Goal: Task Accomplishment & Management: Manage account settings

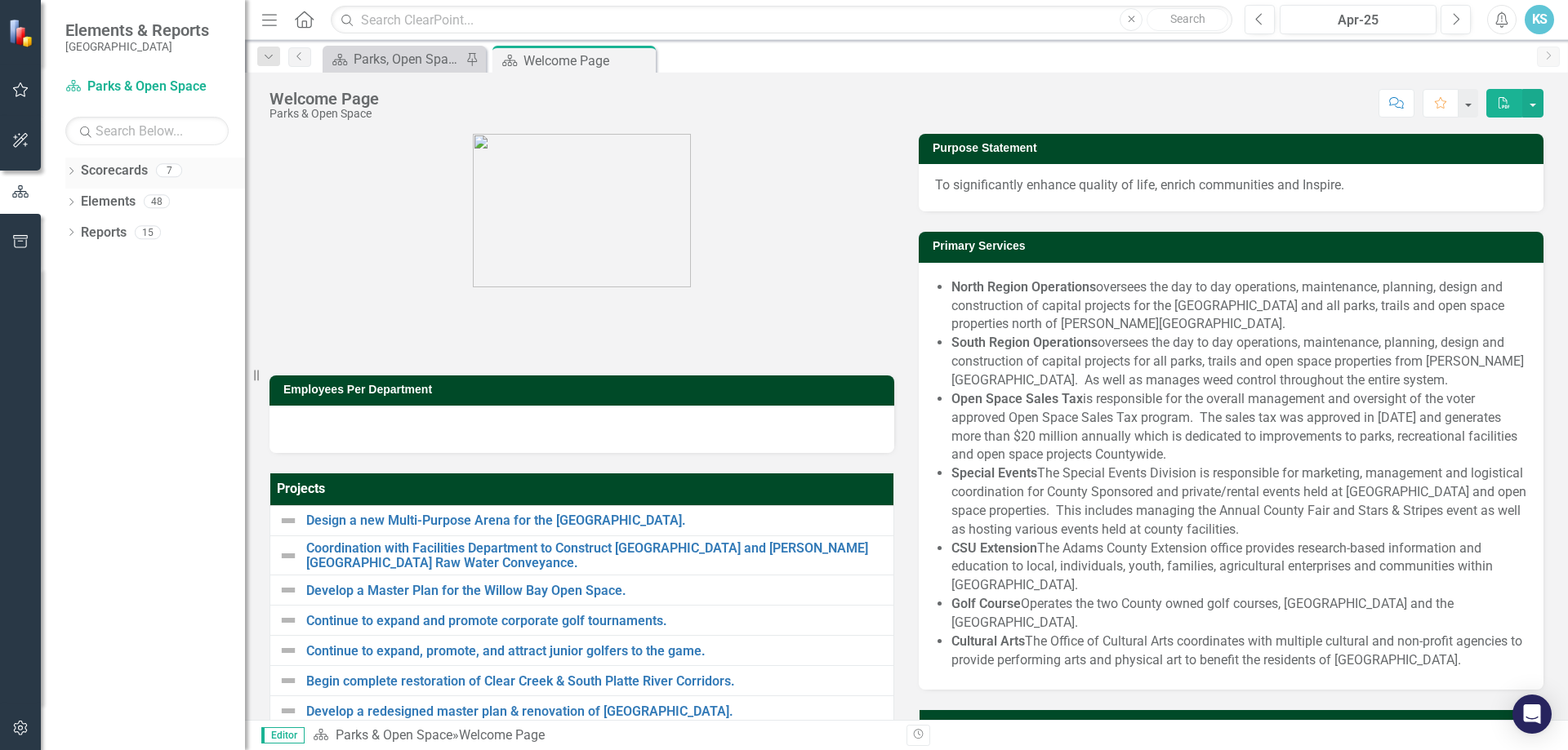
click at [71, 172] on icon "Dropdown" at bounding box center [71, 172] width 12 height 9
click at [77, 295] on icon "Dropdown" at bounding box center [79, 293] width 13 height 10
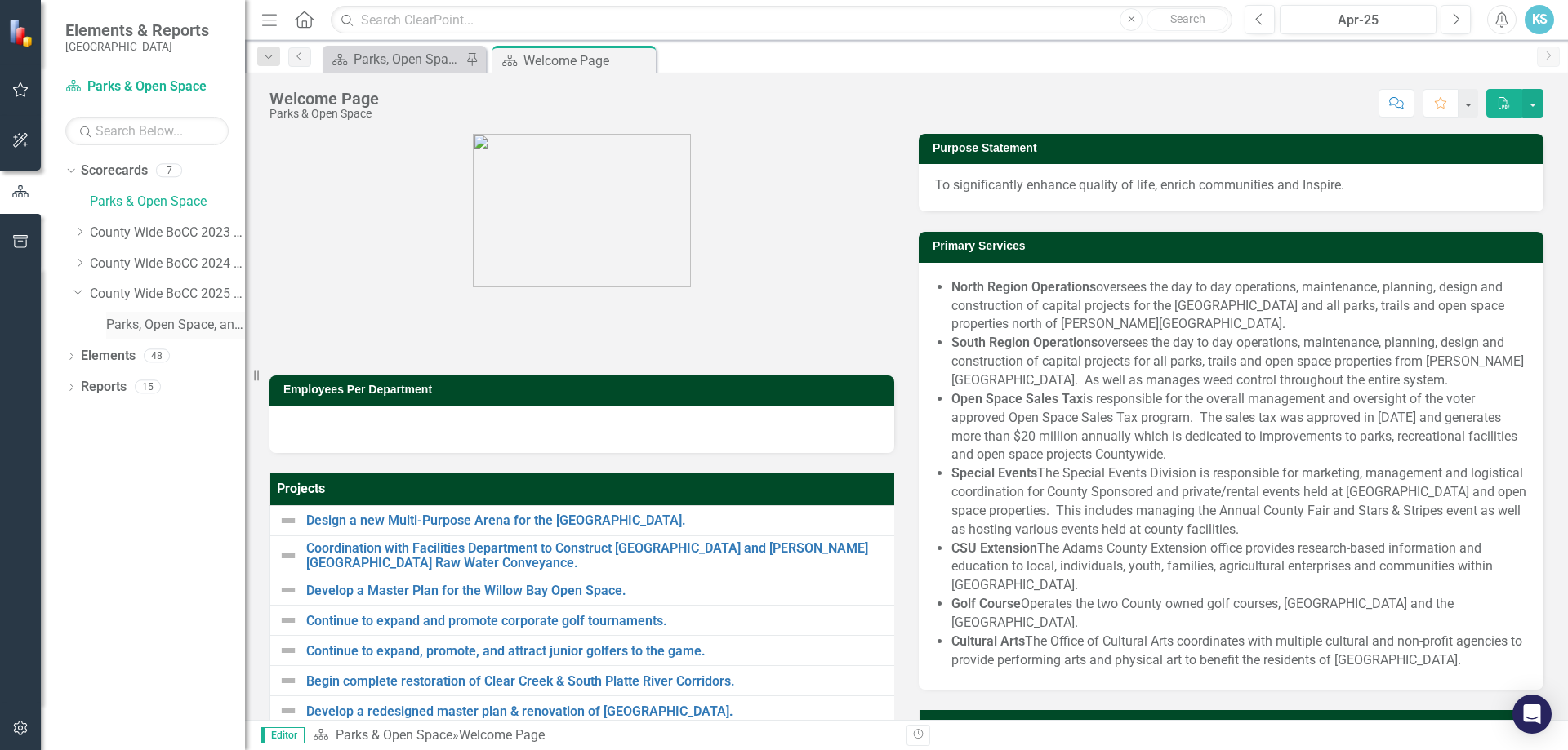
click at [141, 320] on link "Parks, Open Space, and Cultural Arts" at bounding box center [176, 324] width 139 height 18
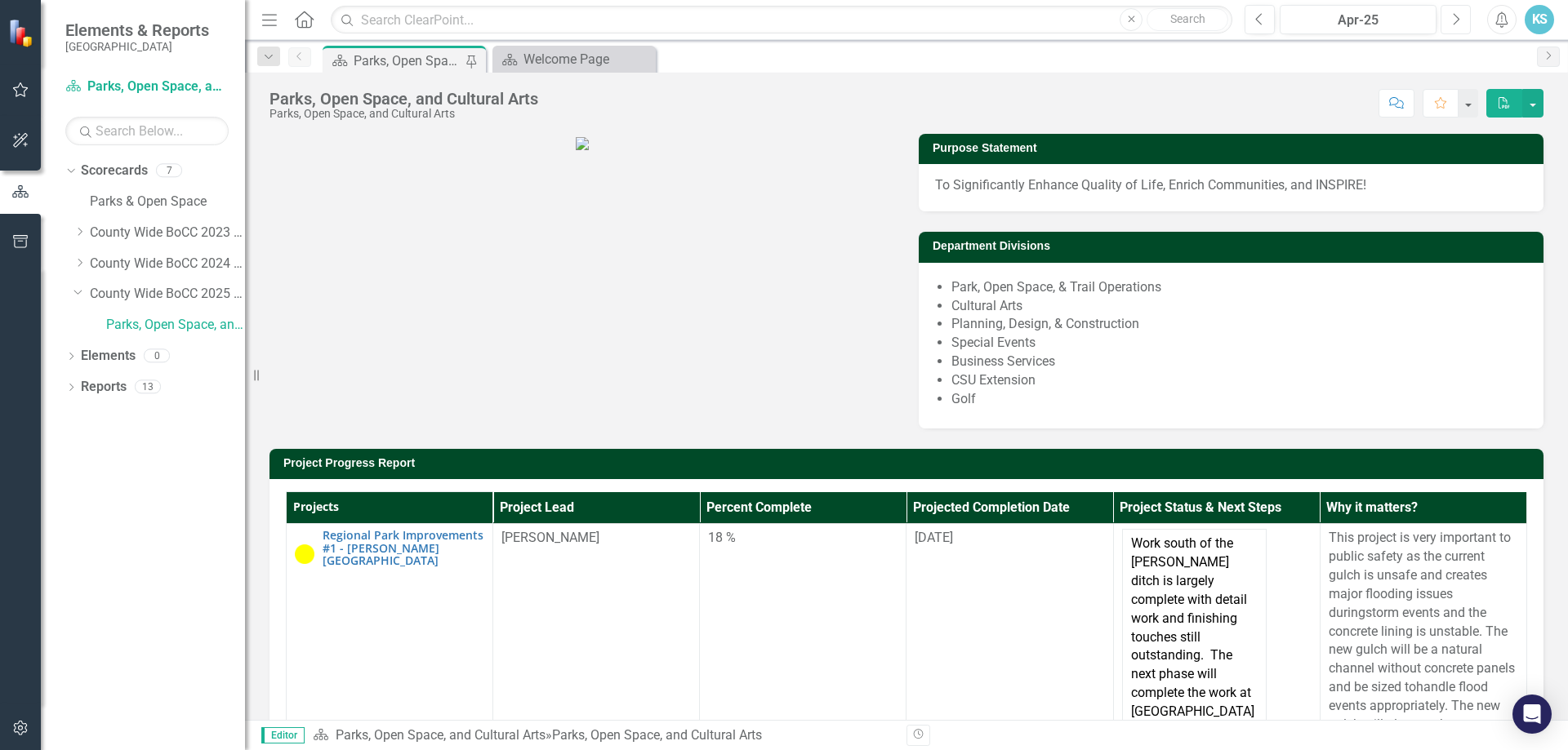
click at [1462, 16] on button "Next" at bounding box center [1455, 19] width 30 height 29
click at [1467, 16] on button "Next" at bounding box center [1455, 19] width 30 height 29
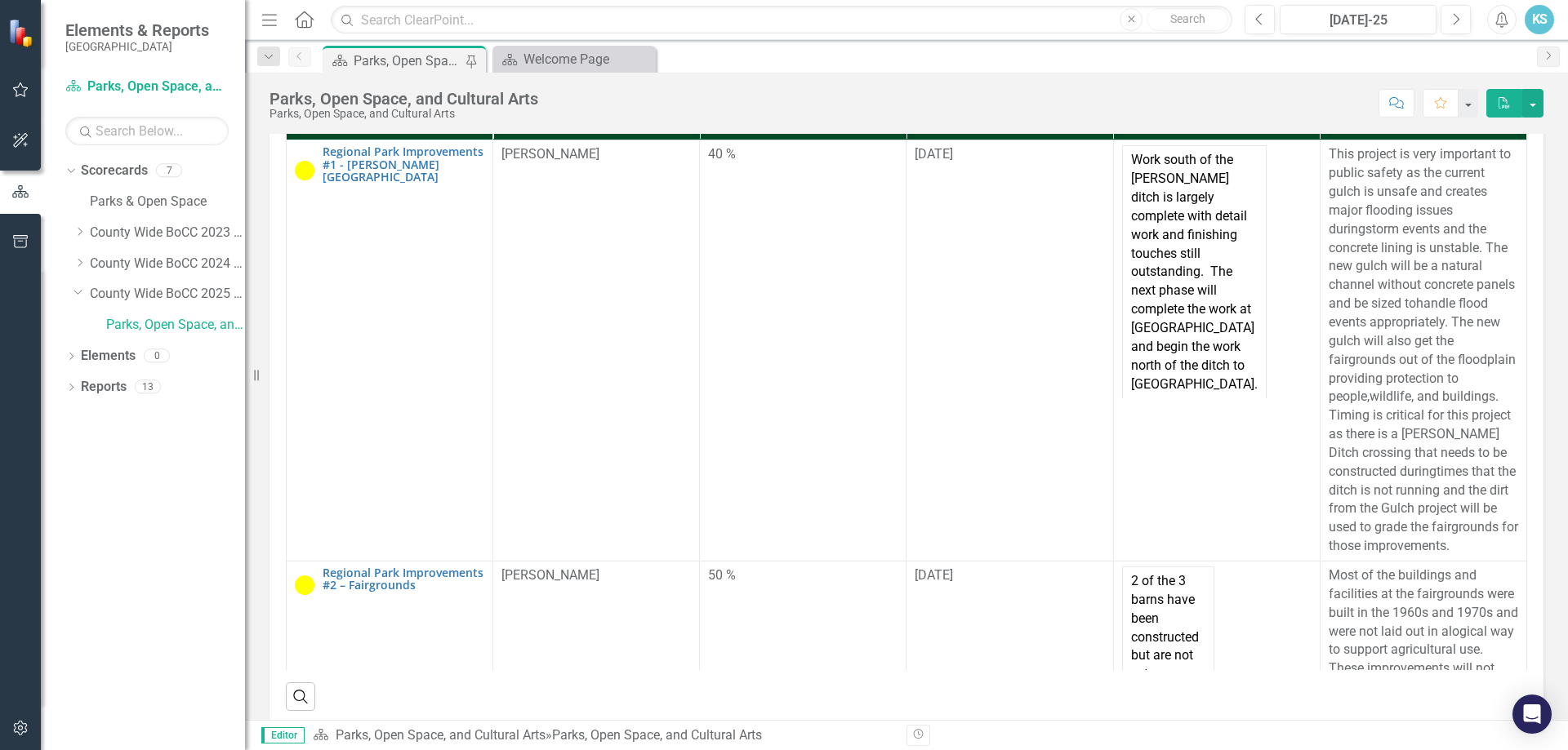
scroll to position [408, 0]
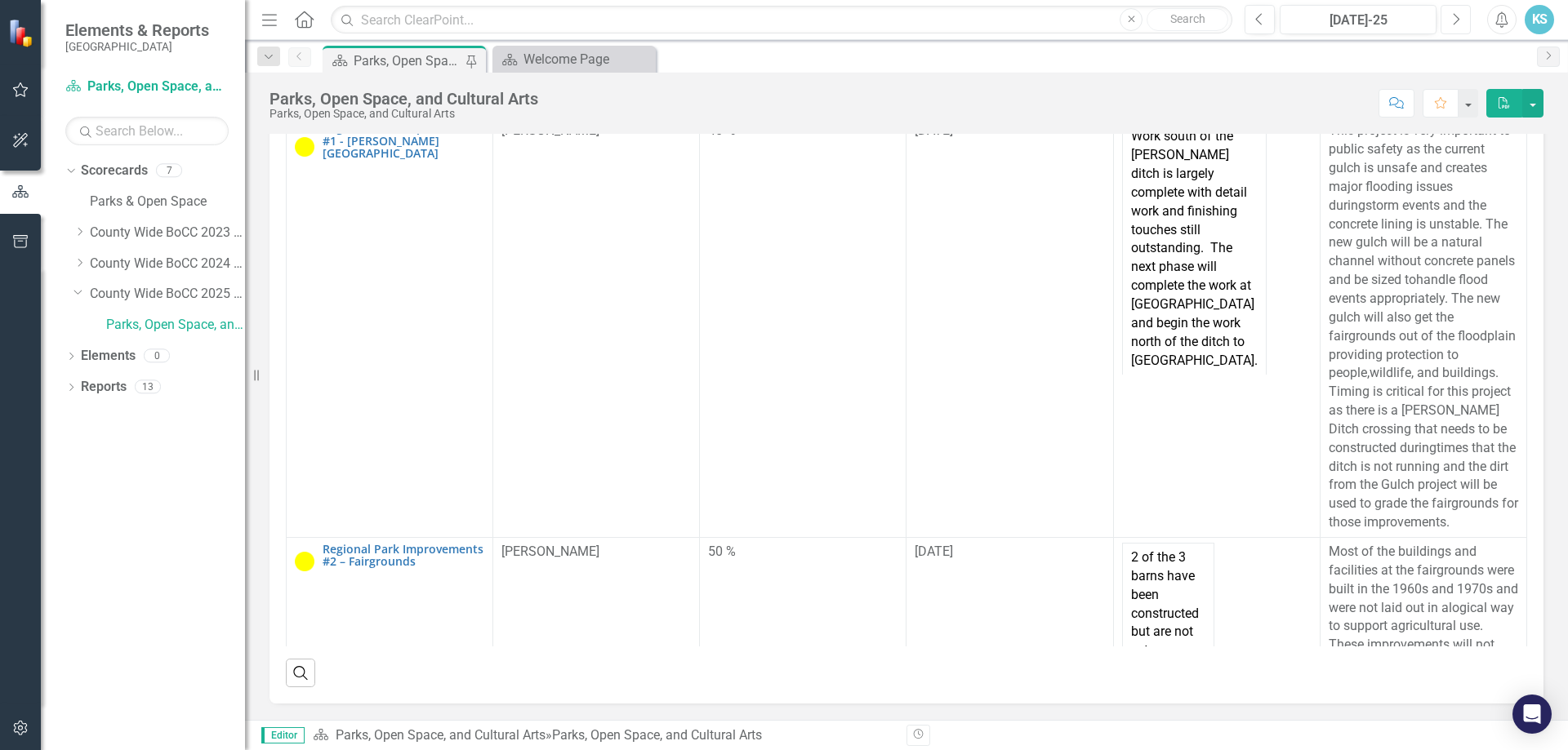
click at [1449, 22] on button "Next" at bounding box center [1455, 19] width 30 height 29
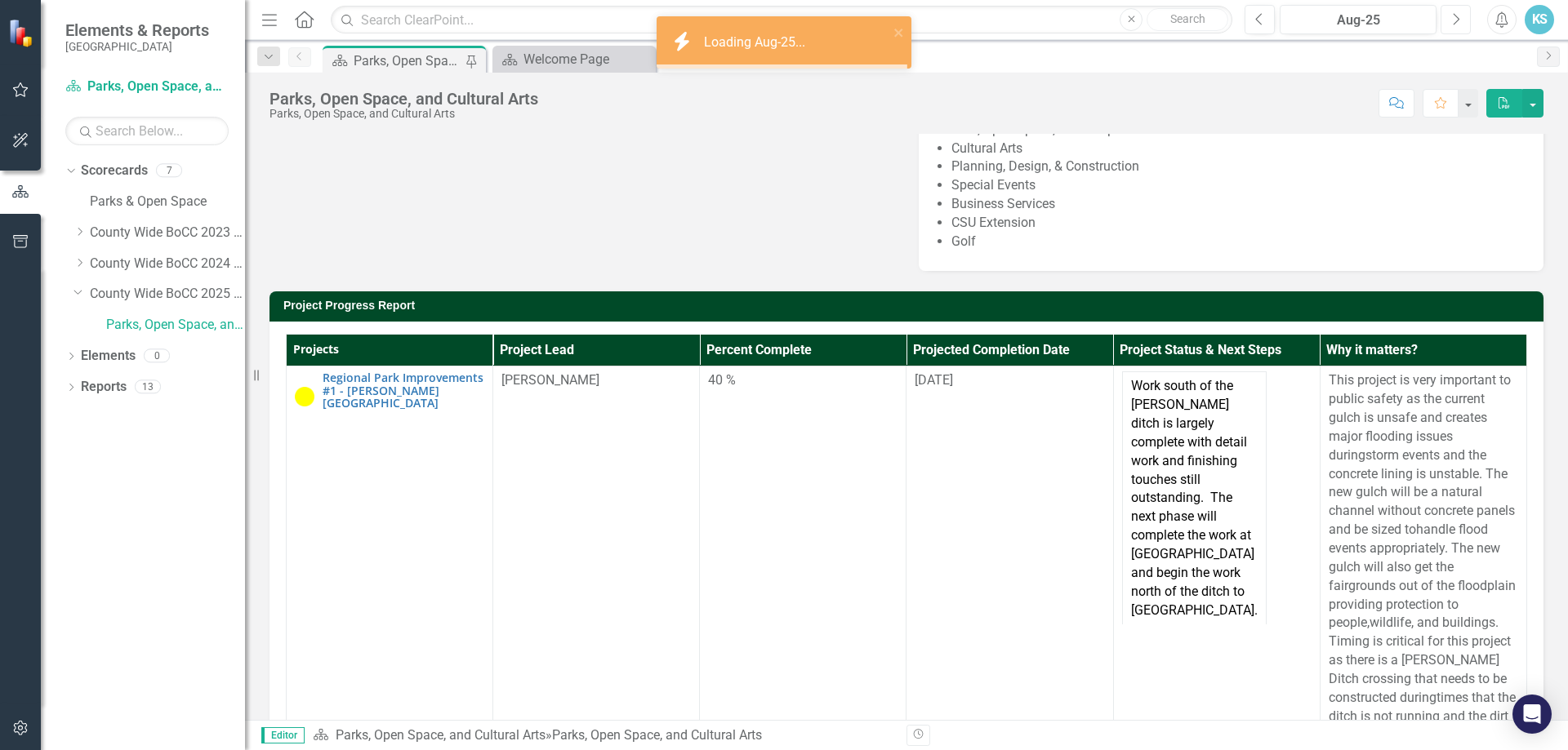
scroll to position [408, 0]
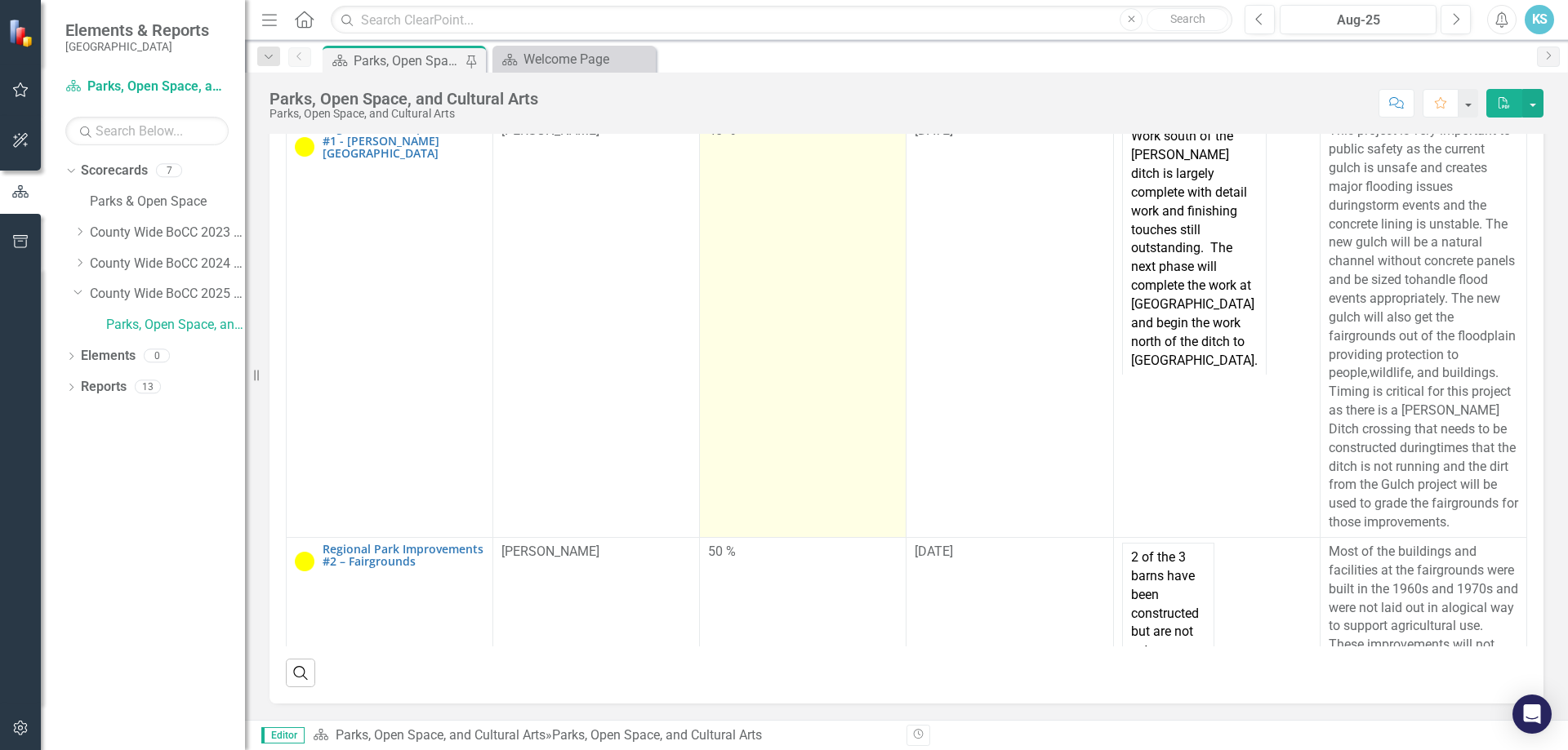
click at [735, 141] on div "40 %" at bounding box center [803, 130] width 189 height 18
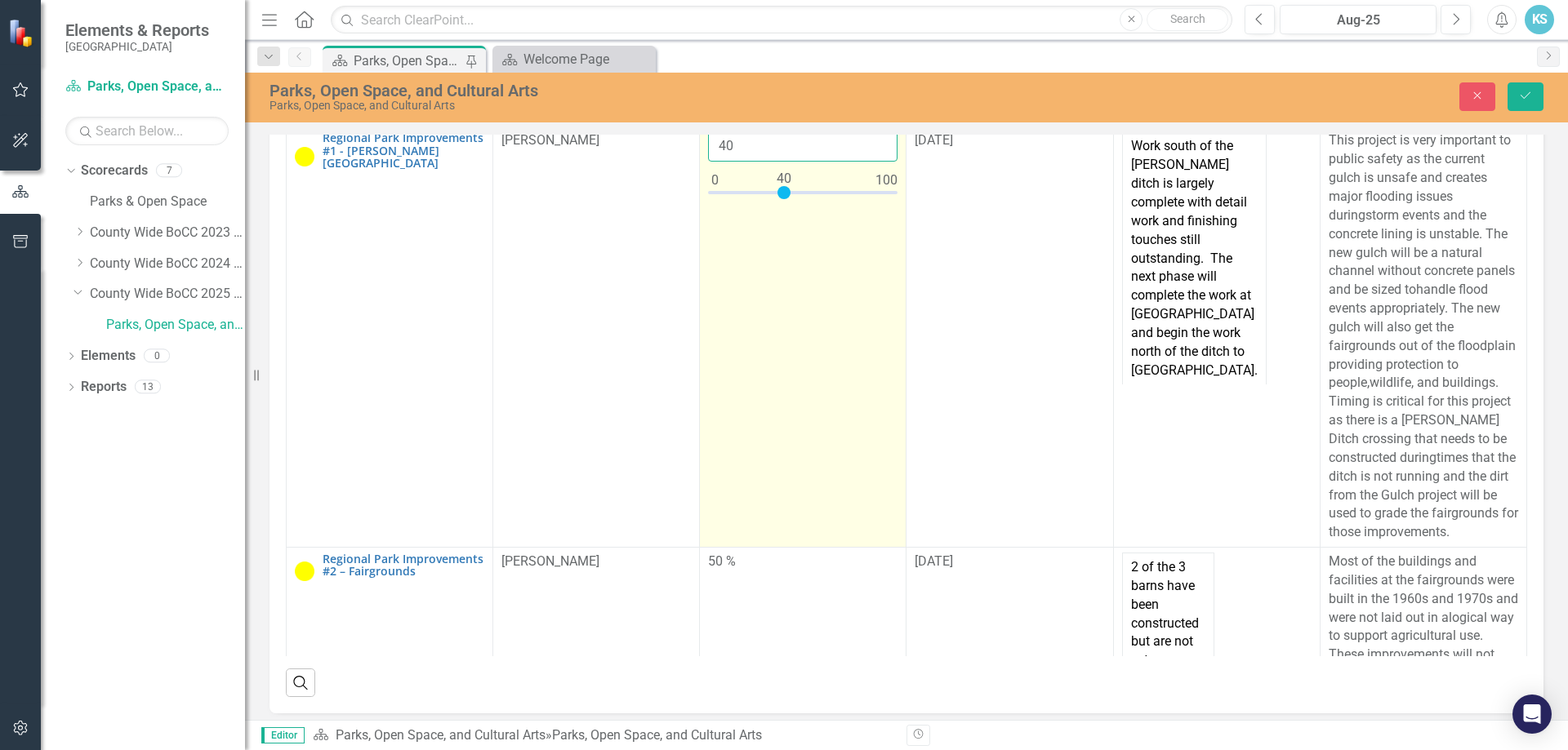
click at [744, 162] on input "40" at bounding box center [803, 146] width 189 height 30
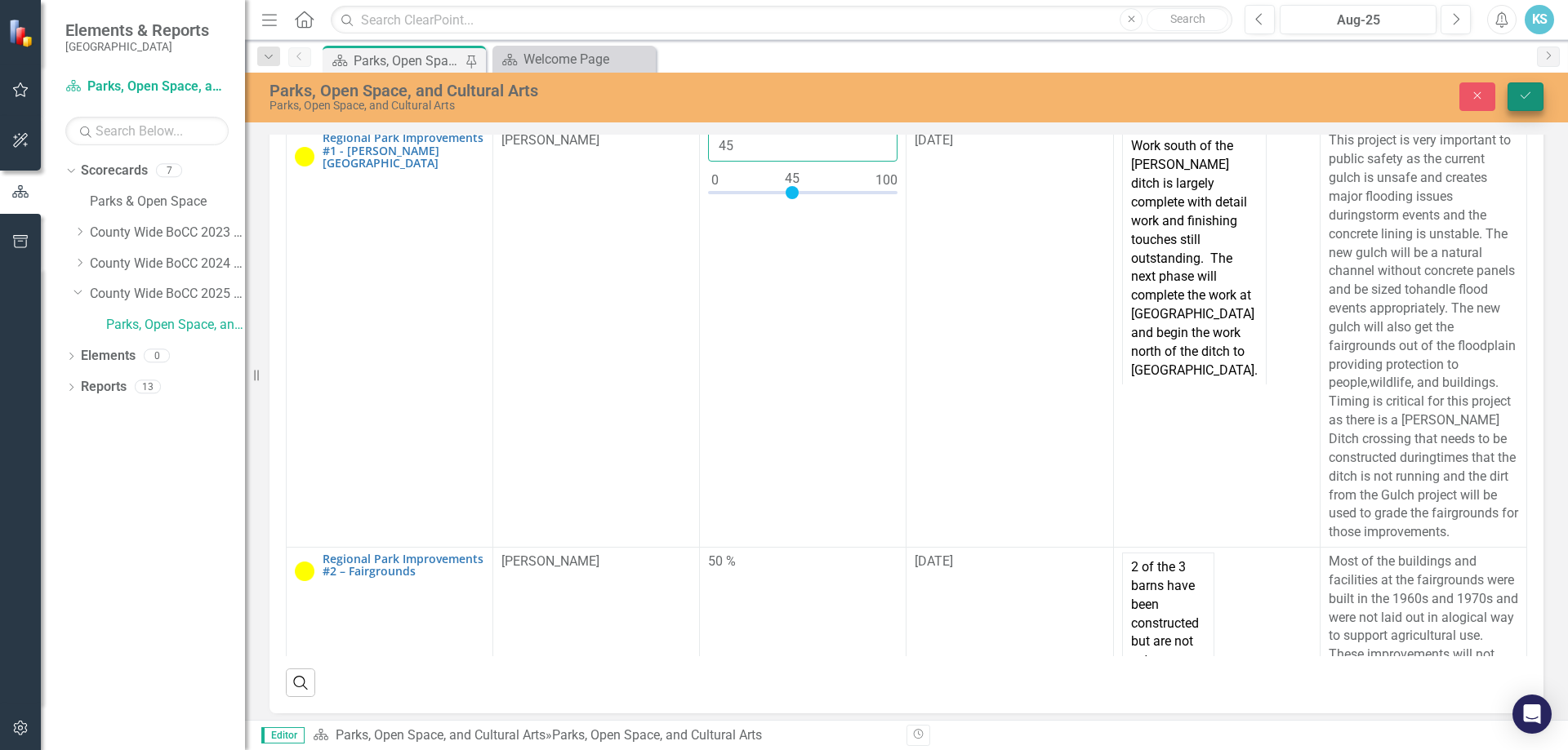
type input "45"
click at [1533, 102] on button "Save" at bounding box center [1526, 97] width 36 height 29
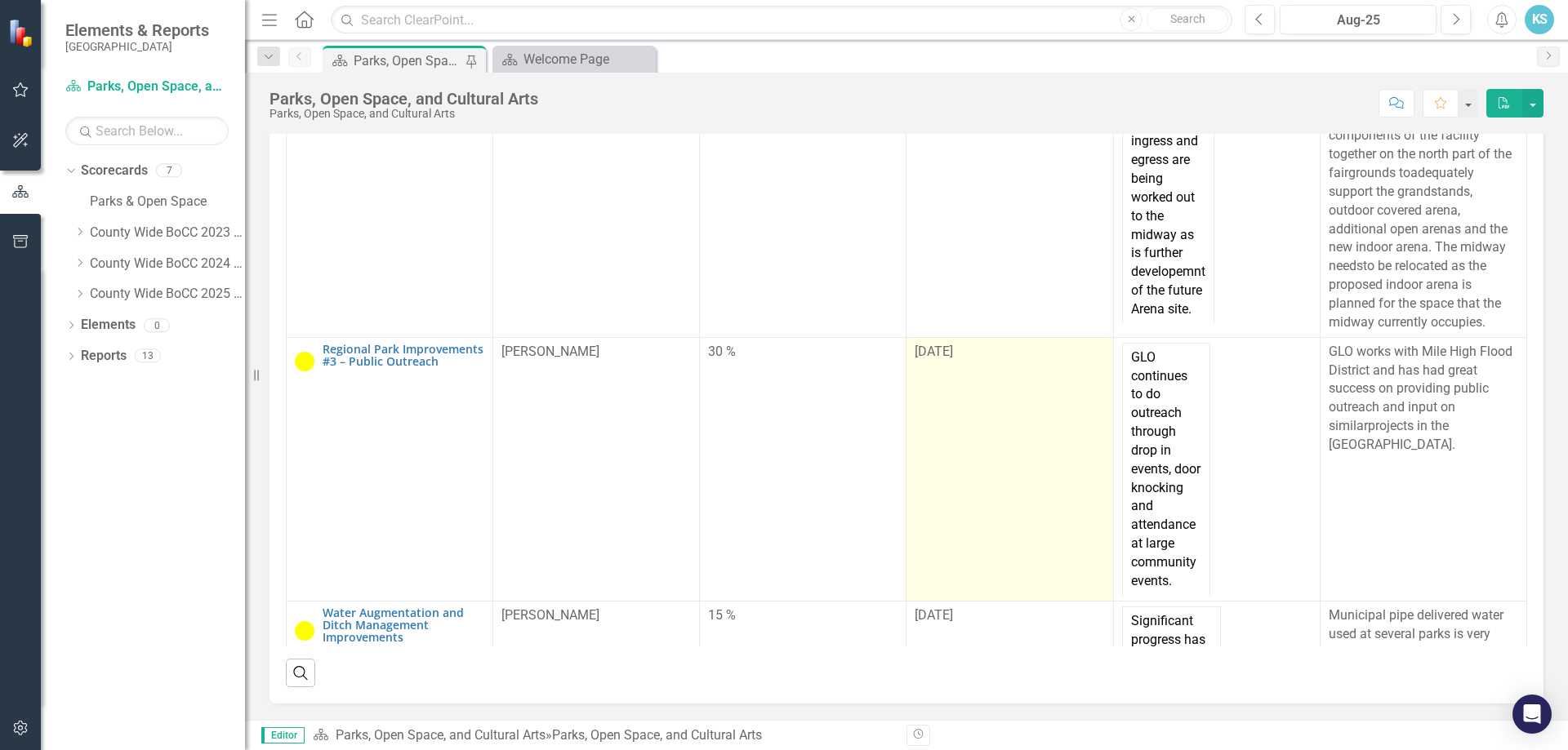
scroll to position [653, 0]
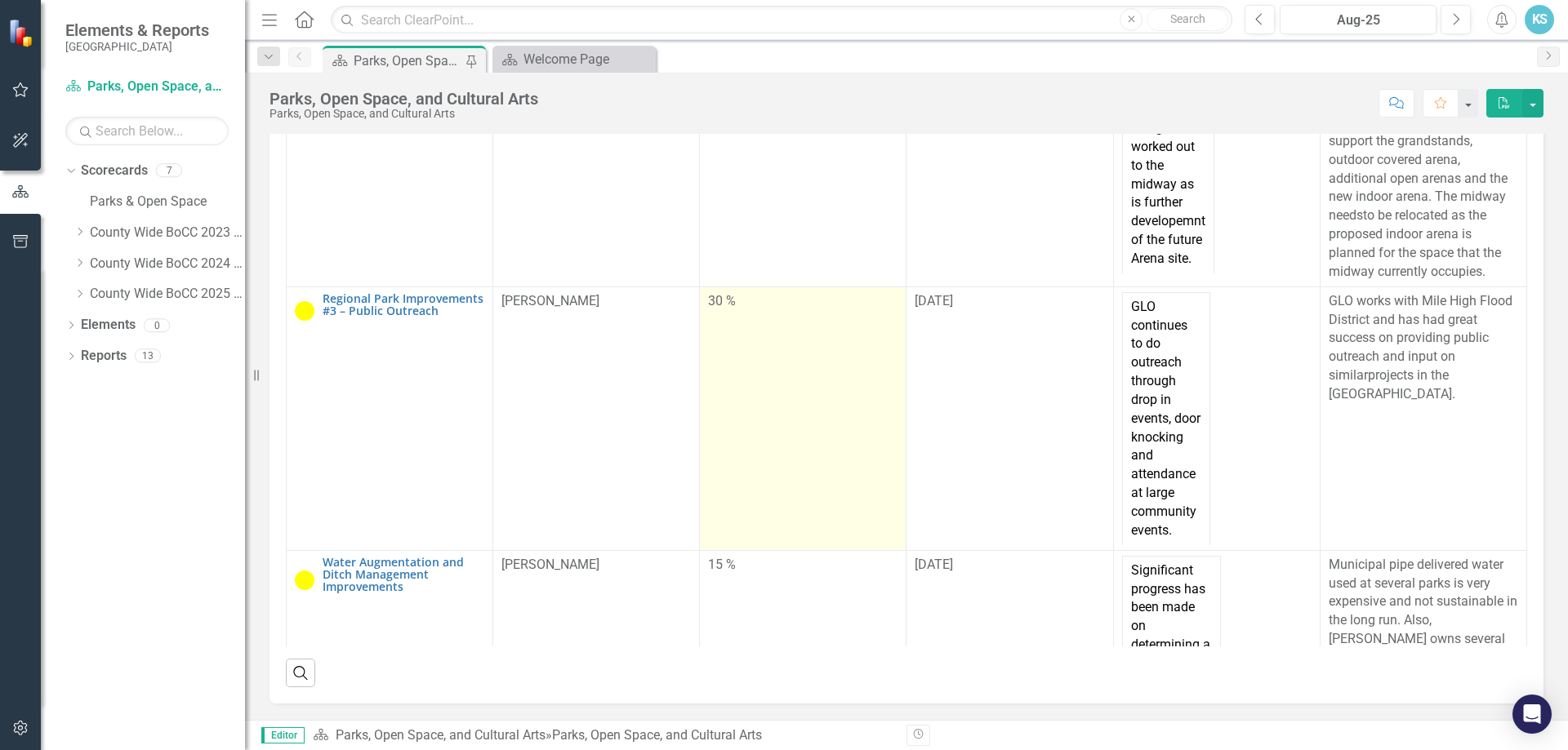
click at [793, 504] on td "30 %" at bounding box center [803, 418] width 207 height 264
click at [794, 506] on td "30 %" at bounding box center [803, 418] width 207 height 264
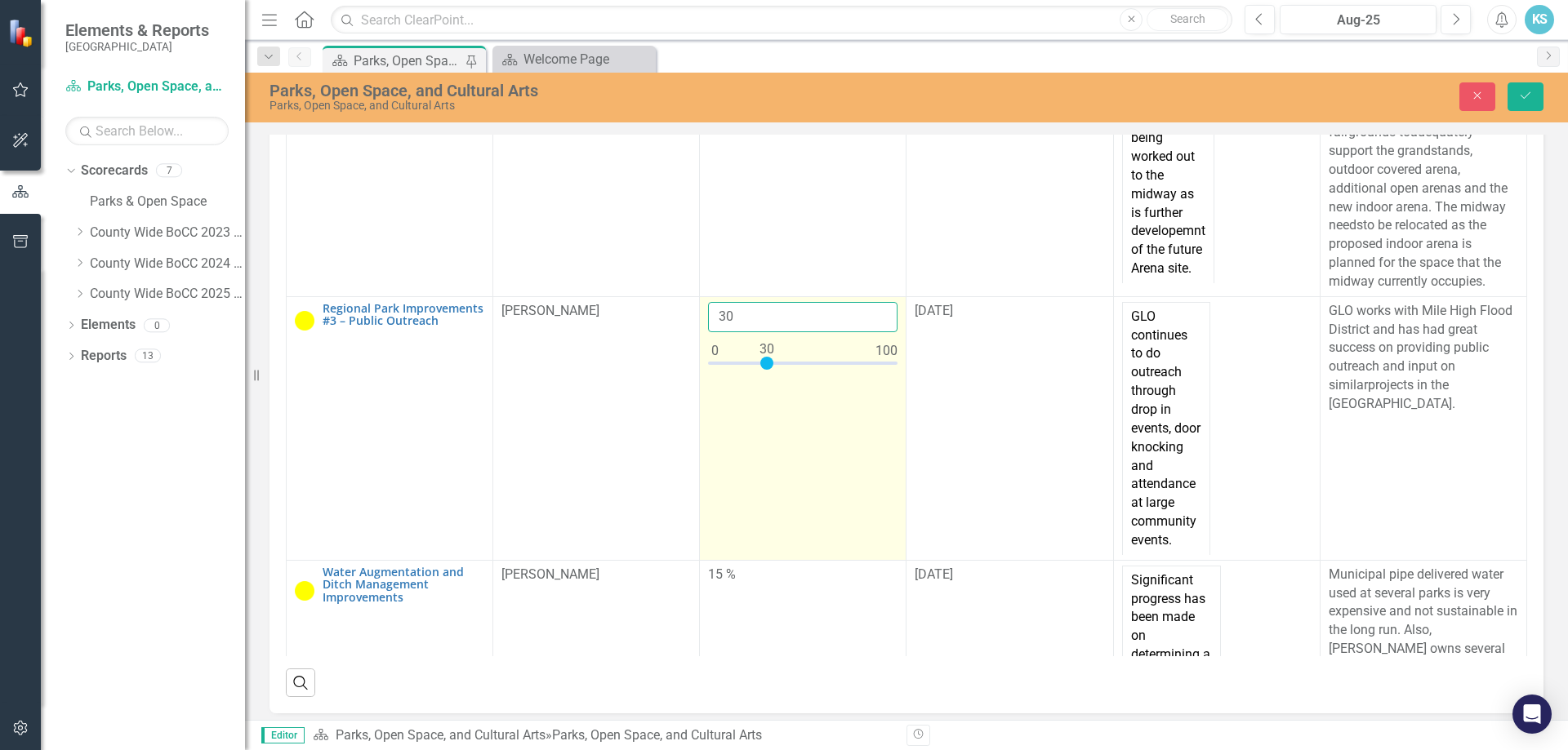
click at [756, 332] on input "30" at bounding box center [803, 317] width 189 height 30
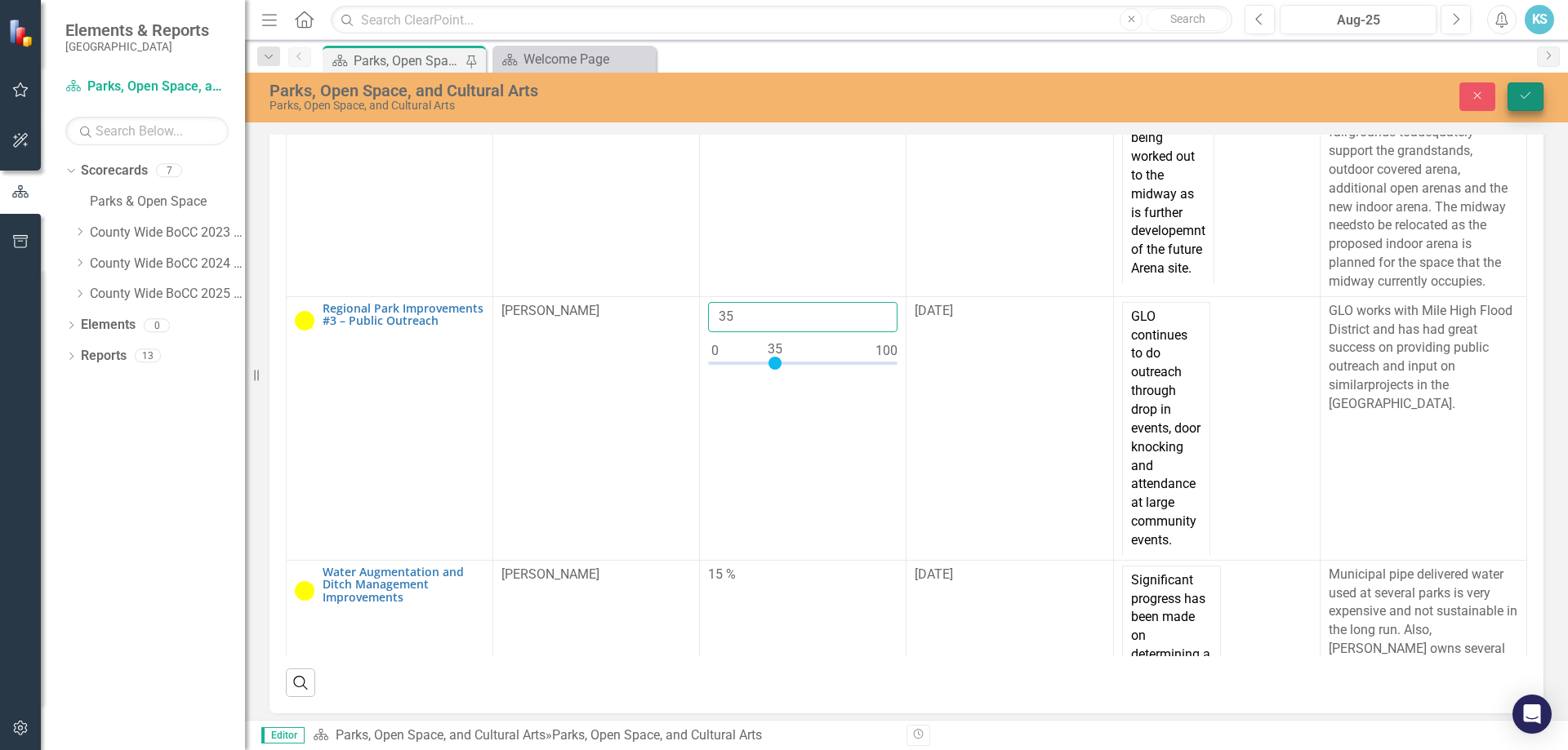
type input "35"
click at [1519, 105] on button "Save" at bounding box center [1526, 97] width 36 height 29
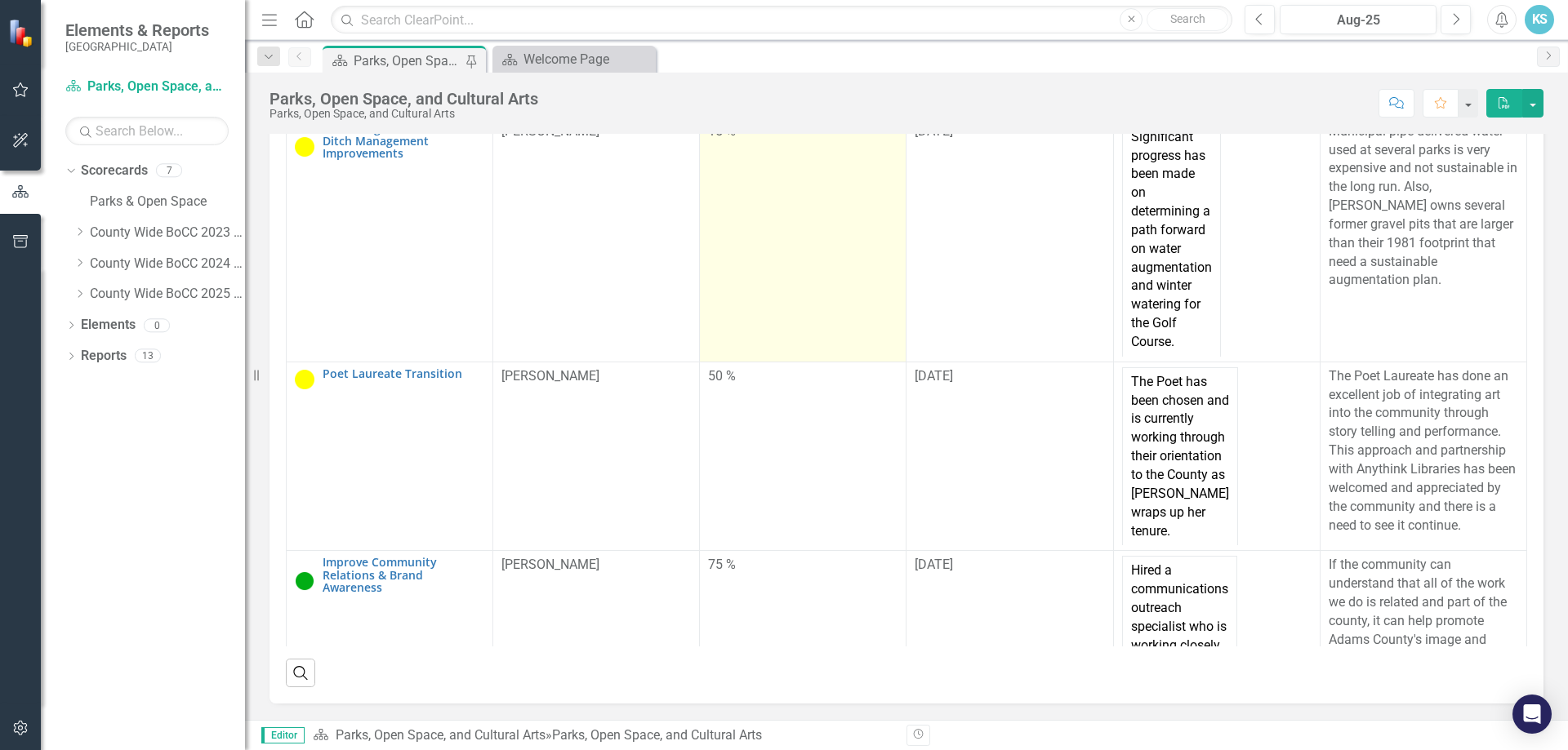
scroll to position [1062, 0]
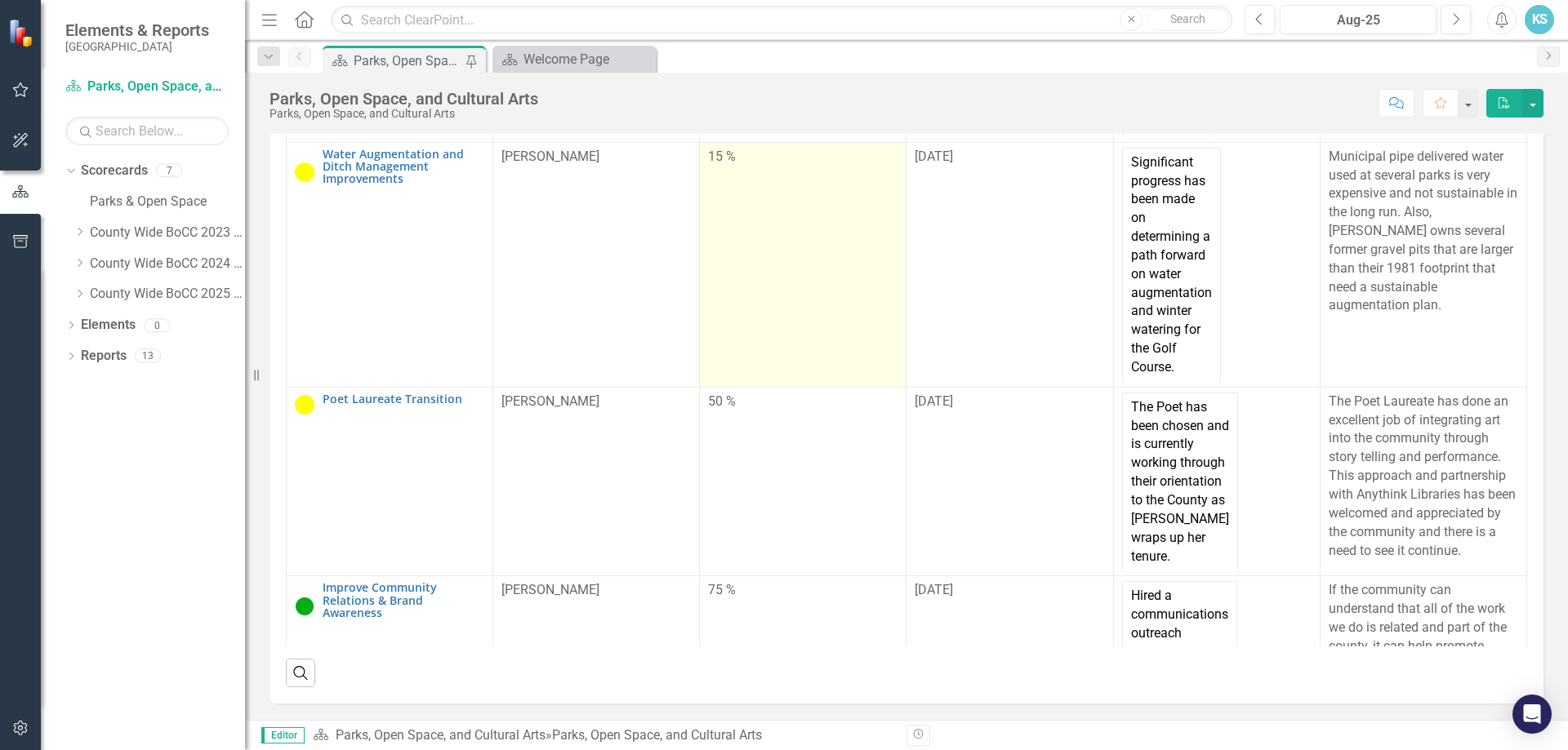
click at [743, 352] on td "15 %" at bounding box center [803, 264] width 207 height 245
click at [725, 167] on div "15 %" at bounding box center [803, 156] width 189 height 18
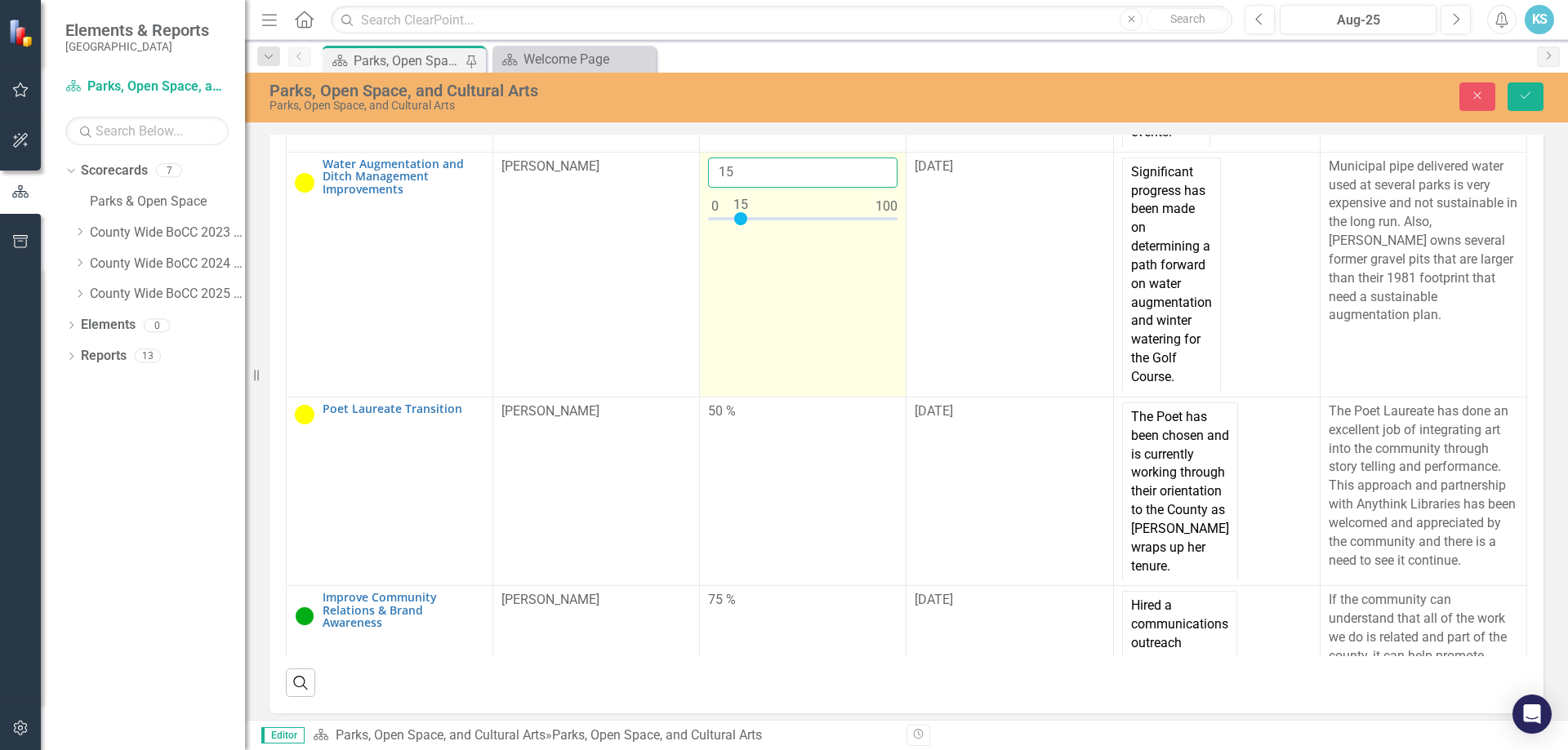
click at [740, 188] on input "15" at bounding box center [803, 172] width 189 height 30
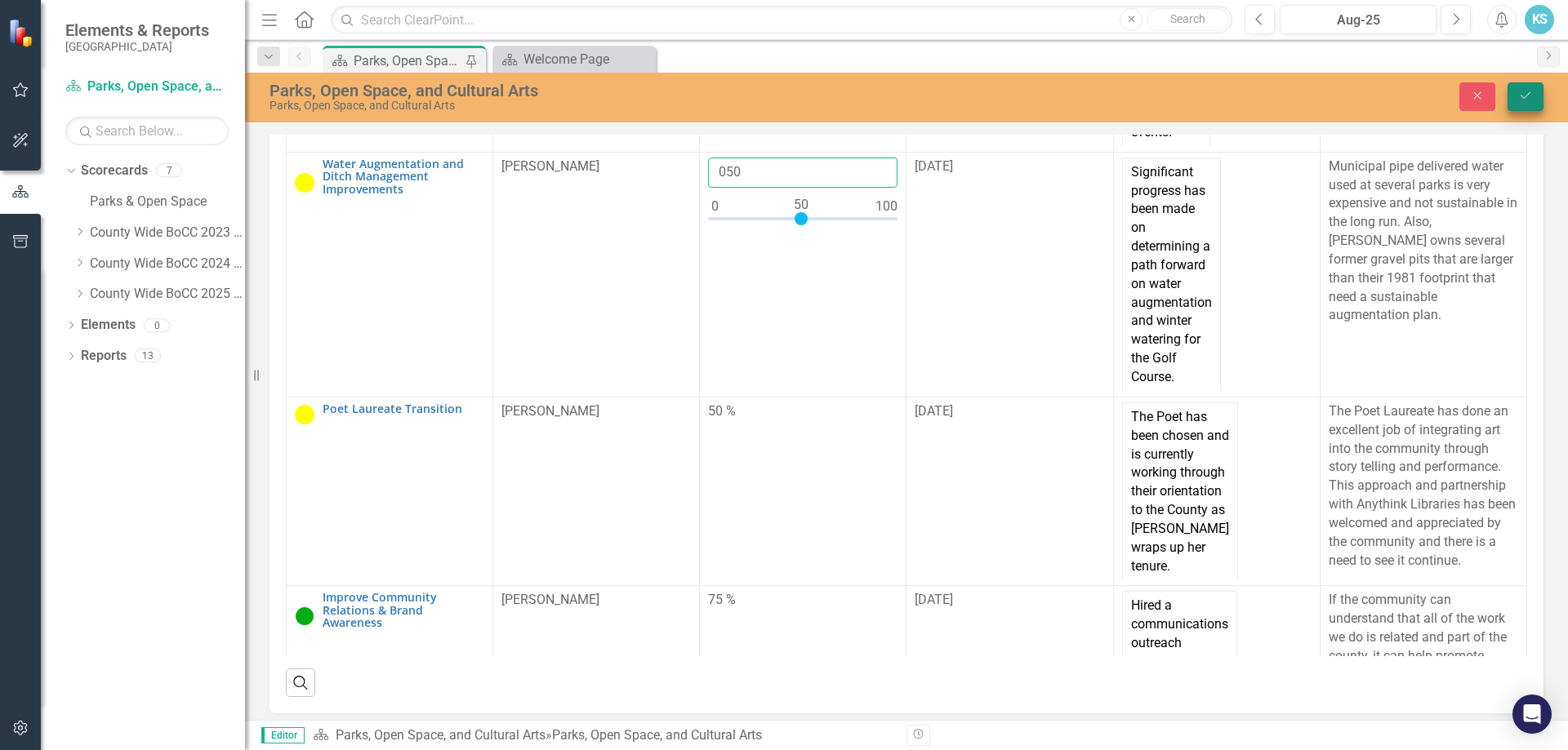
type input "050"
click at [1537, 94] on button "Save" at bounding box center [1526, 97] width 36 height 29
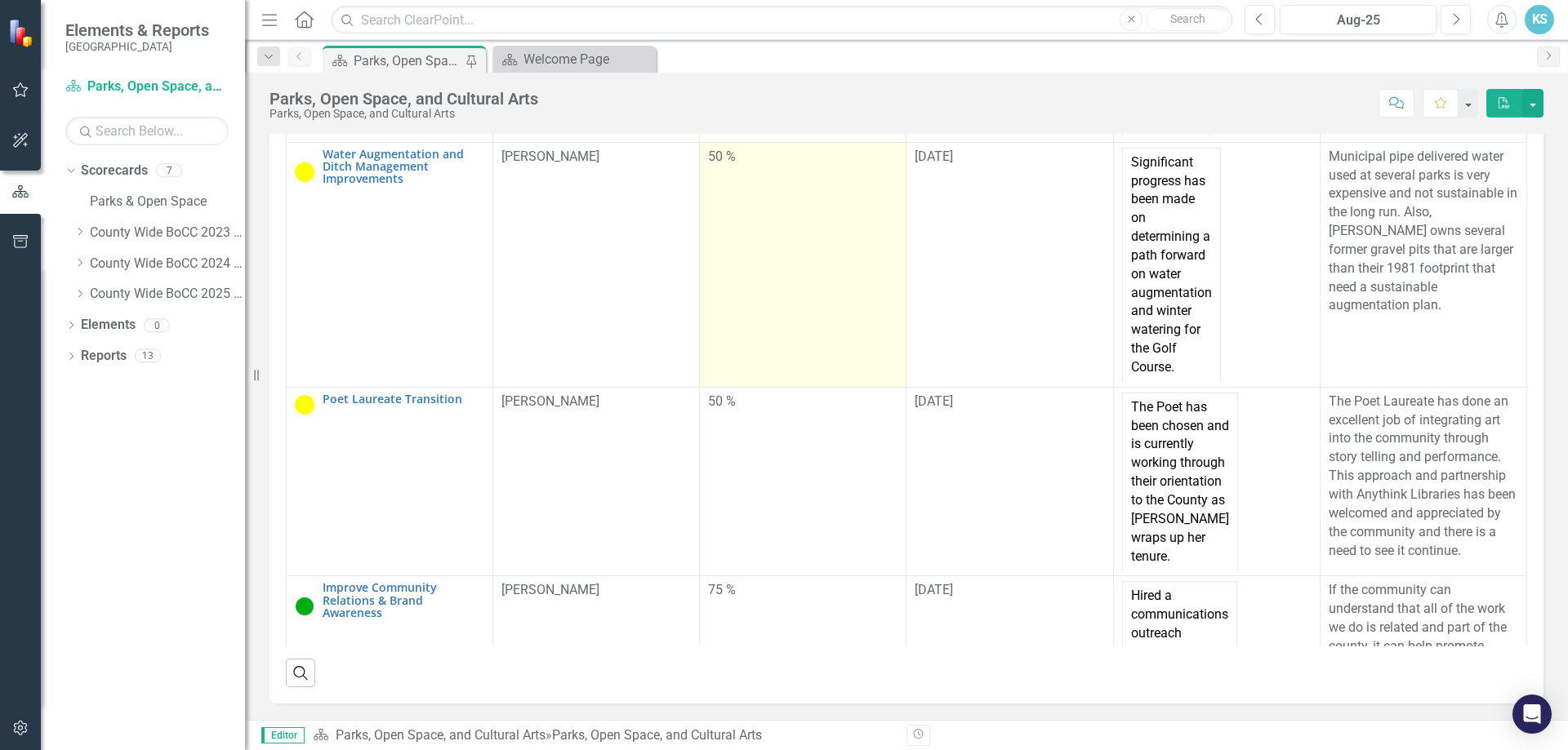
click at [804, 365] on td "50 %" at bounding box center [803, 264] width 207 height 245
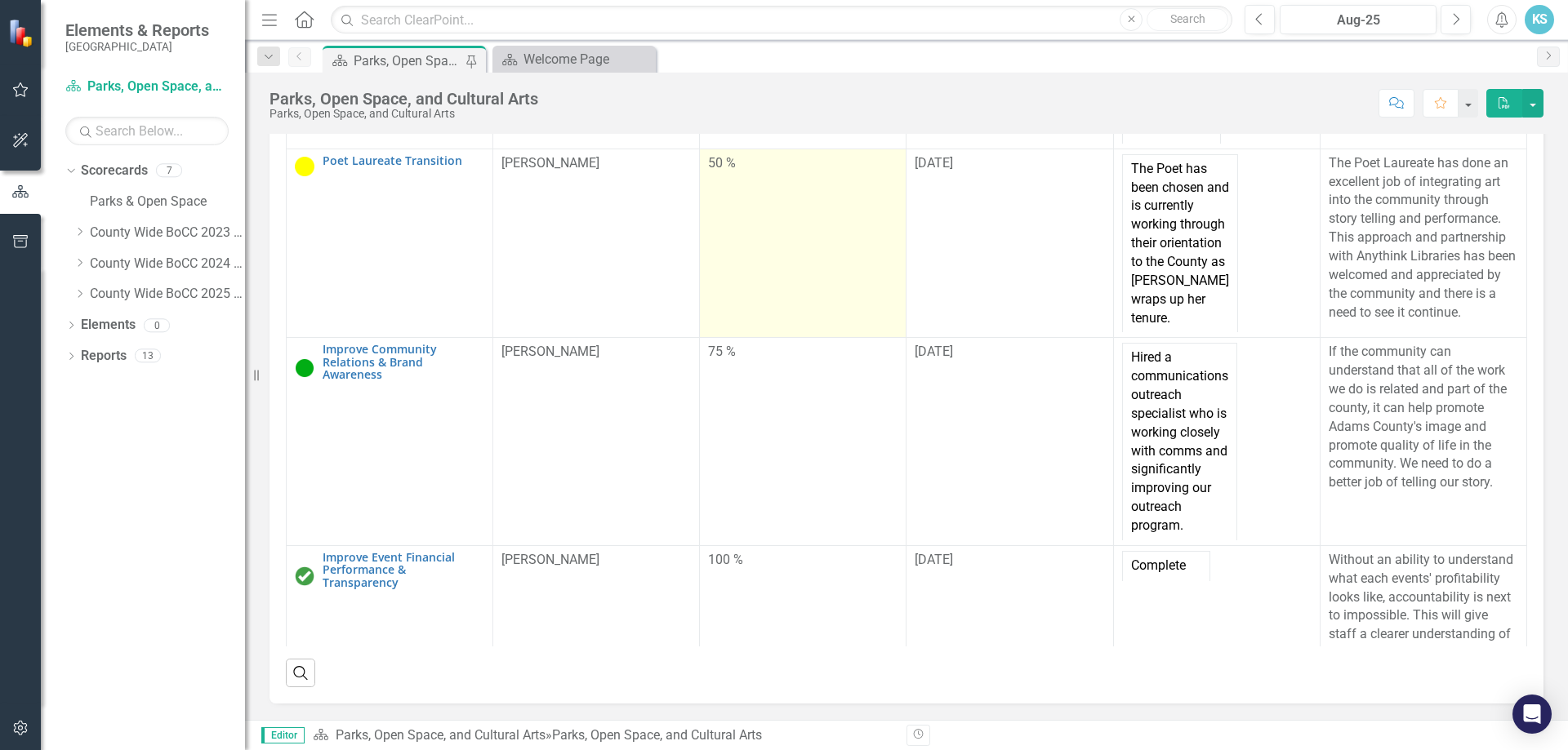
scroll to position [1307, 0]
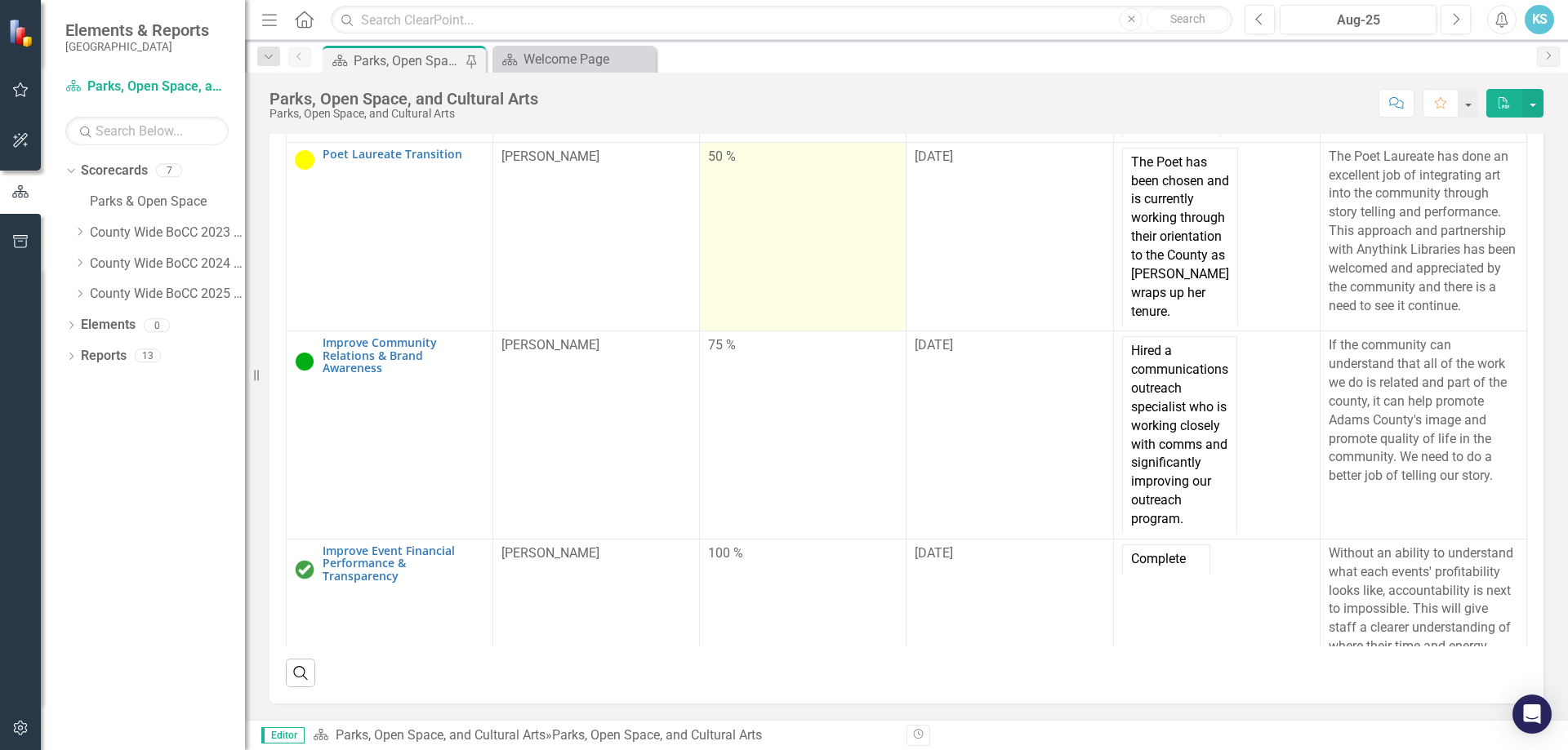
click at [730, 167] on div "50 %" at bounding box center [803, 156] width 189 height 18
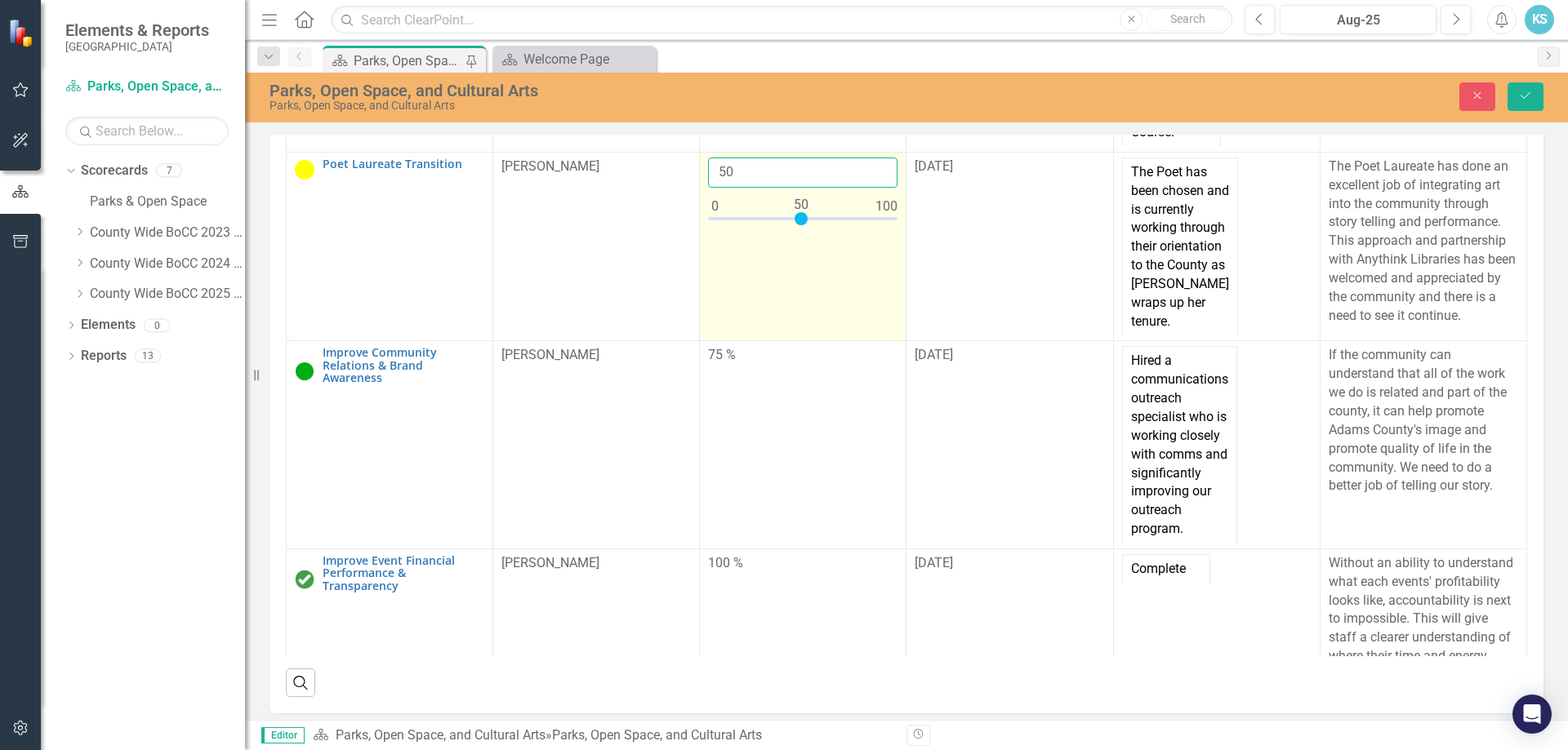
click at [735, 188] on input "50" at bounding box center [803, 172] width 189 height 30
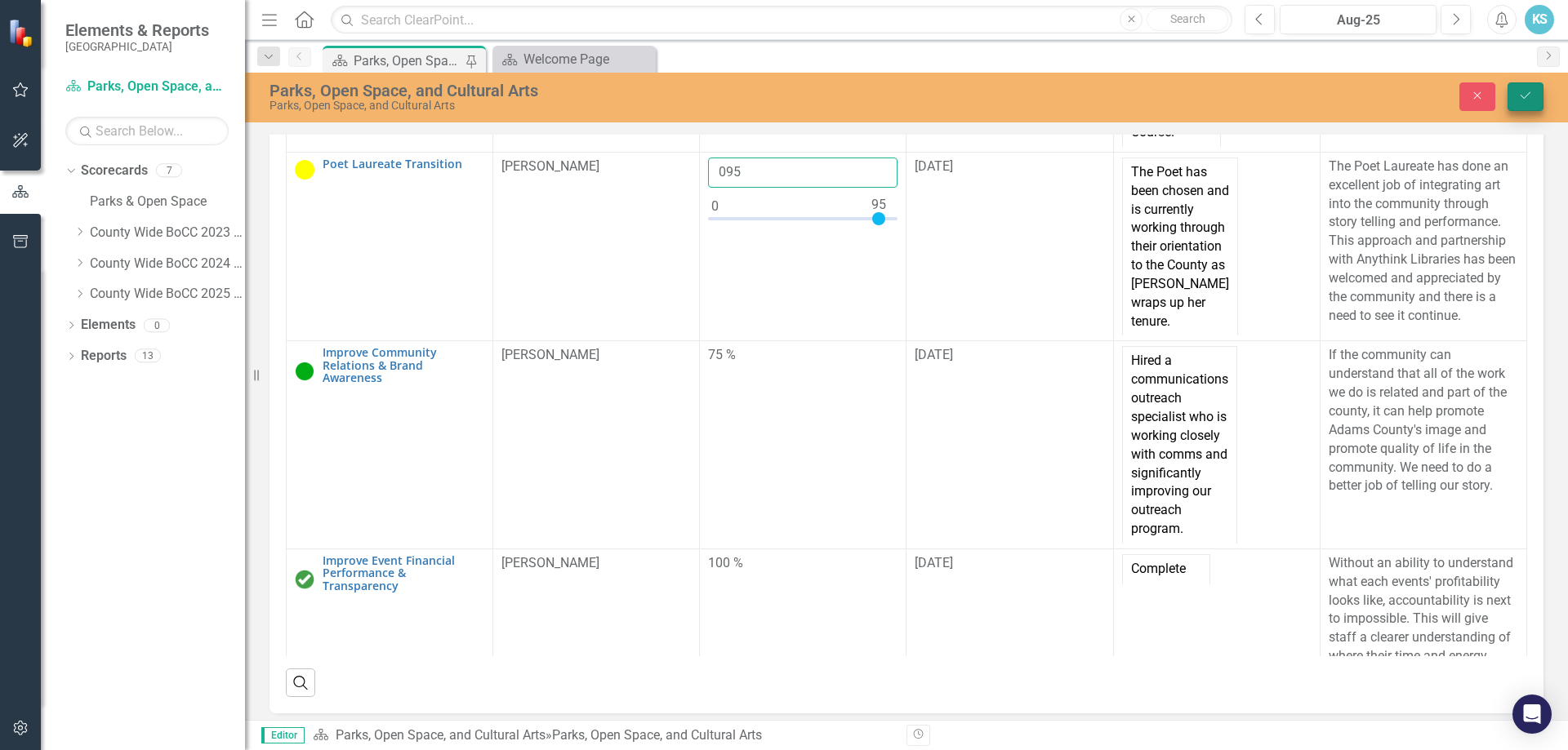
type input "095"
click at [1524, 104] on button "Save" at bounding box center [1526, 97] width 36 height 29
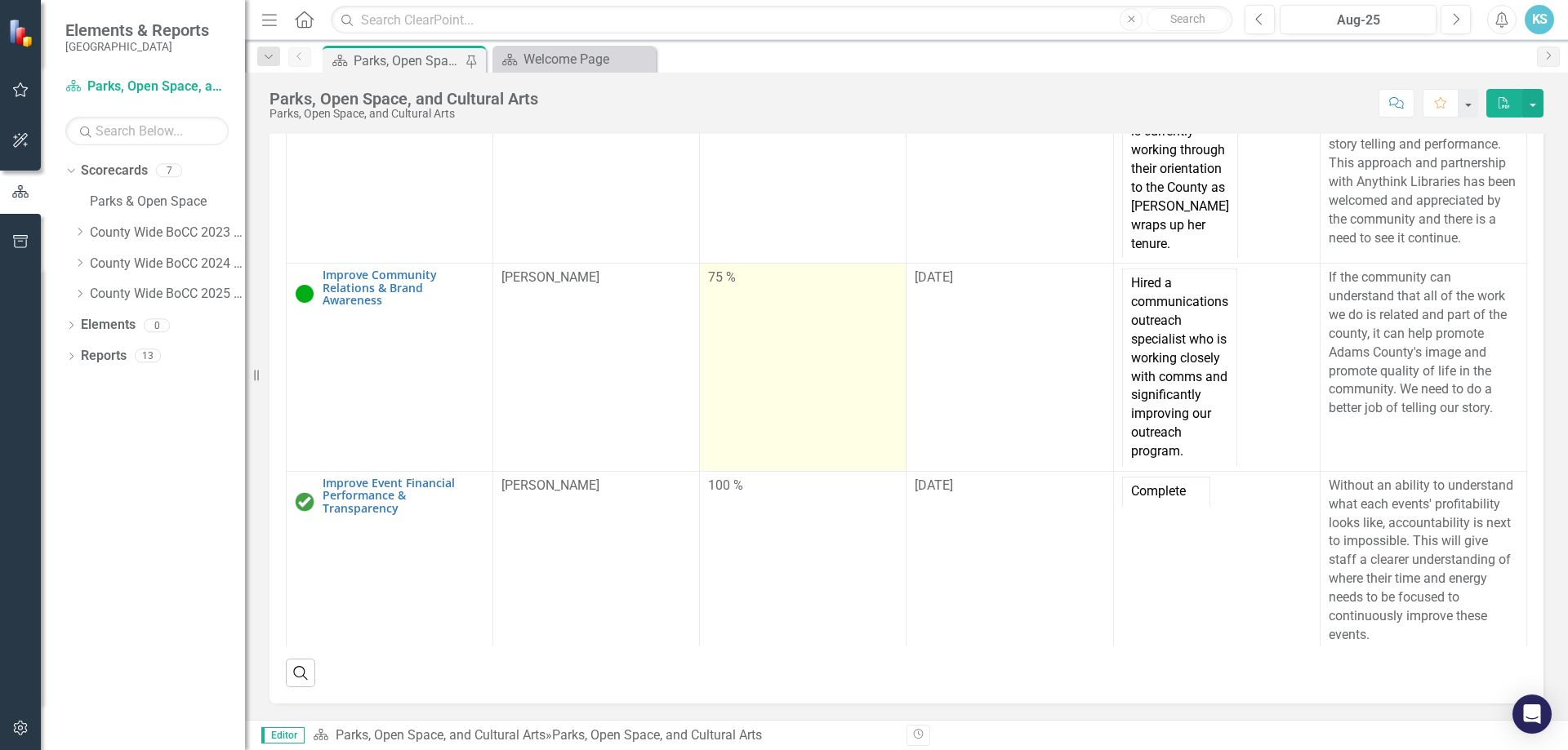
scroll to position [1470, 0]
click at [774, 369] on td "75 %" at bounding box center [803, 364] width 207 height 208
click at [724, 325] on td "75 %" at bounding box center [803, 364] width 207 height 208
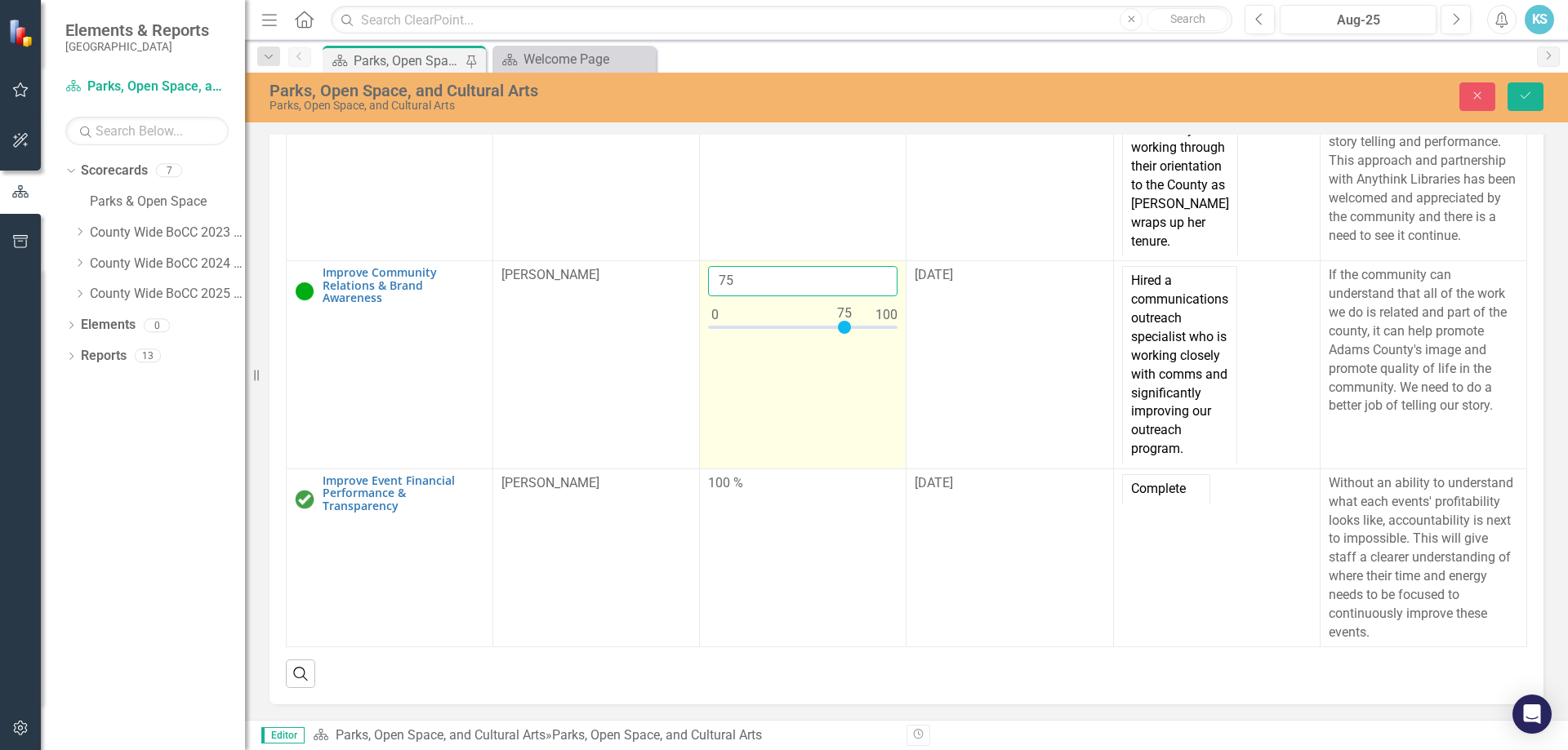
click at [724, 296] on input "75" at bounding box center [803, 281] width 189 height 30
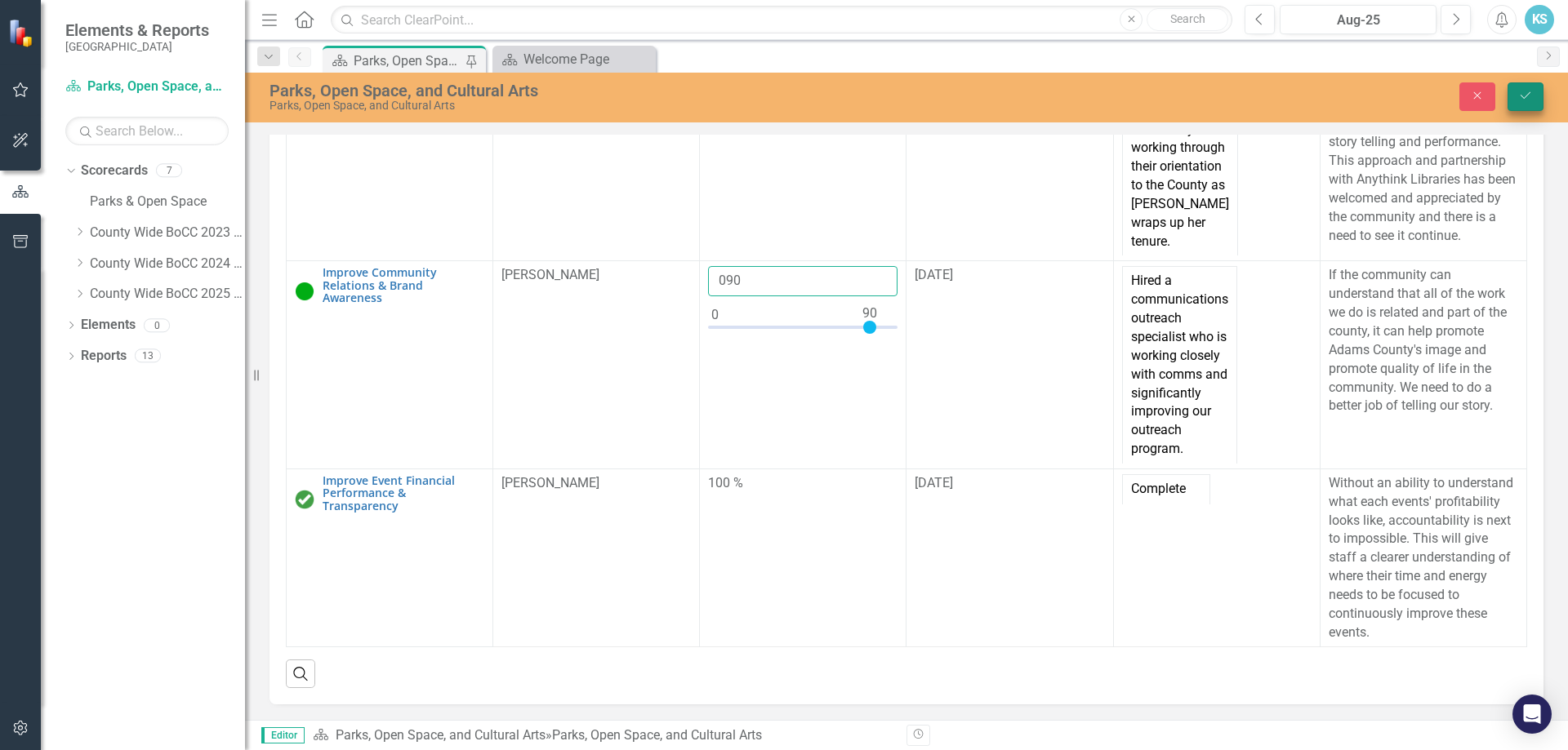
type input "090"
click at [1530, 92] on icon "Save" at bounding box center [1526, 96] width 14 height 12
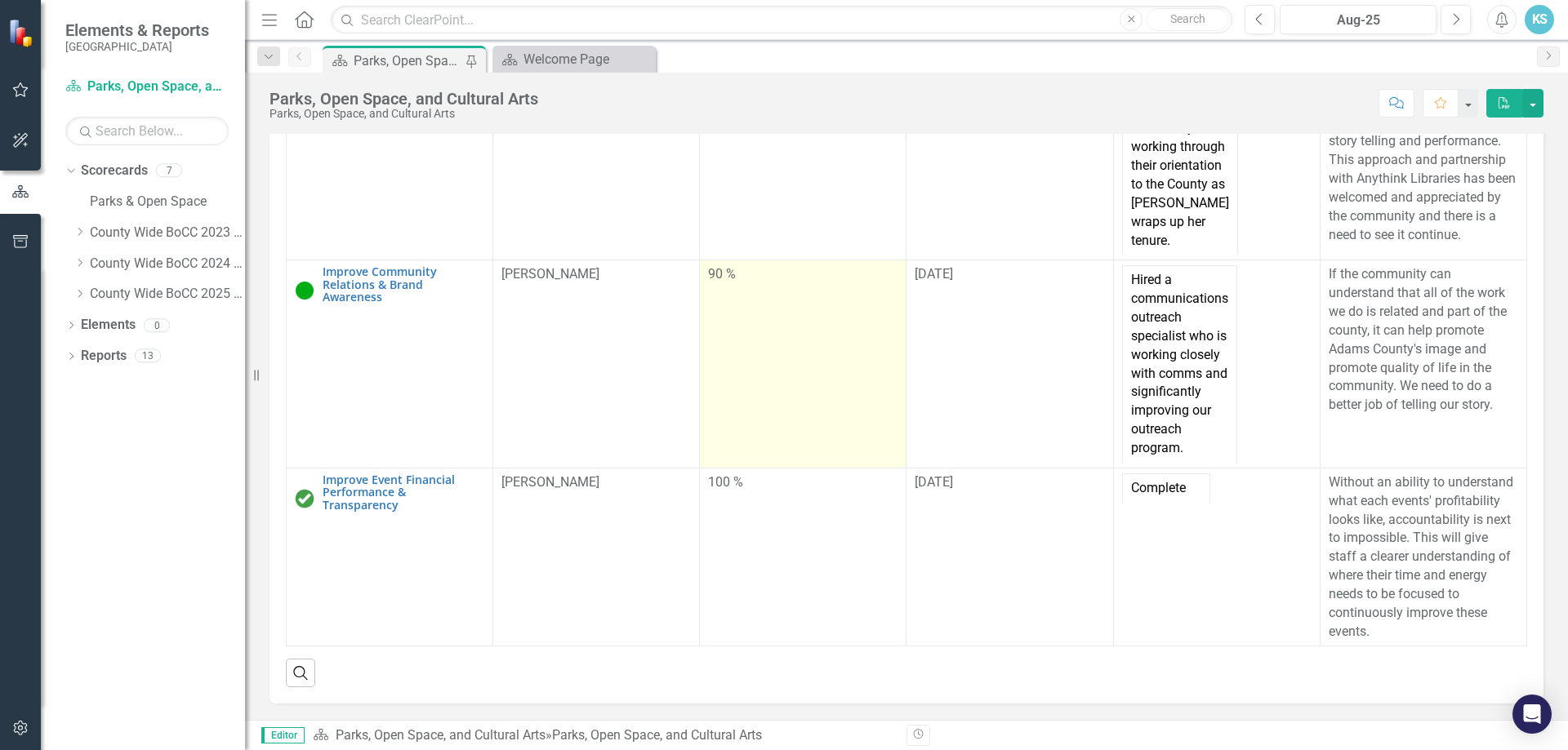
scroll to position [1489, 0]
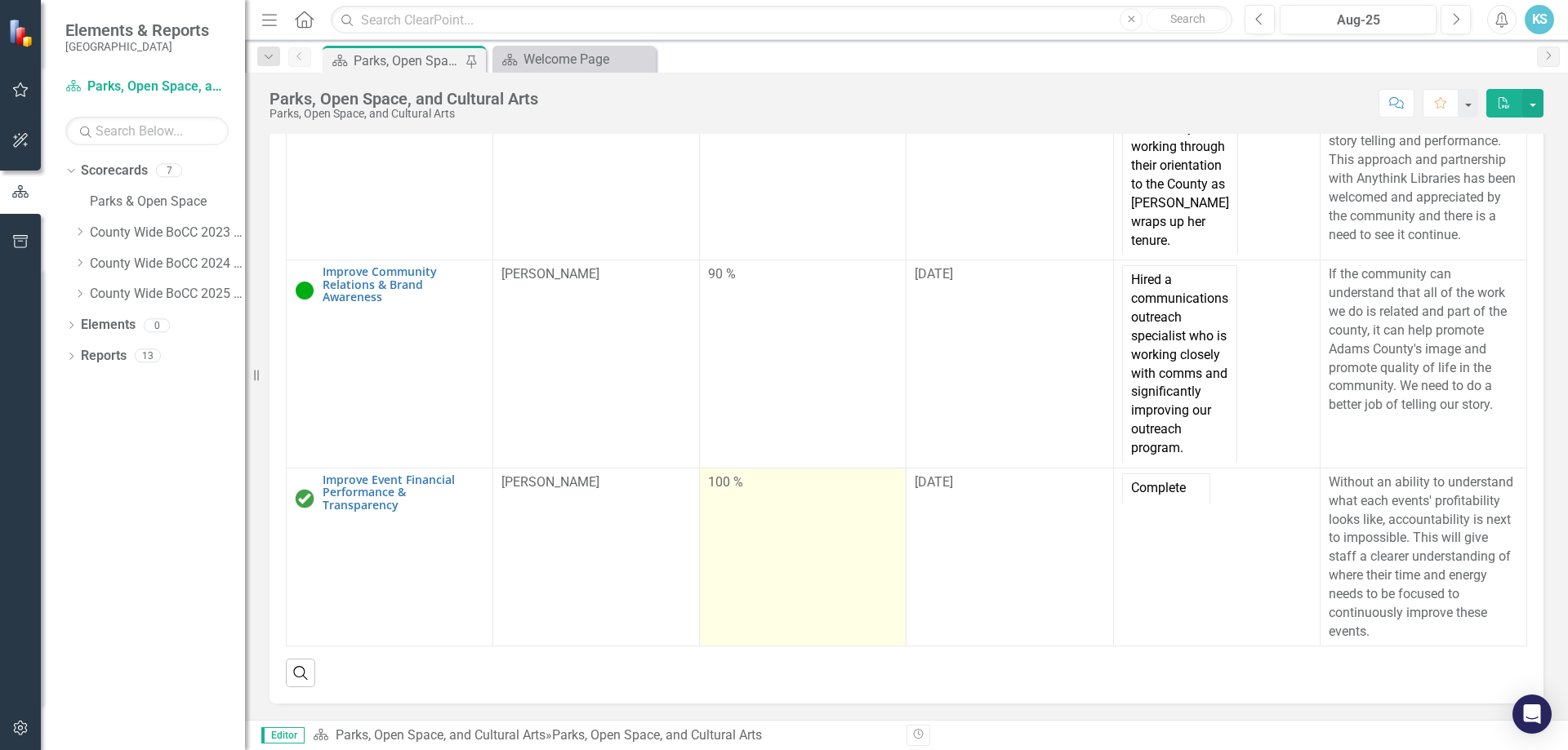
click at [777, 513] on td "100 %" at bounding box center [803, 557] width 207 height 179
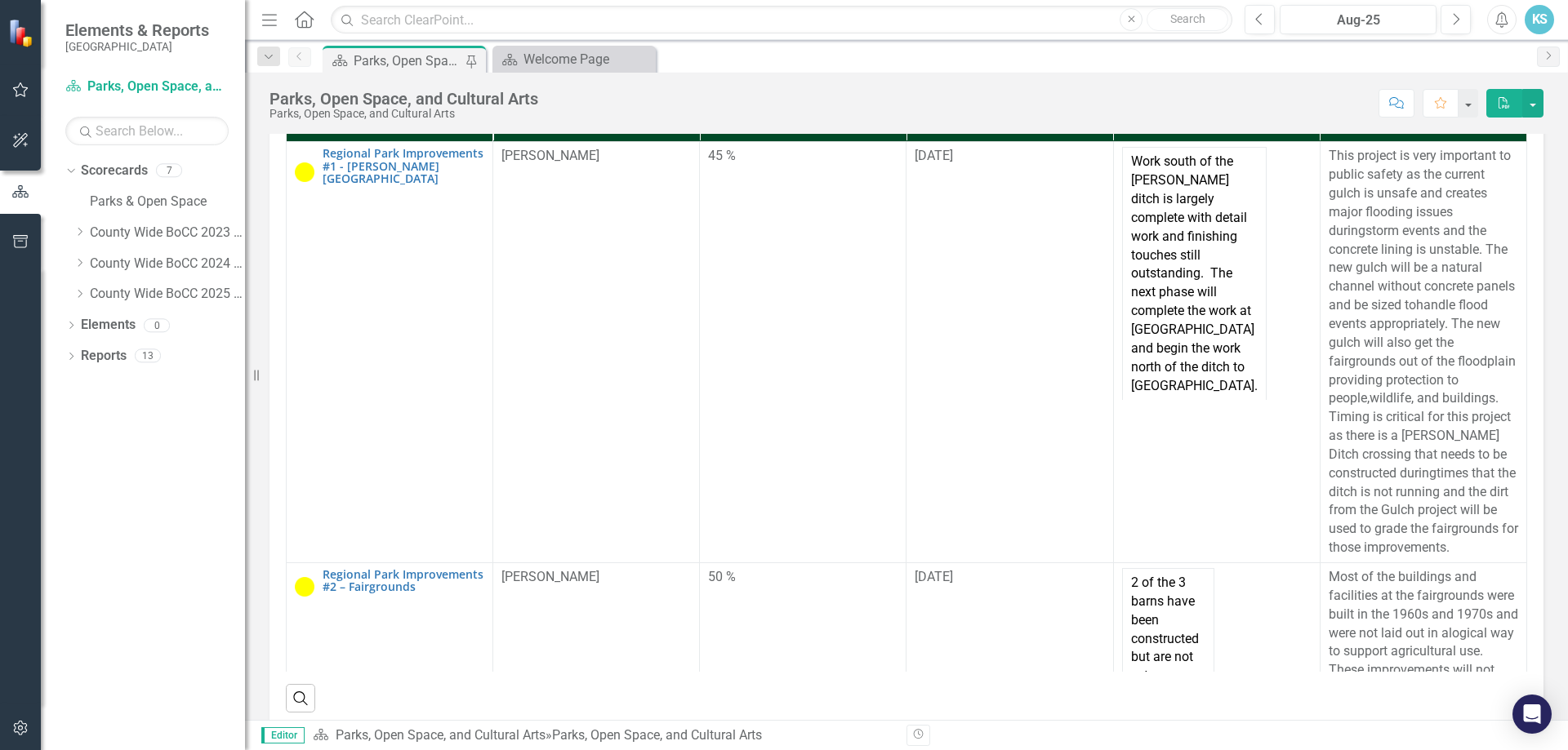
scroll to position [0, 0]
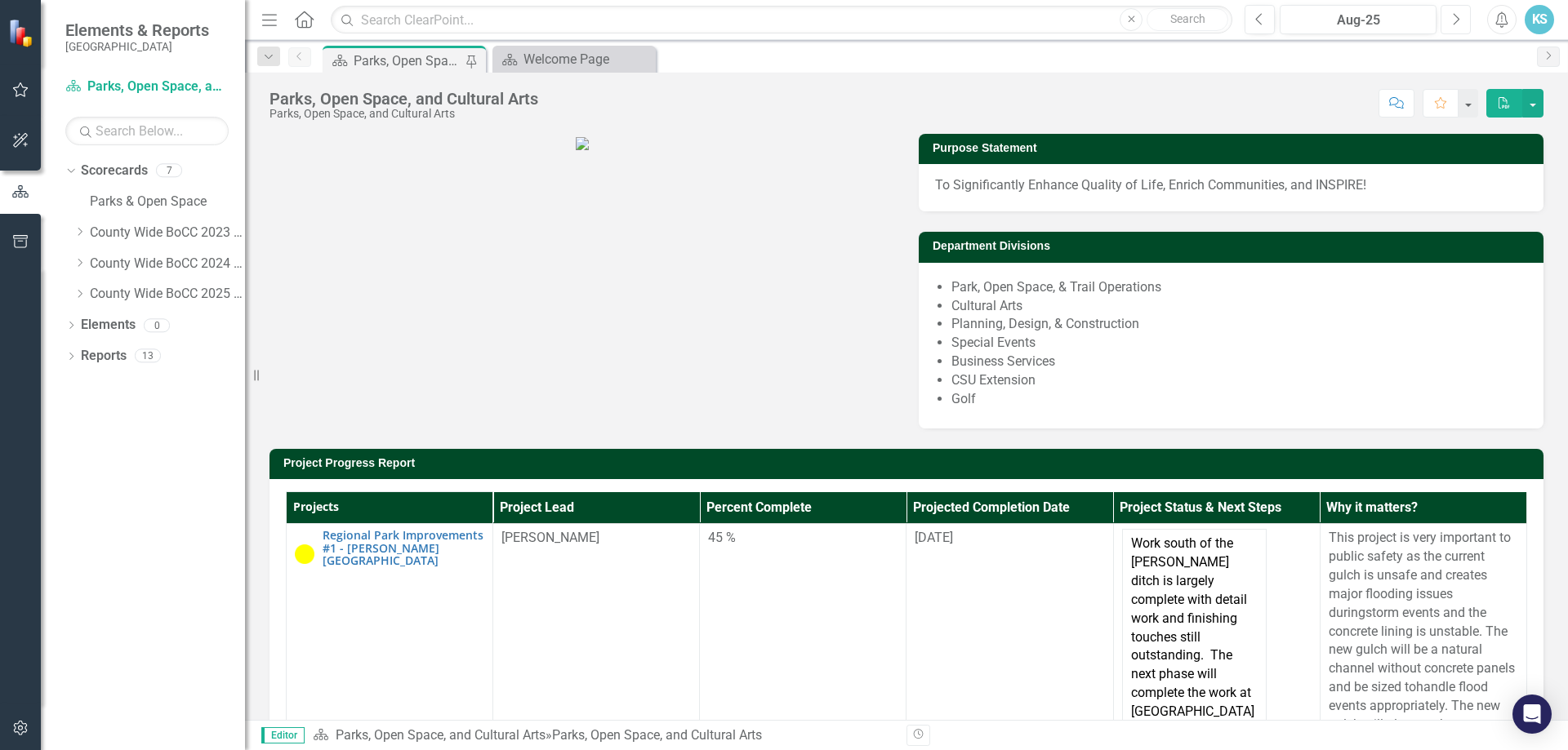
click at [1456, 24] on icon "Next" at bounding box center [1455, 19] width 9 height 14
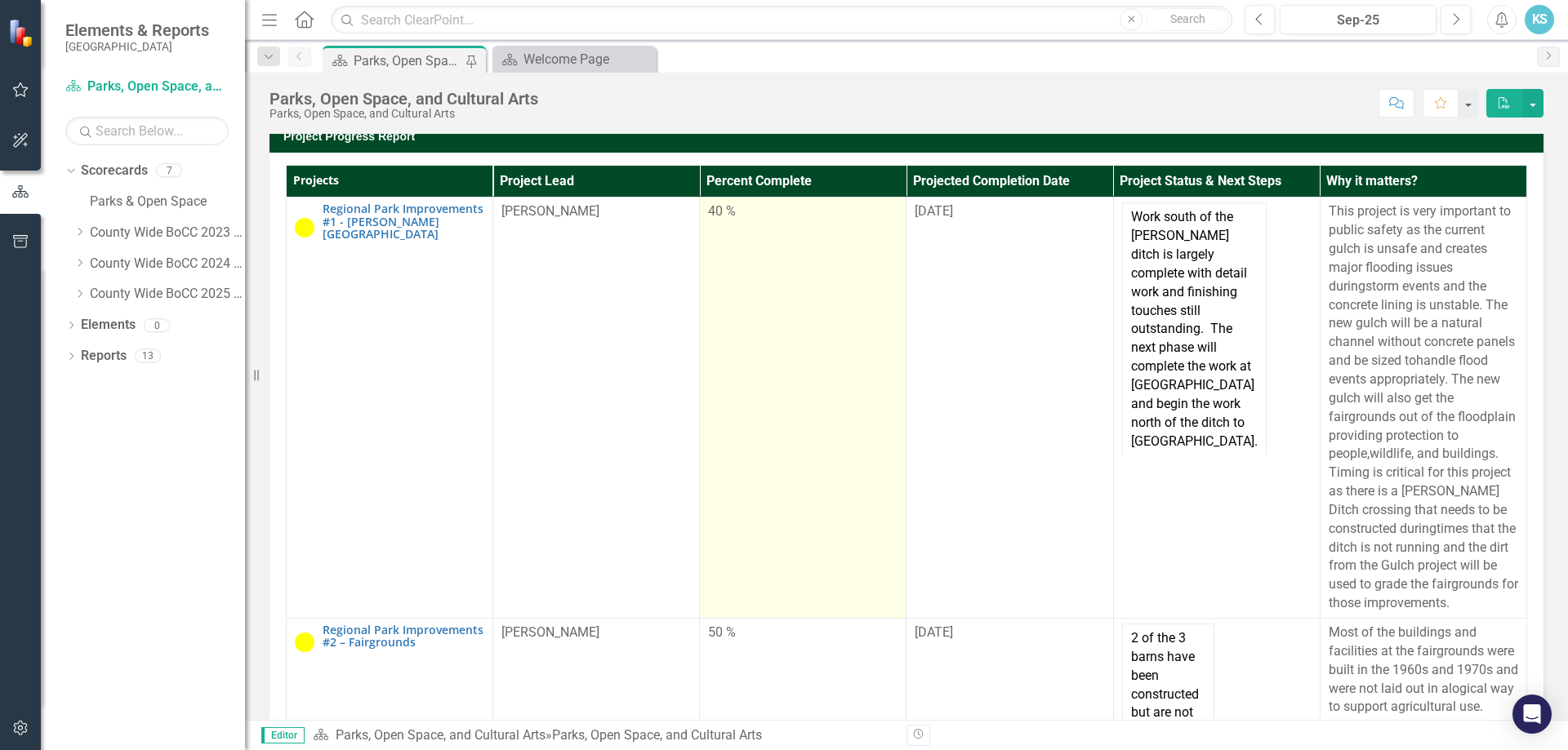
click at [736, 221] on div "40 %" at bounding box center [803, 211] width 189 height 18
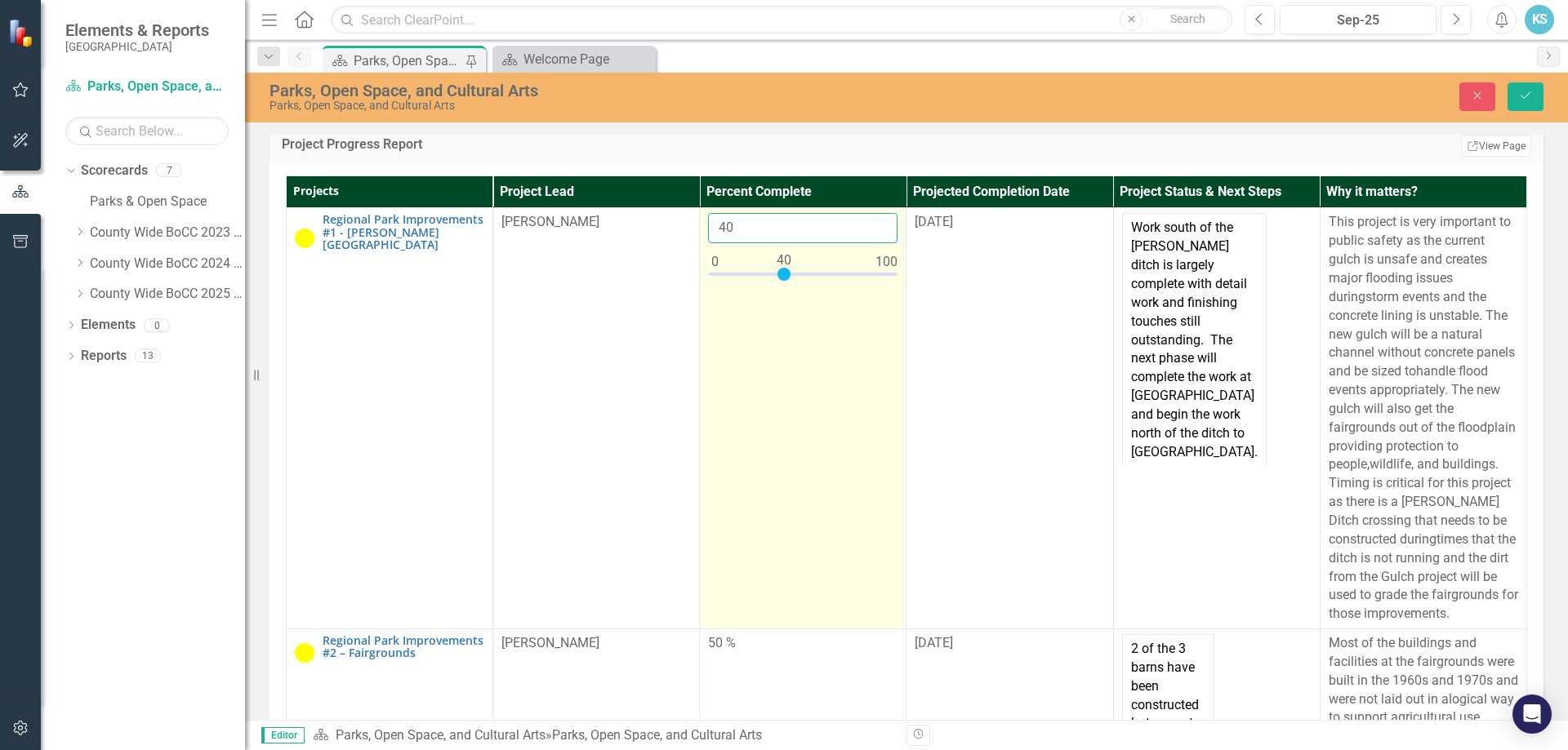
click at [736, 243] on input "40" at bounding box center [803, 228] width 189 height 30
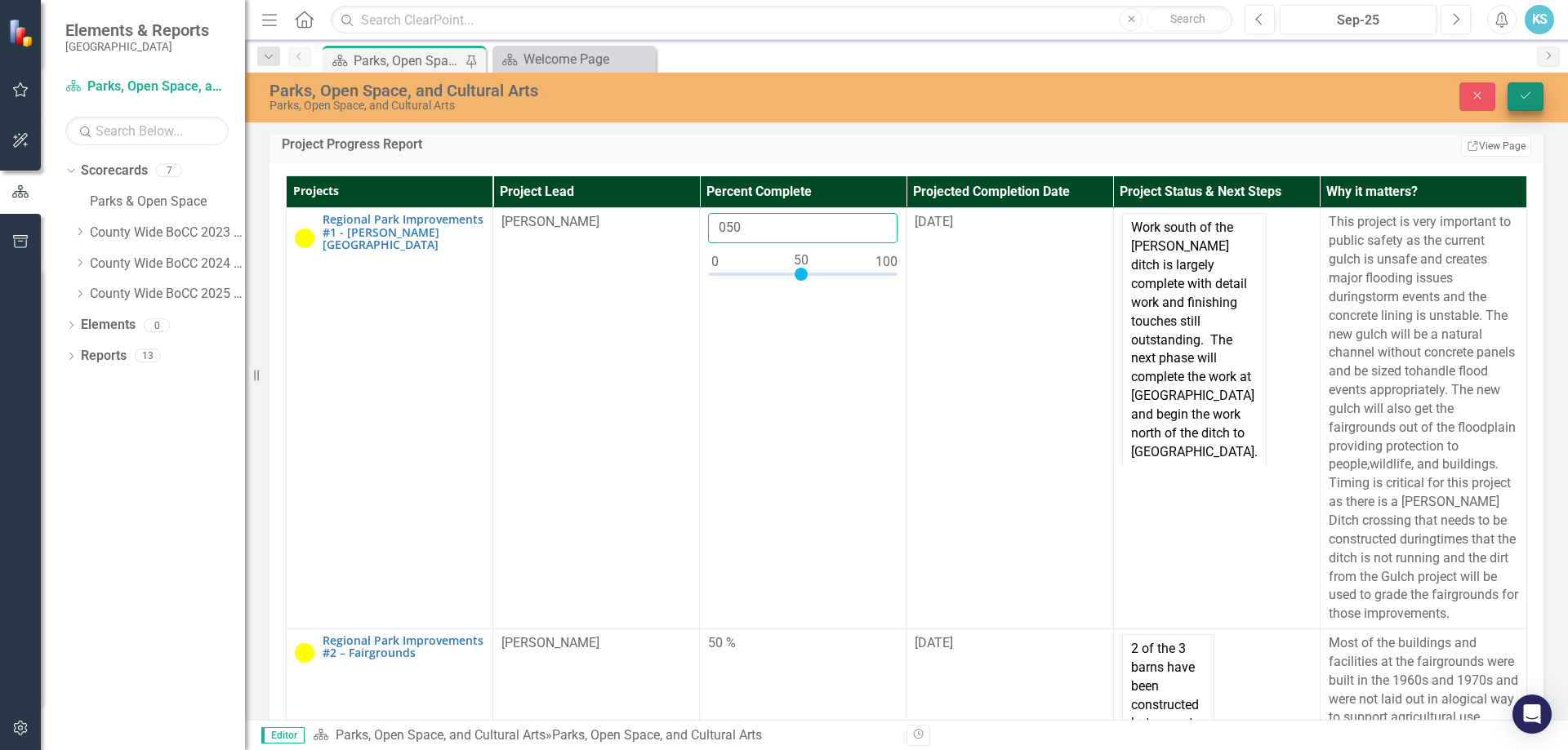
type input "050"
click at [1521, 103] on button "Save" at bounding box center [1526, 97] width 36 height 29
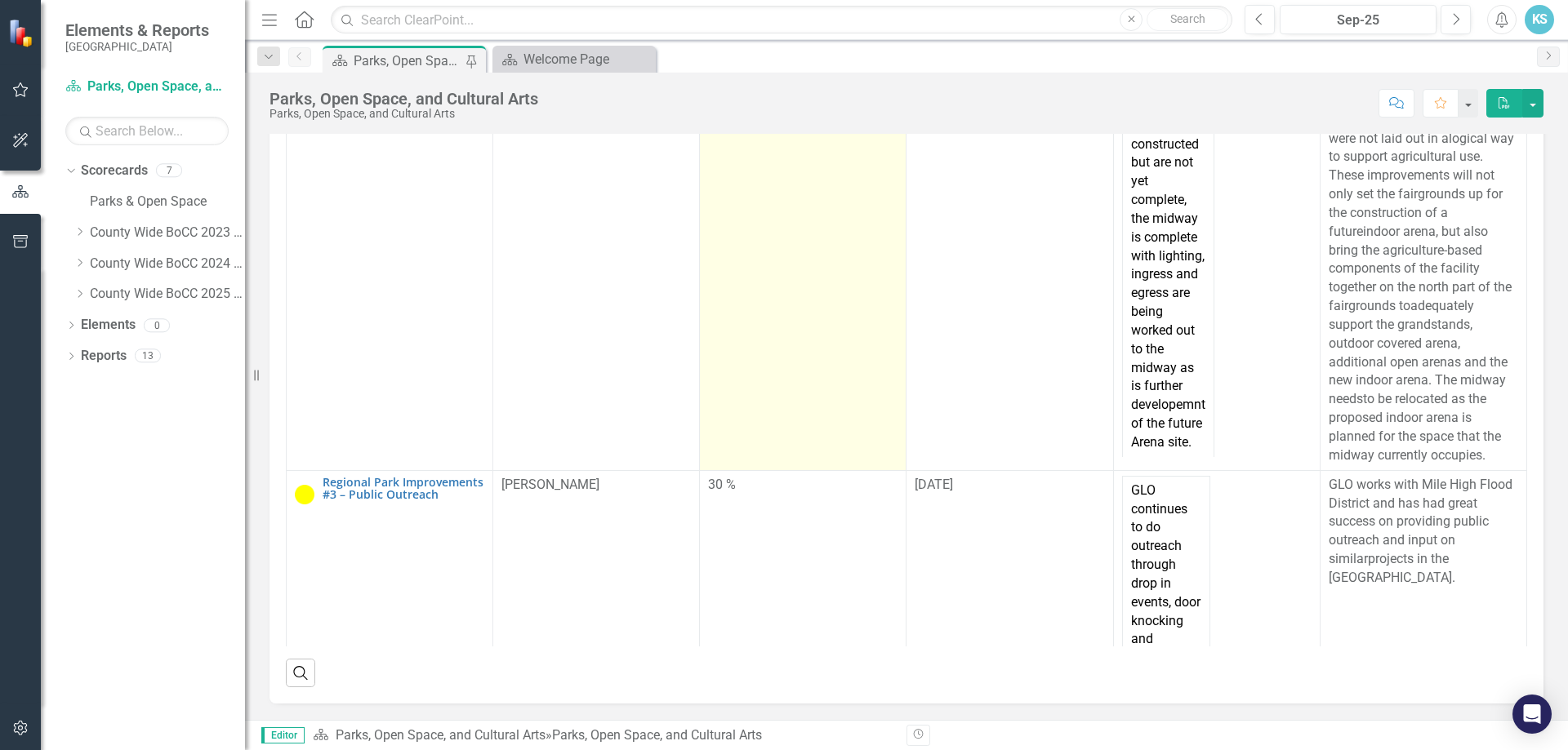
scroll to position [408, 0]
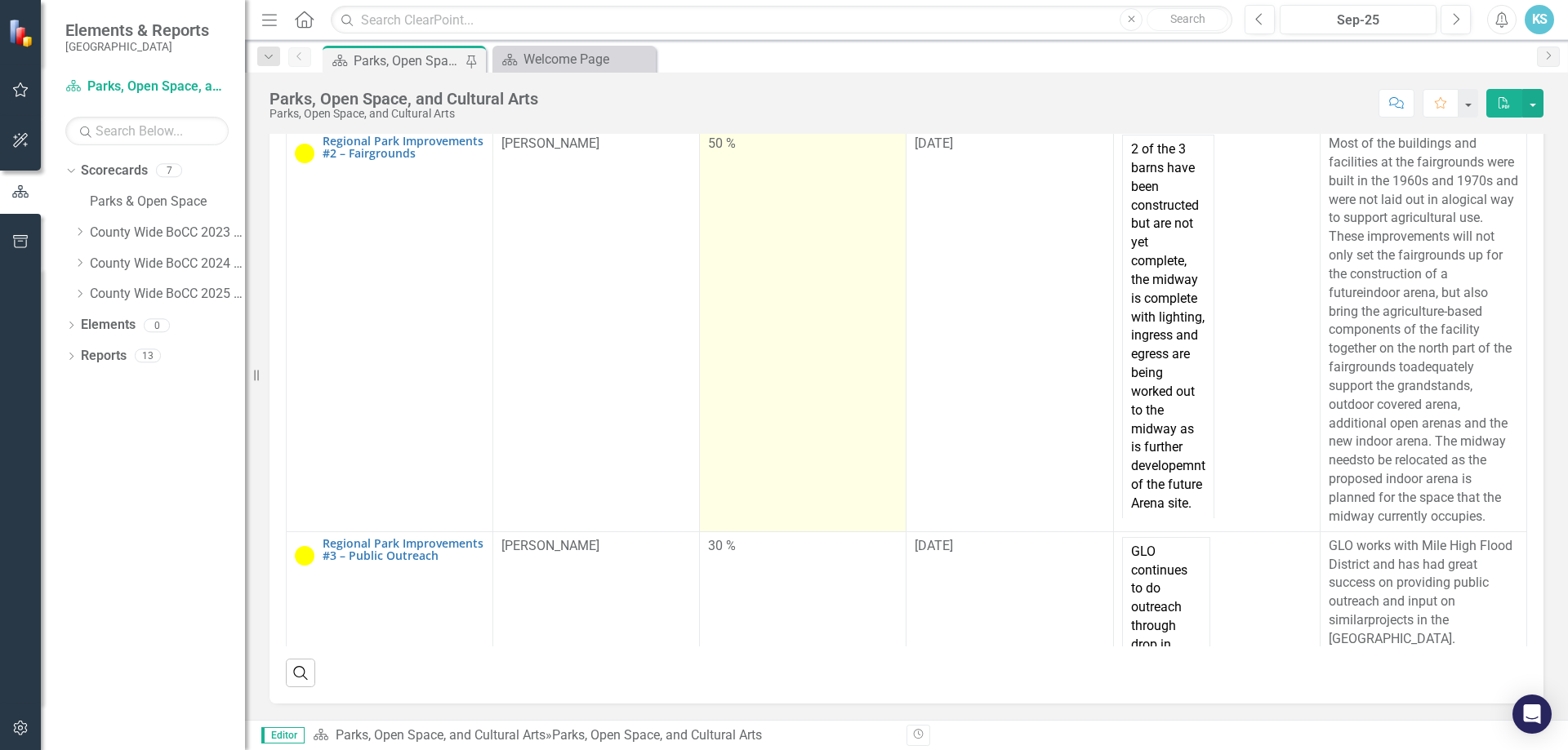
click at [724, 319] on td "50 %" at bounding box center [803, 330] width 207 height 403
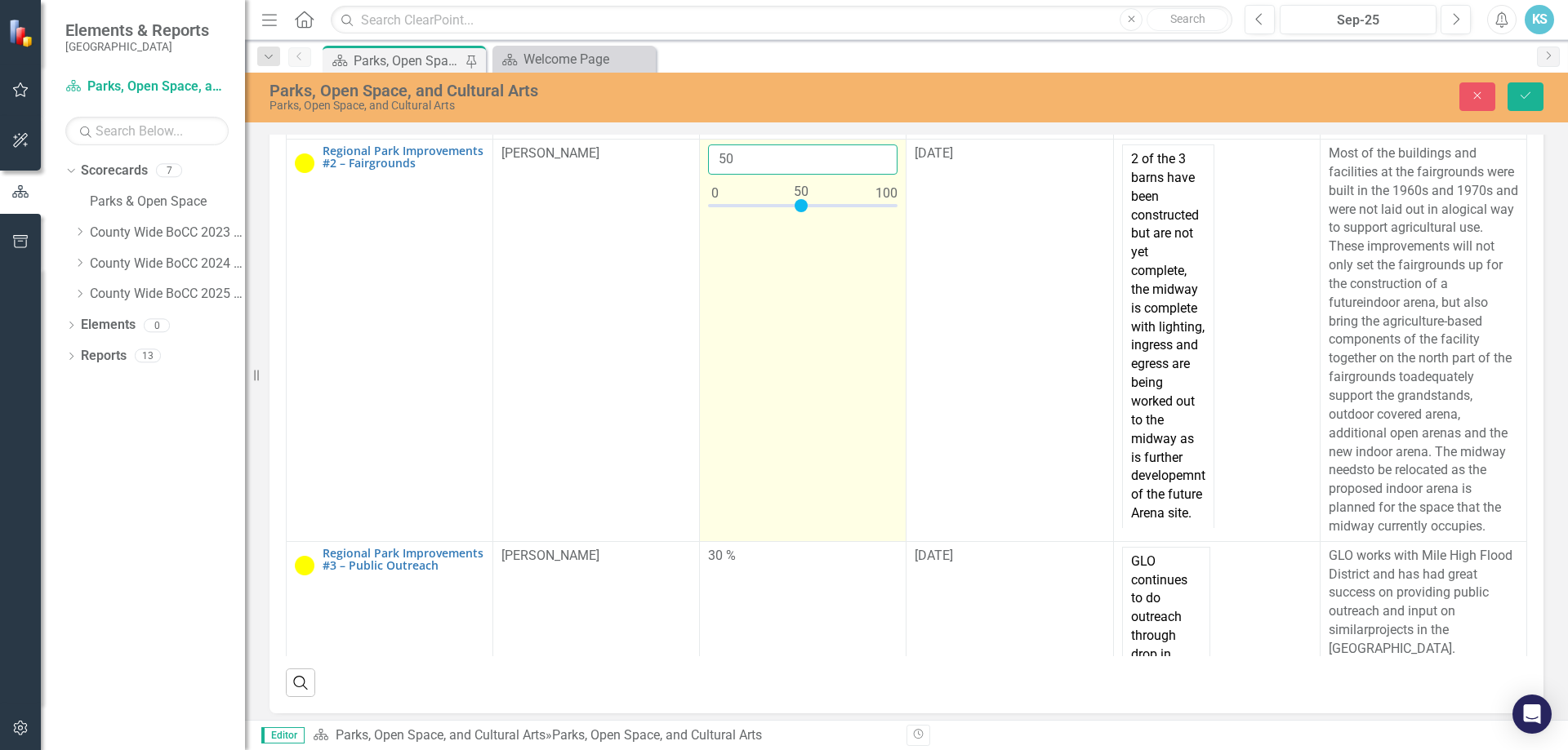
click at [724, 175] on input "50" at bounding box center [803, 159] width 189 height 30
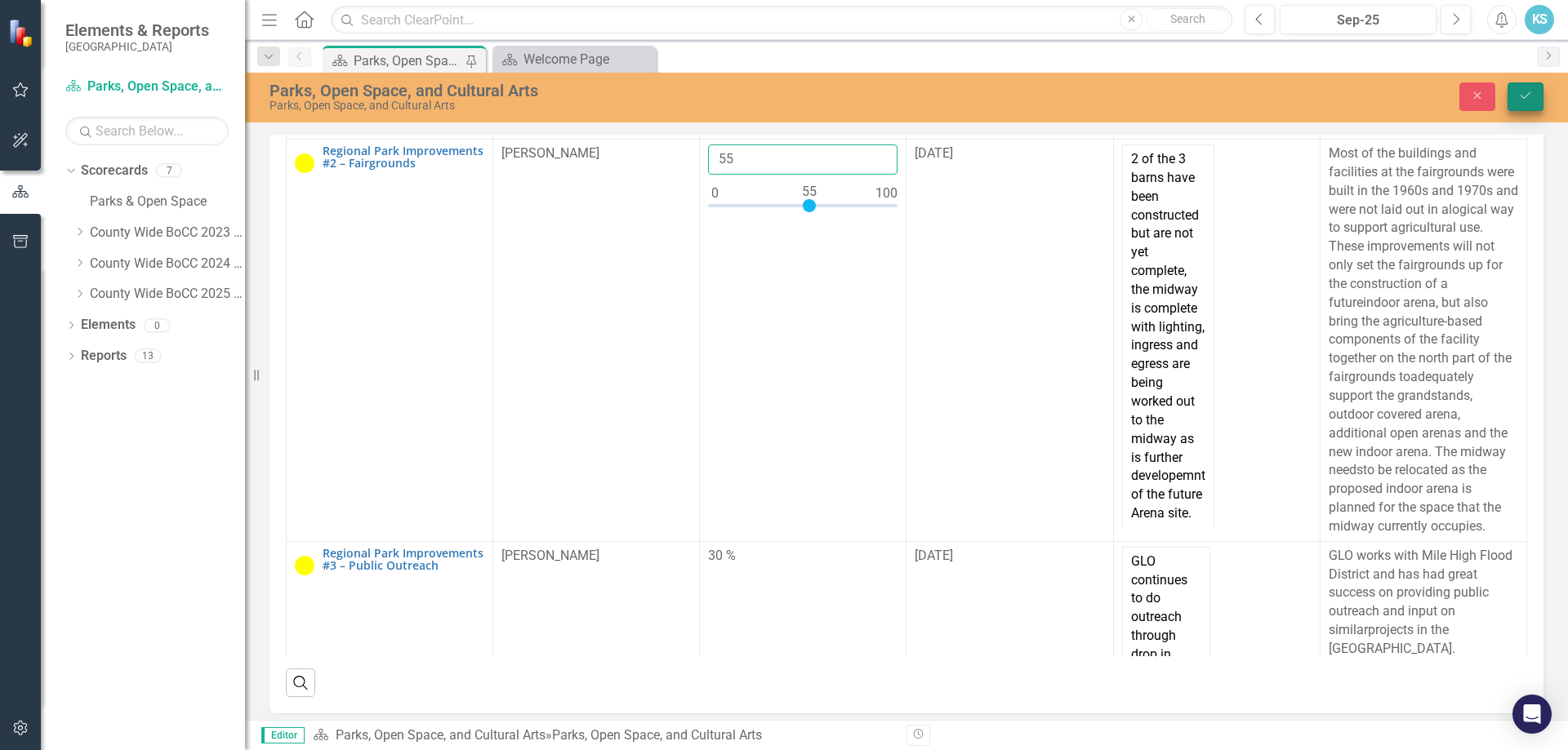
type input "55"
click at [1532, 96] on icon "Save" at bounding box center [1526, 96] width 14 height 12
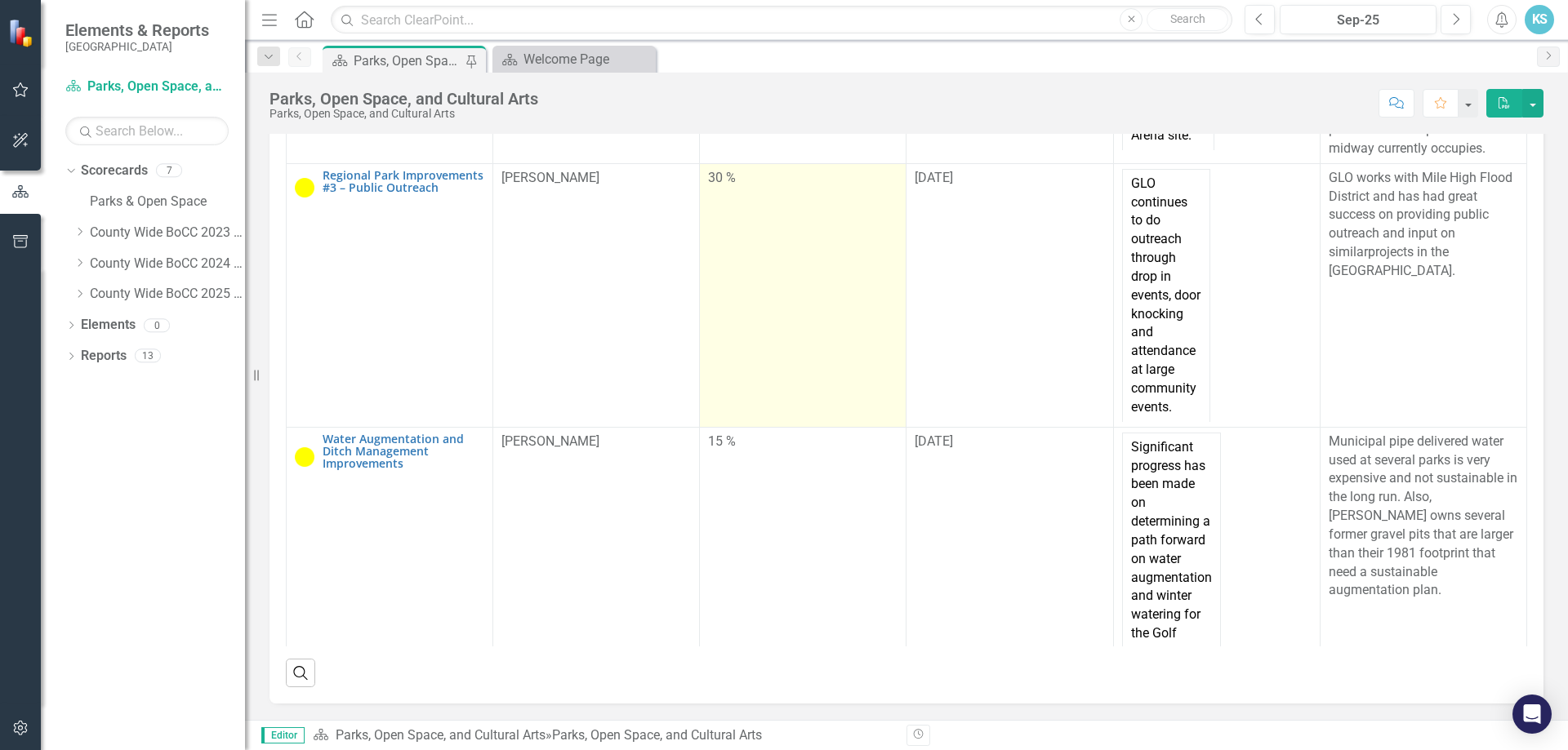
scroll to position [817, 0]
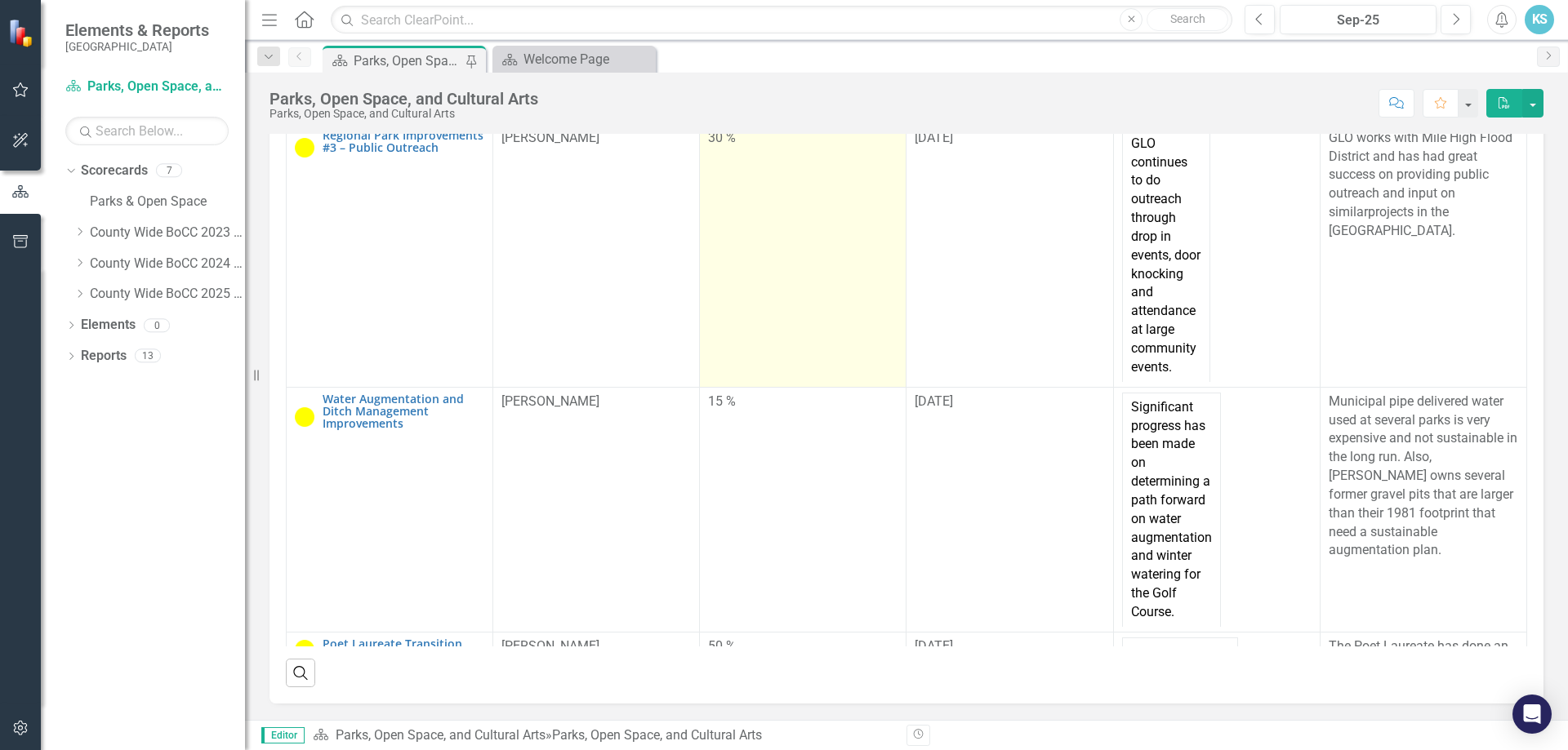
click at [817, 354] on td "30 %" at bounding box center [803, 255] width 207 height 264
click at [730, 148] on div "30 %" at bounding box center [803, 138] width 189 height 18
click at [729, 148] on div "30 %" at bounding box center [803, 138] width 189 height 18
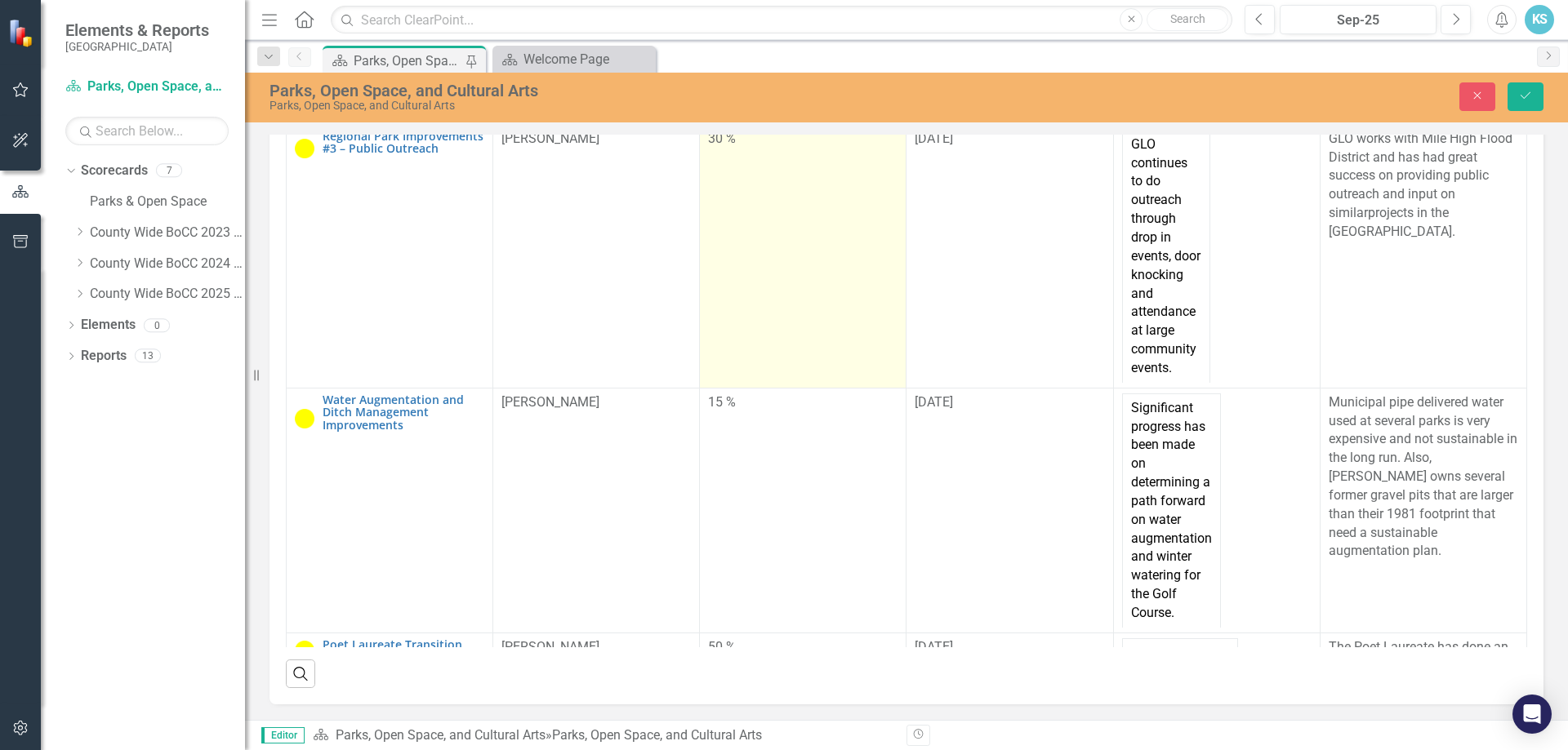
scroll to position [500, 0]
click at [732, 160] on input "30" at bounding box center [803, 145] width 189 height 30
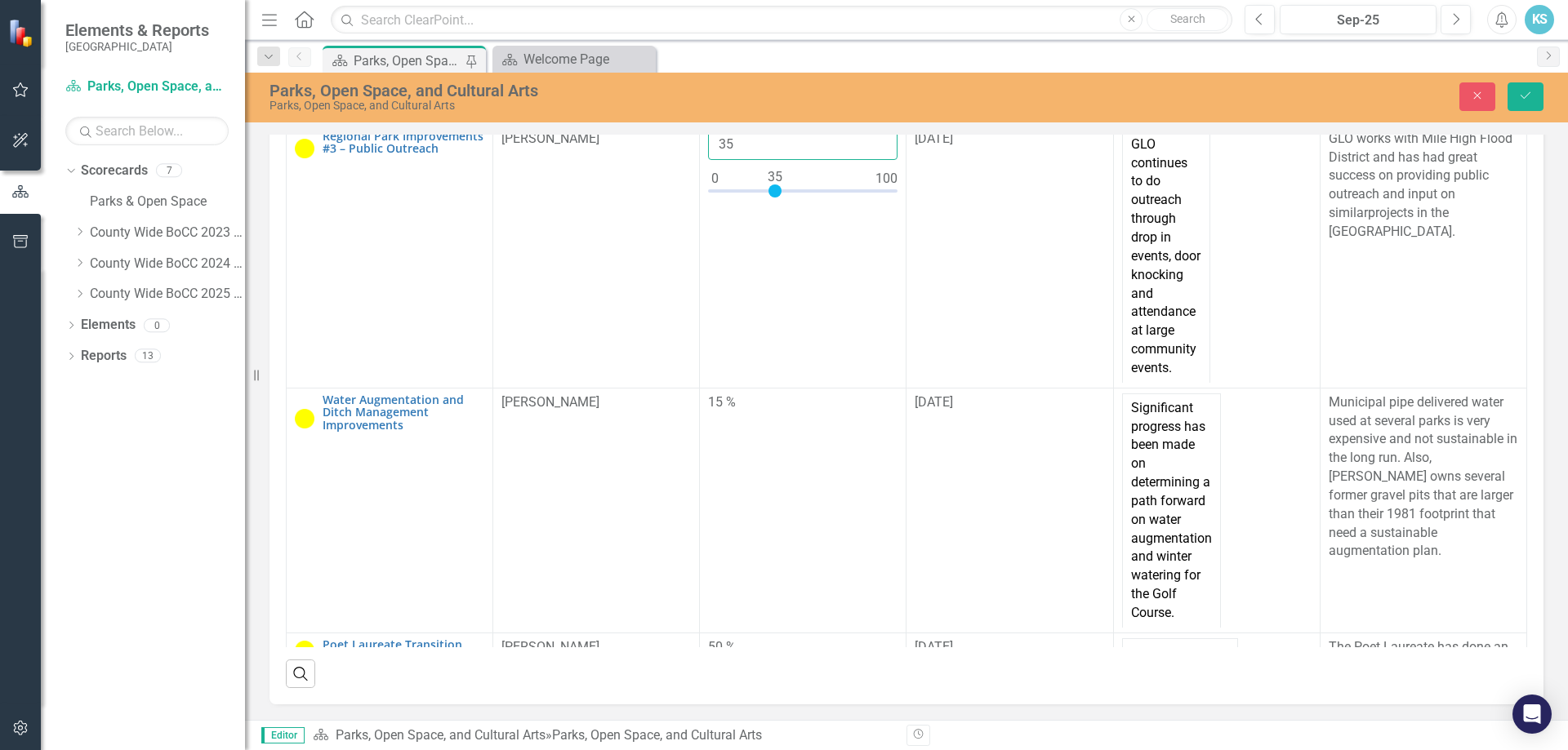
type input "35"
click at [1553, 103] on div "Close Save" at bounding box center [1293, 97] width 527 height 29
click at [1535, 103] on button "Save" at bounding box center [1526, 97] width 36 height 29
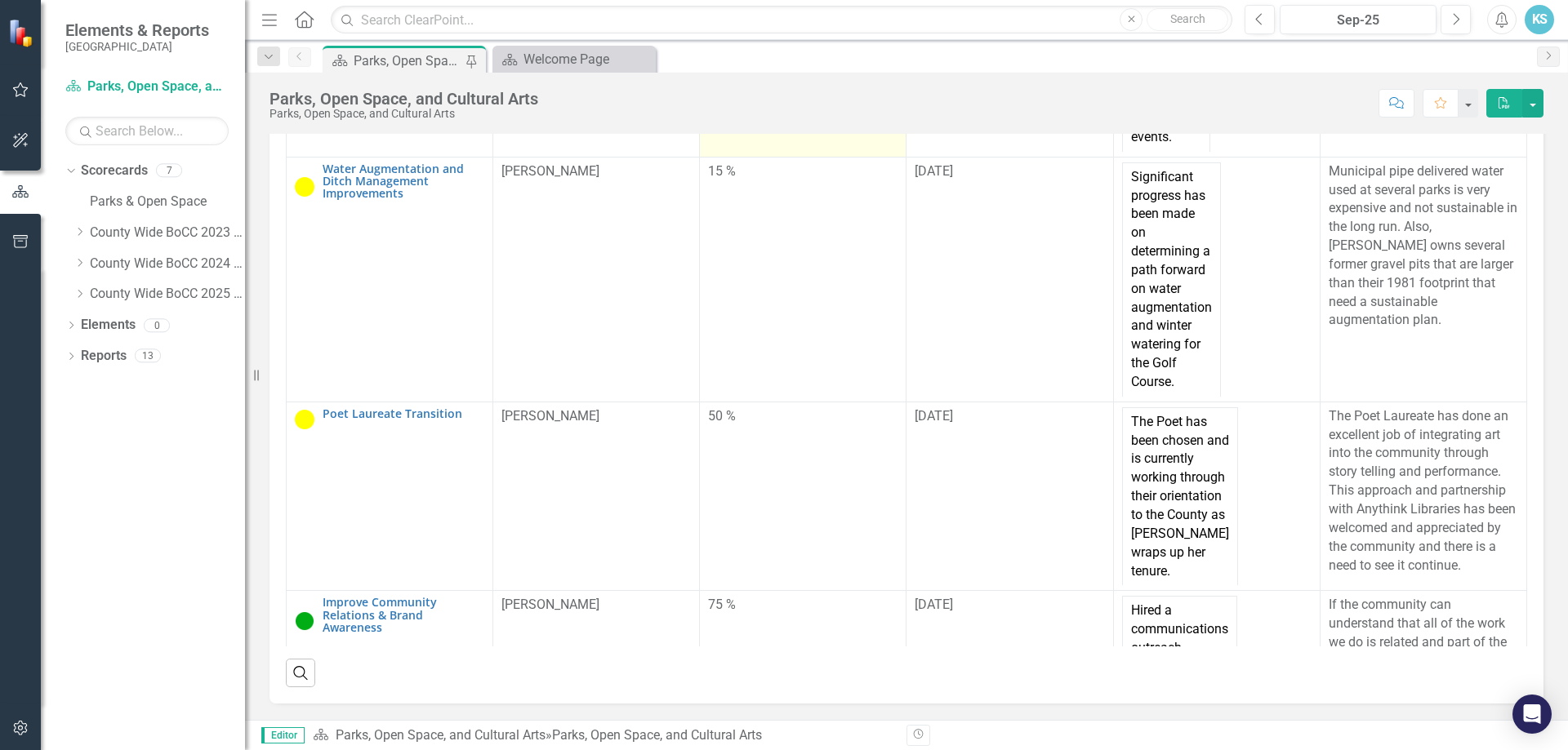
scroll to position [1062, 0]
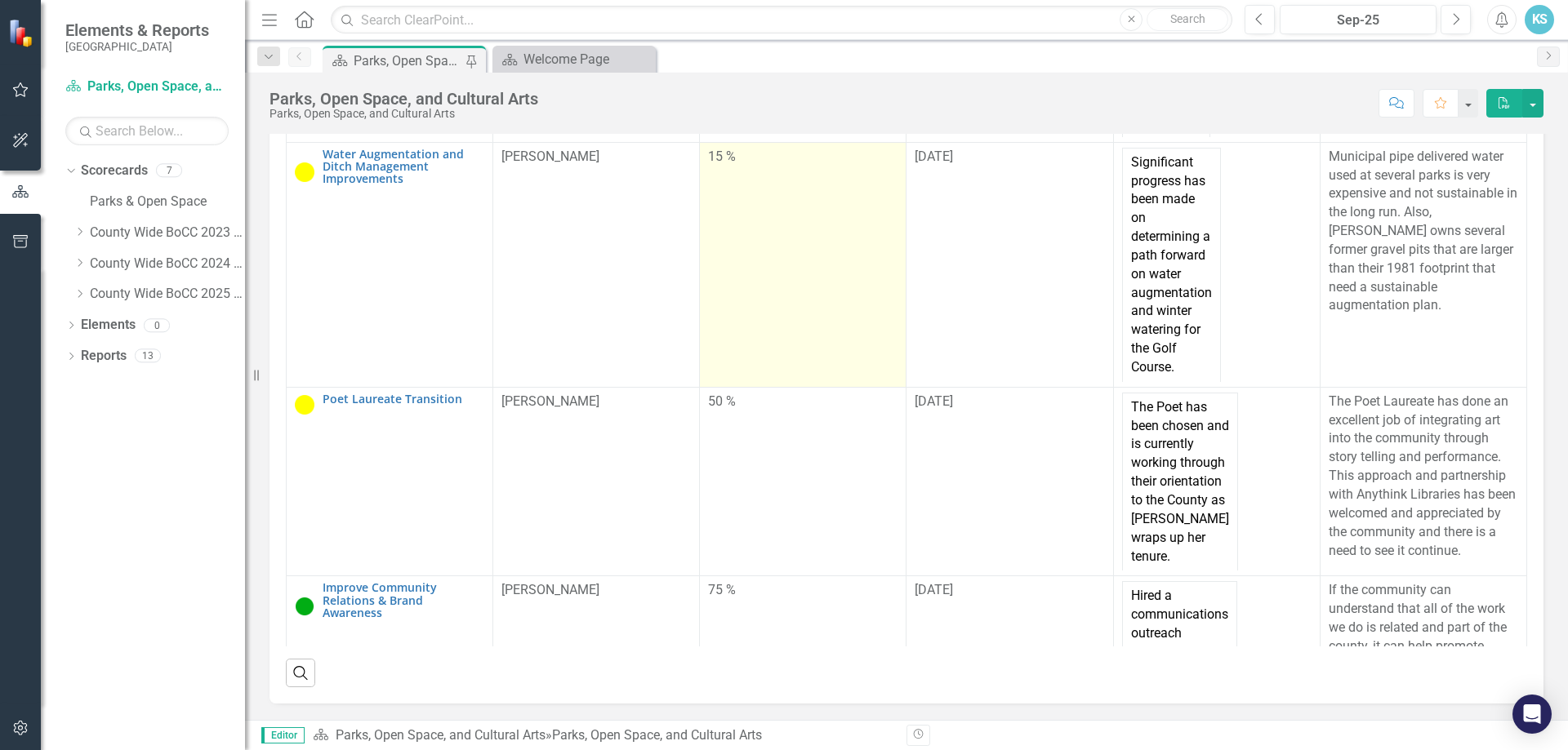
click at [752, 355] on td "15 %" at bounding box center [803, 264] width 207 height 245
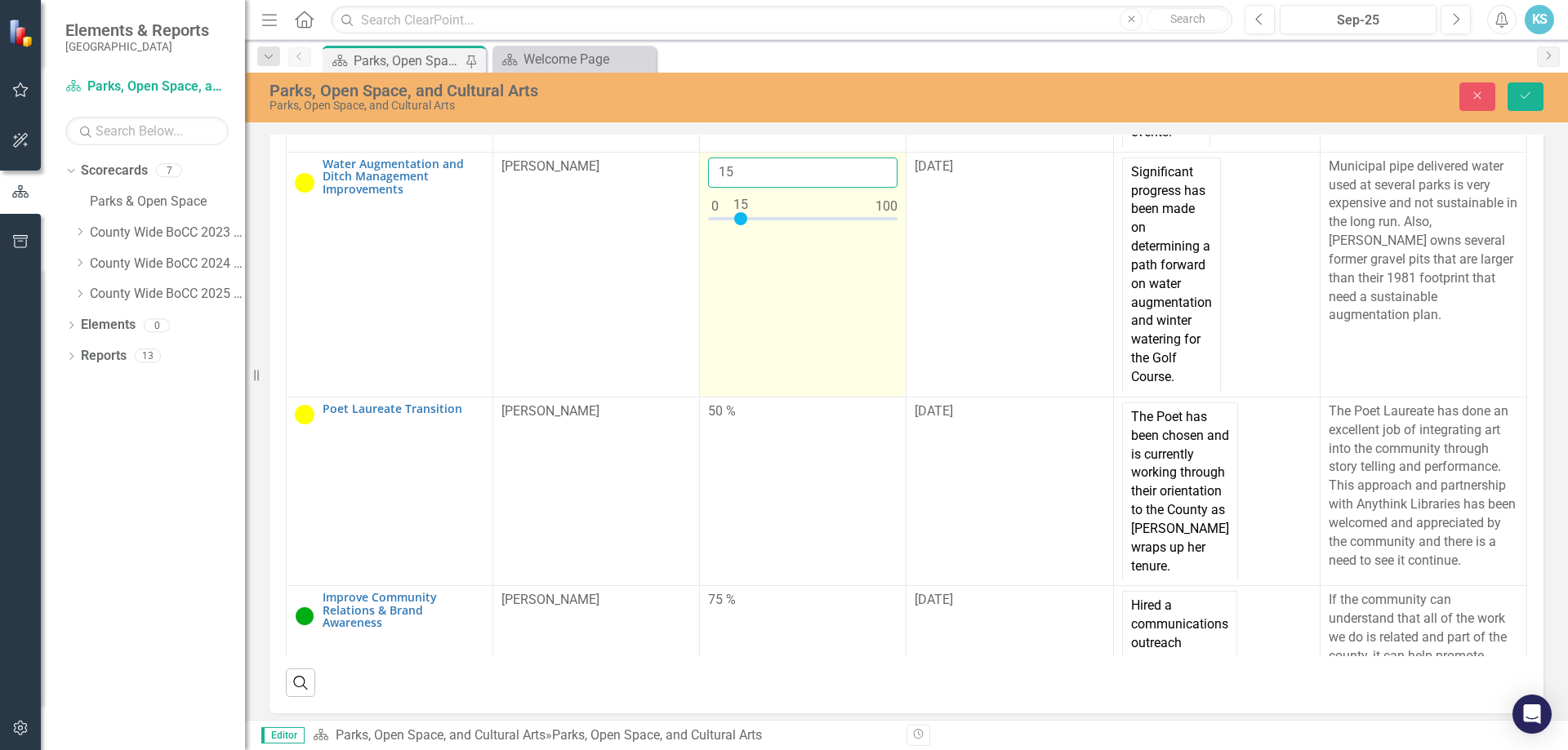
click at [752, 188] on input "15" at bounding box center [803, 172] width 189 height 30
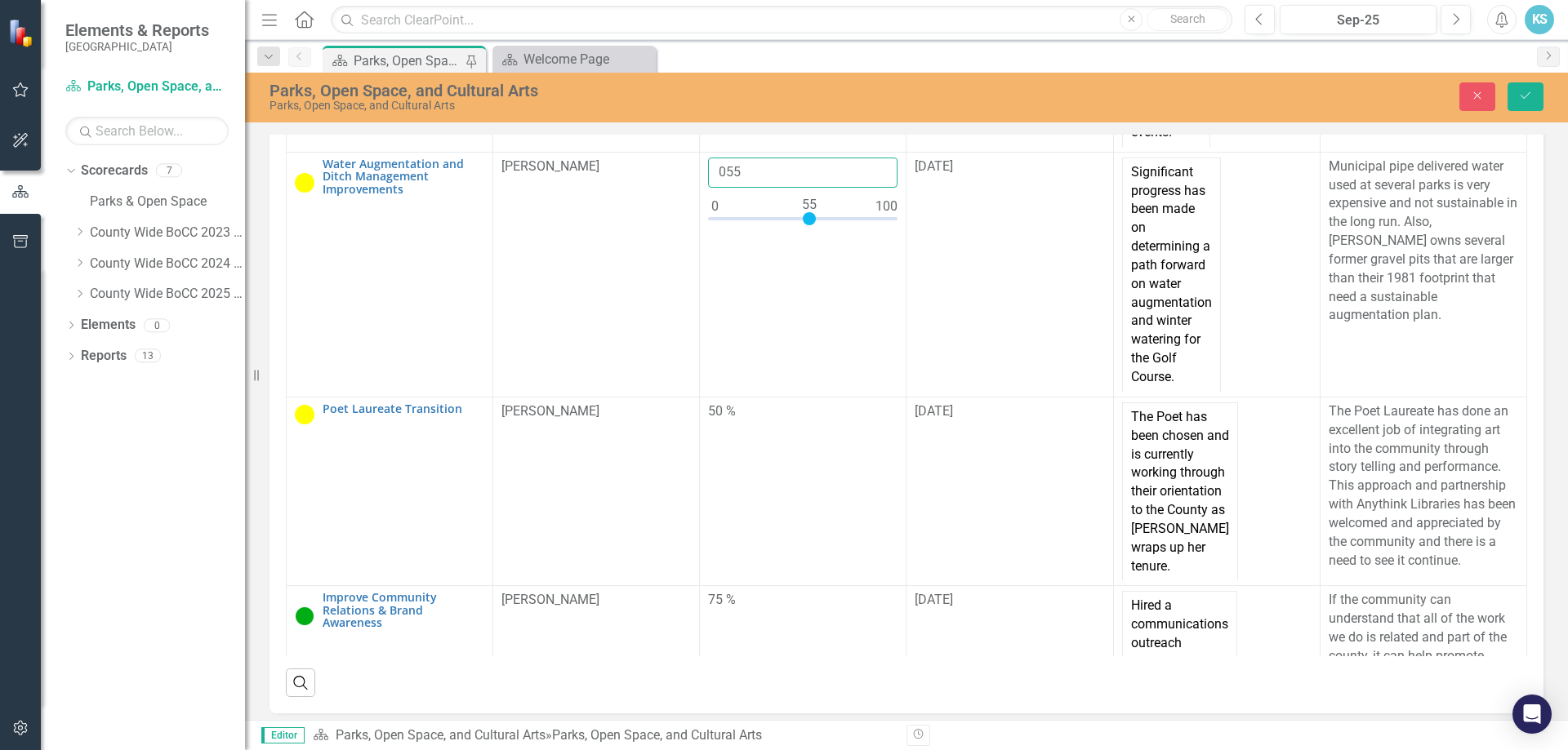
type input "055"
click at [1526, 103] on button "Save" at bounding box center [1526, 97] width 36 height 29
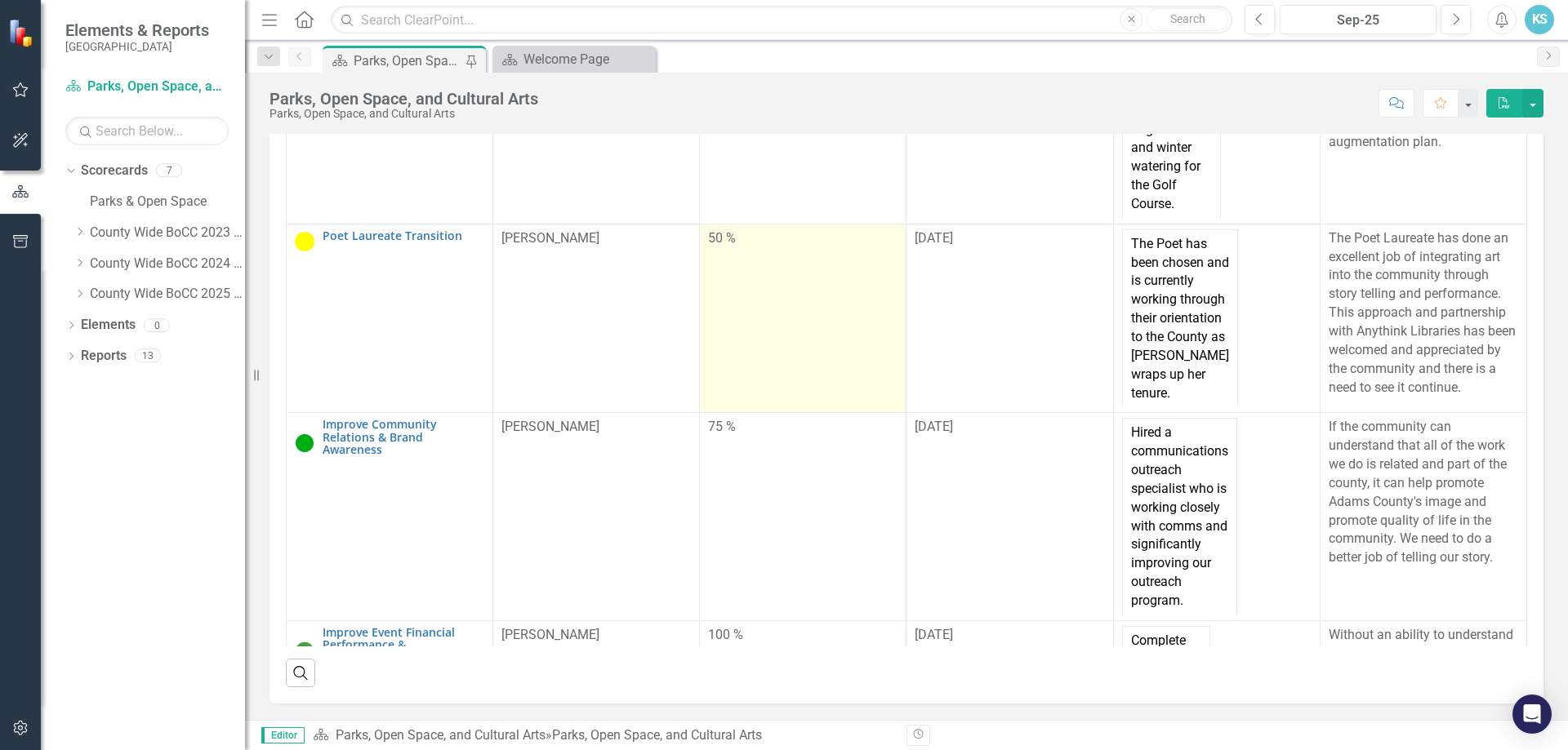
scroll to position [1143, 0]
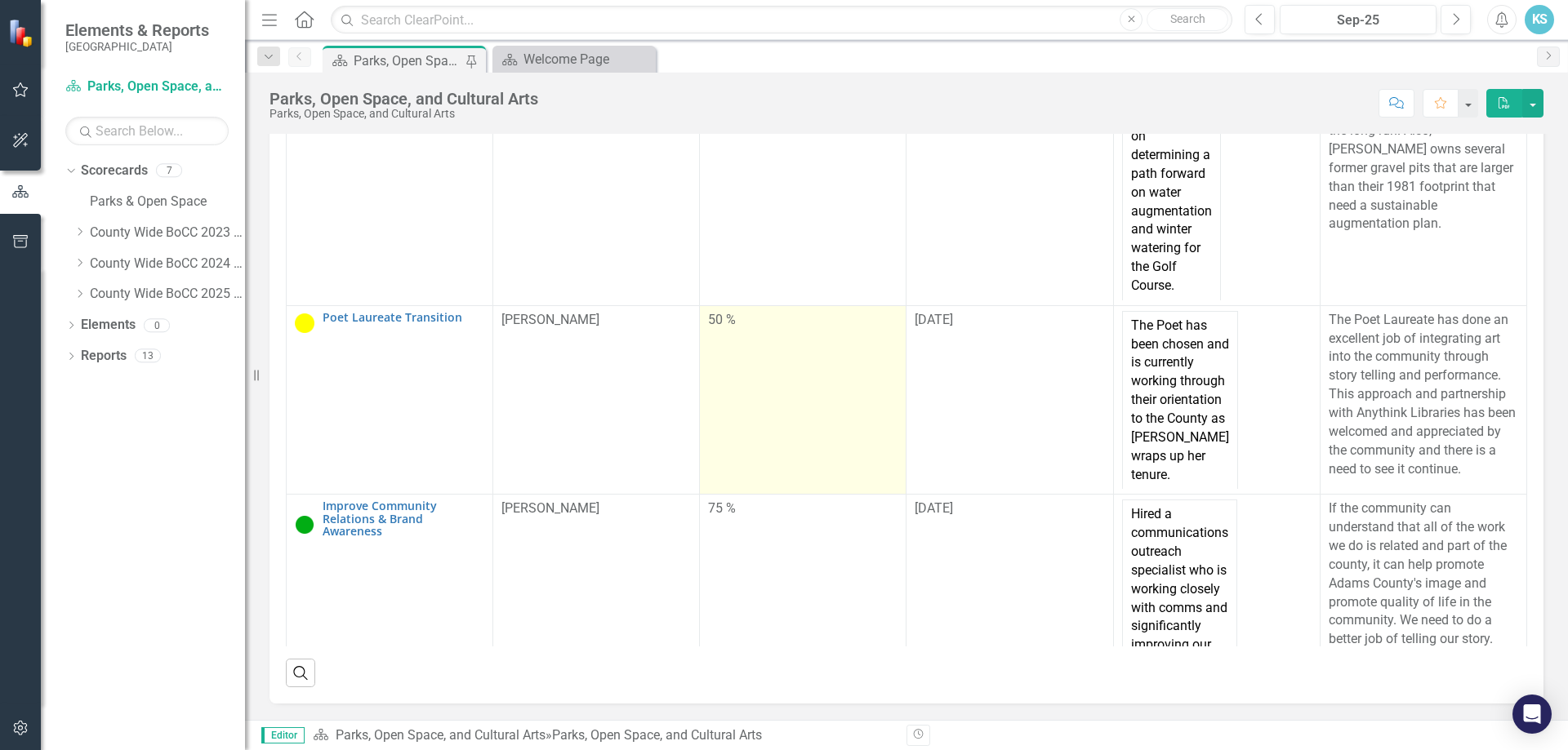
click at [825, 466] on td "50 %" at bounding box center [803, 400] width 207 height 189
click at [721, 330] on div "50 %" at bounding box center [803, 319] width 189 height 18
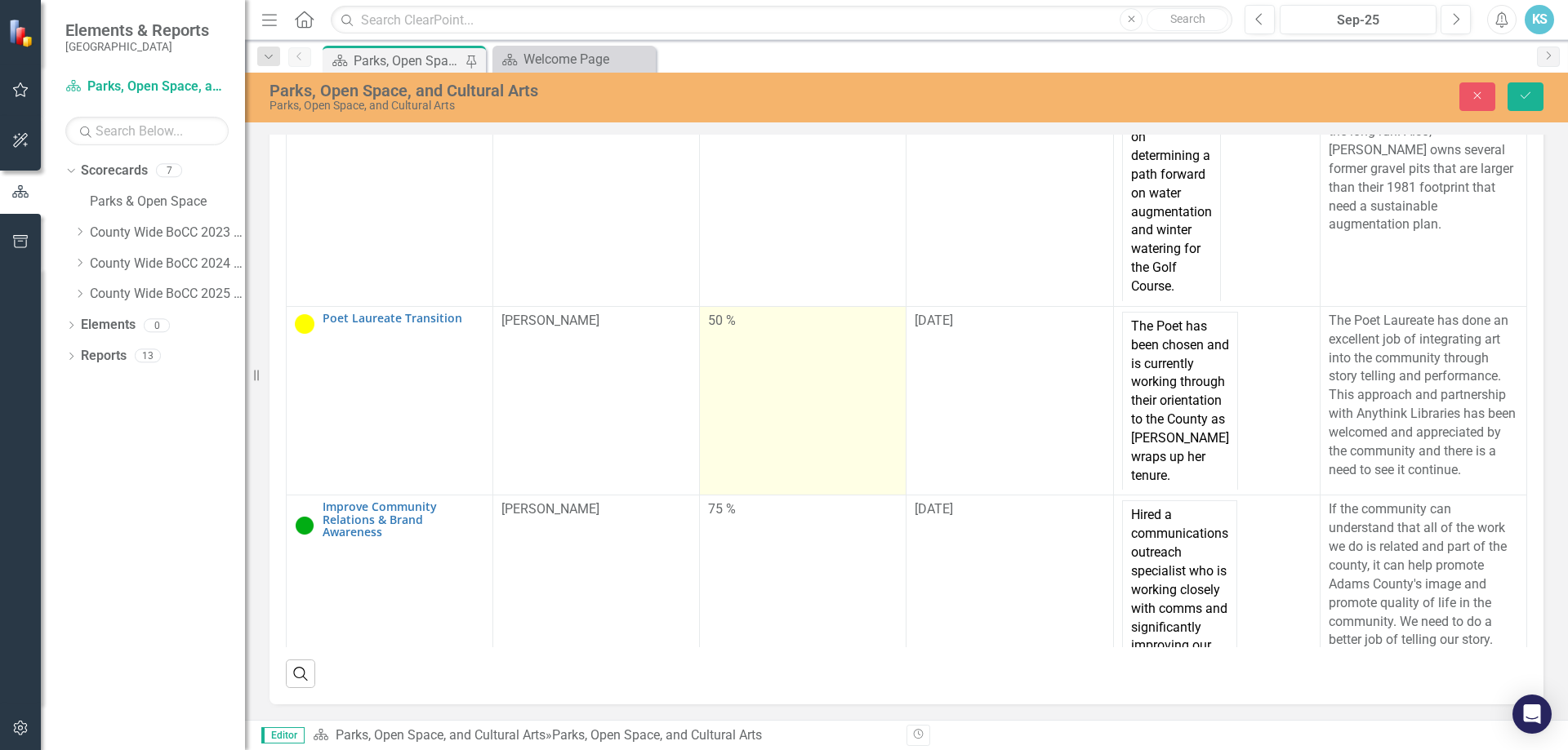
scroll to position [558, 0]
click at [733, 342] on input "50" at bounding box center [803, 326] width 189 height 30
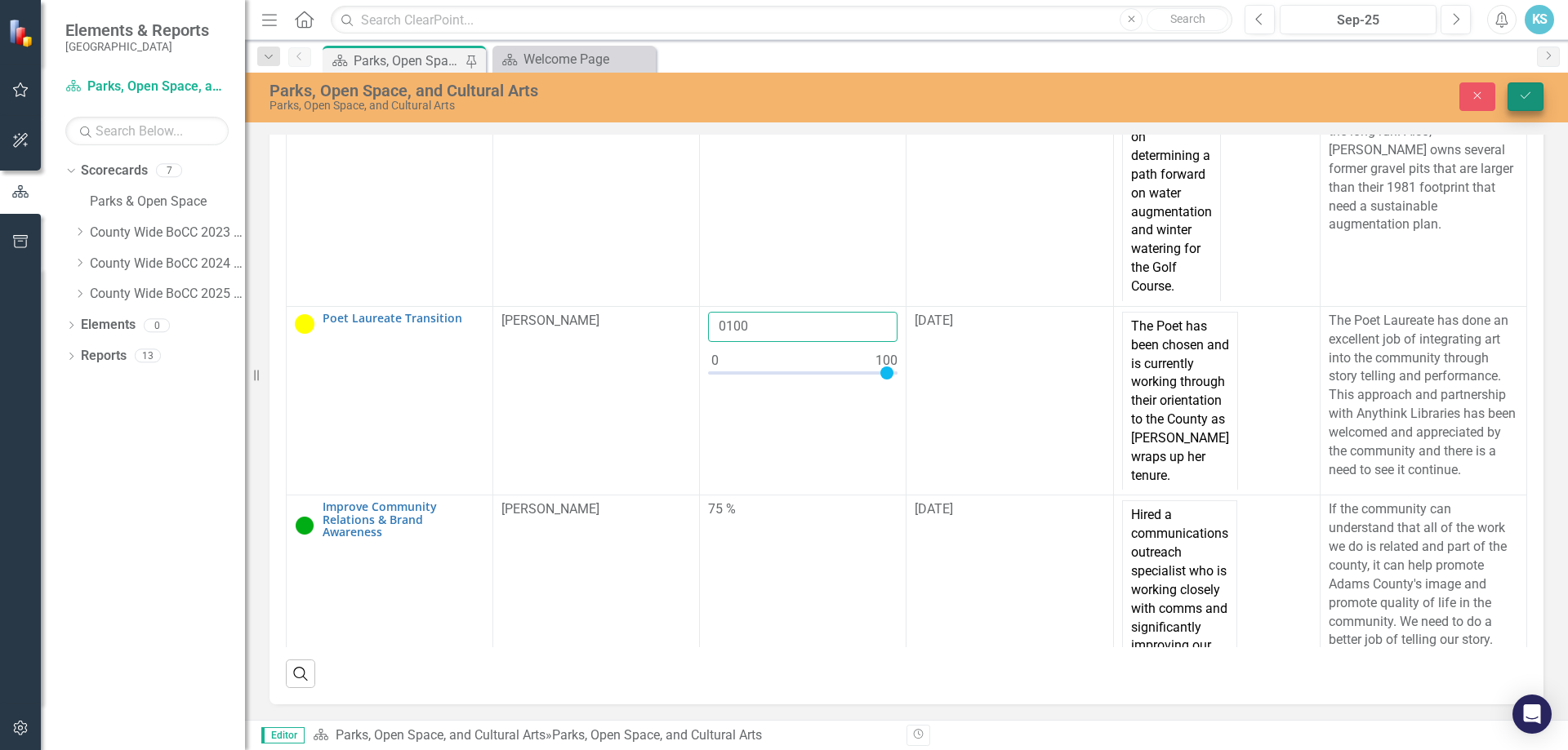
type input "0100"
click at [1518, 108] on button "Save" at bounding box center [1526, 97] width 36 height 29
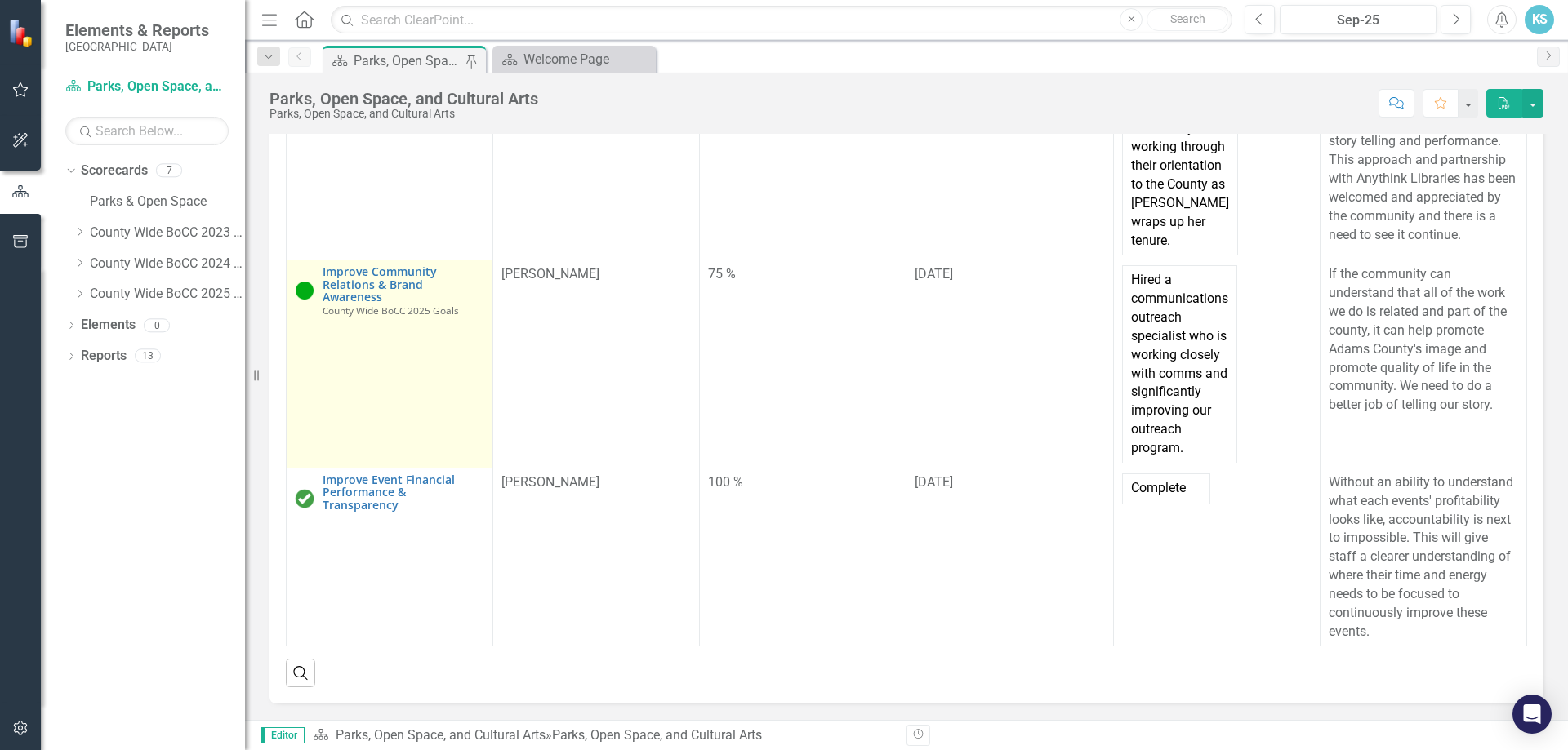
scroll to position [1408, 0]
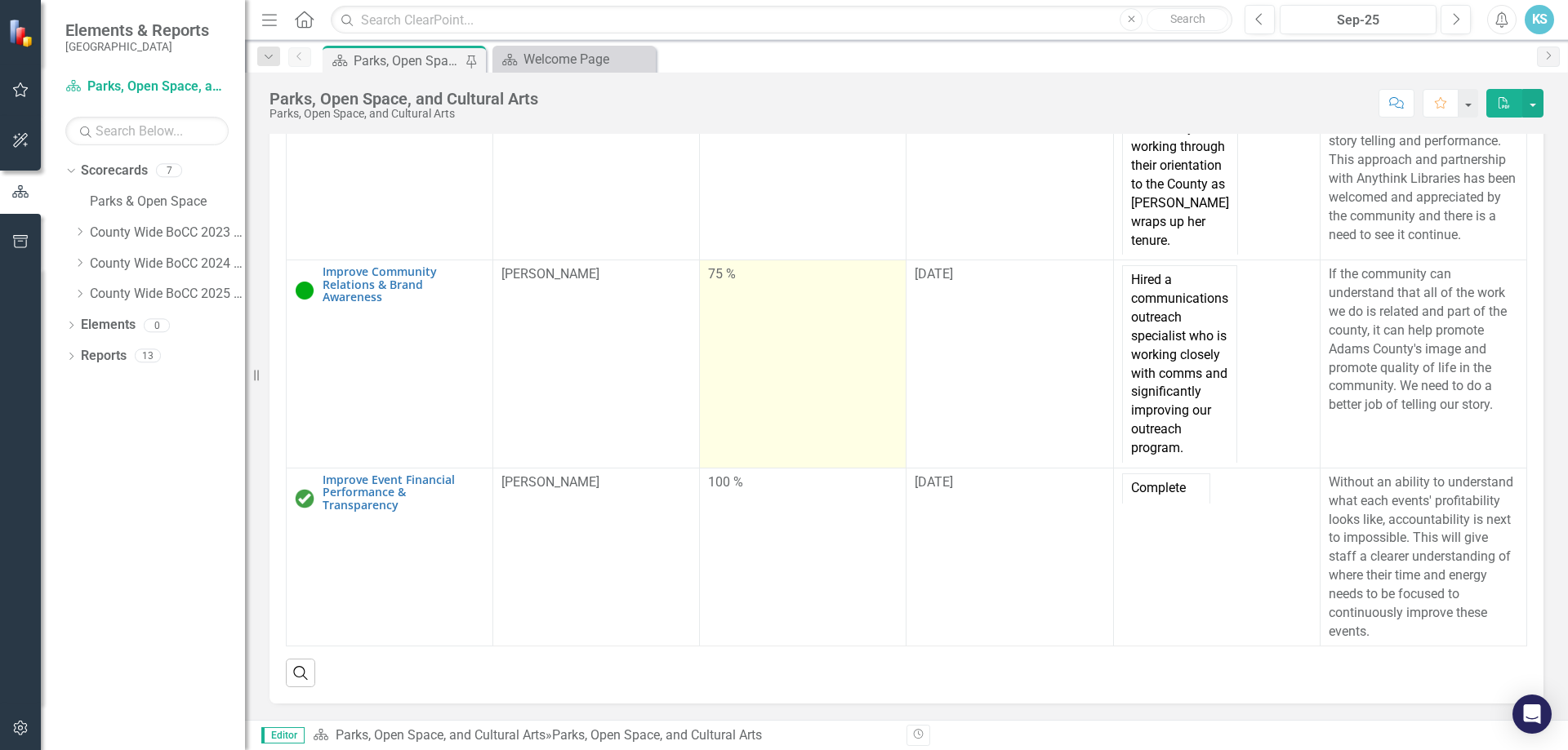
click at [801, 432] on td "75 %" at bounding box center [803, 364] width 207 height 208
click at [727, 284] on div "75 %" at bounding box center [803, 274] width 189 height 18
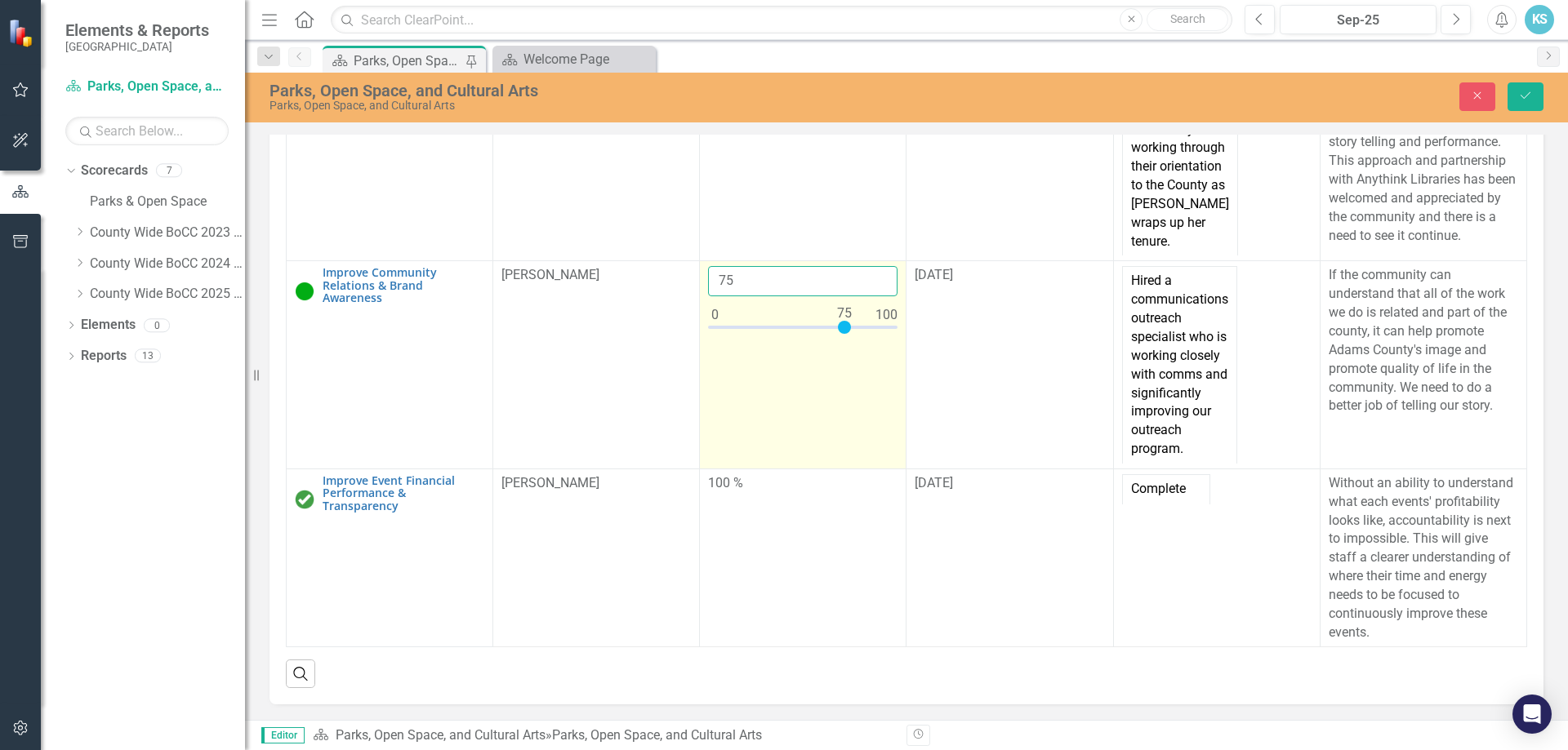
click at [751, 296] on input "75" at bounding box center [803, 281] width 189 height 30
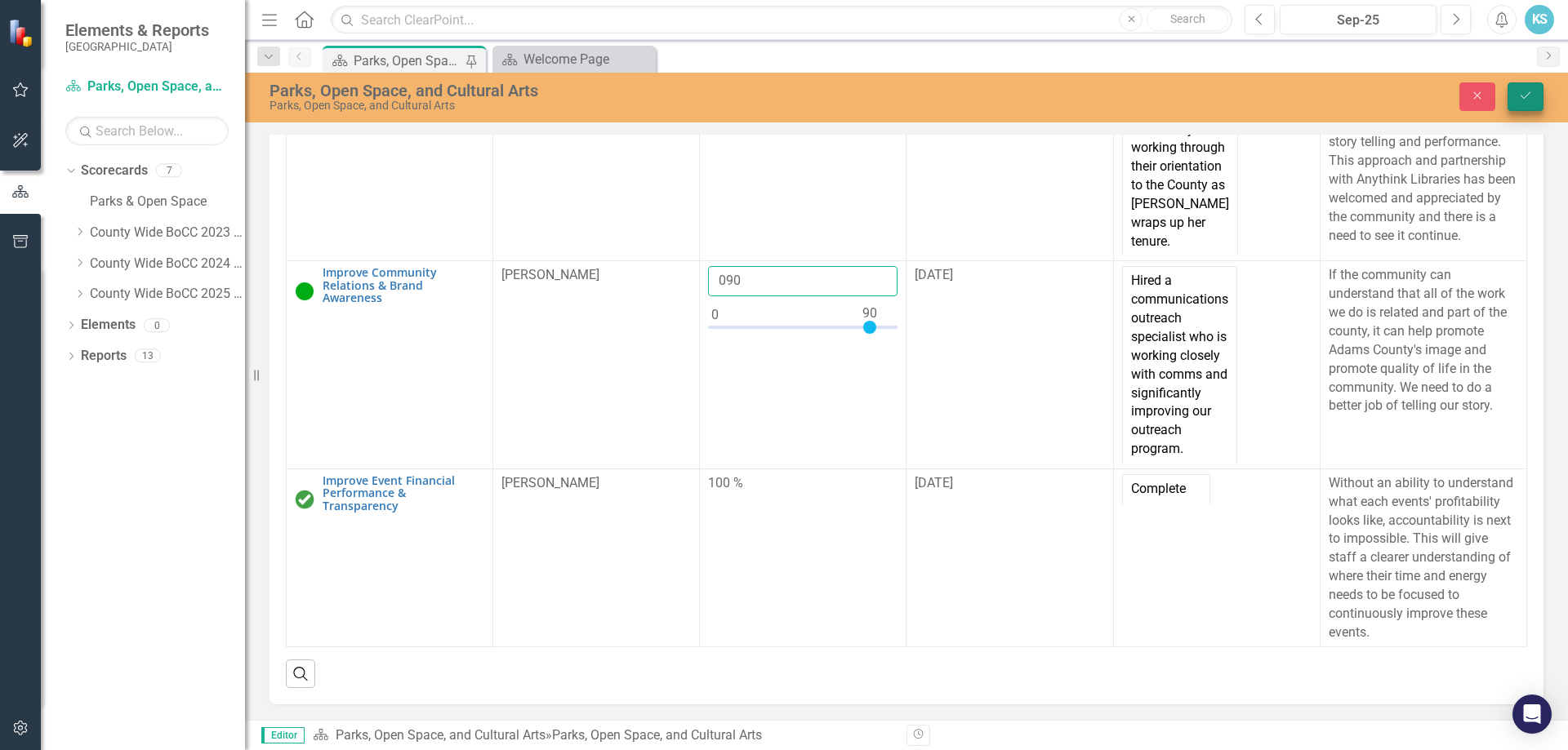
type input "090"
click at [1530, 91] on icon "Save" at bounding box center [1526, 96] width 14 height 12
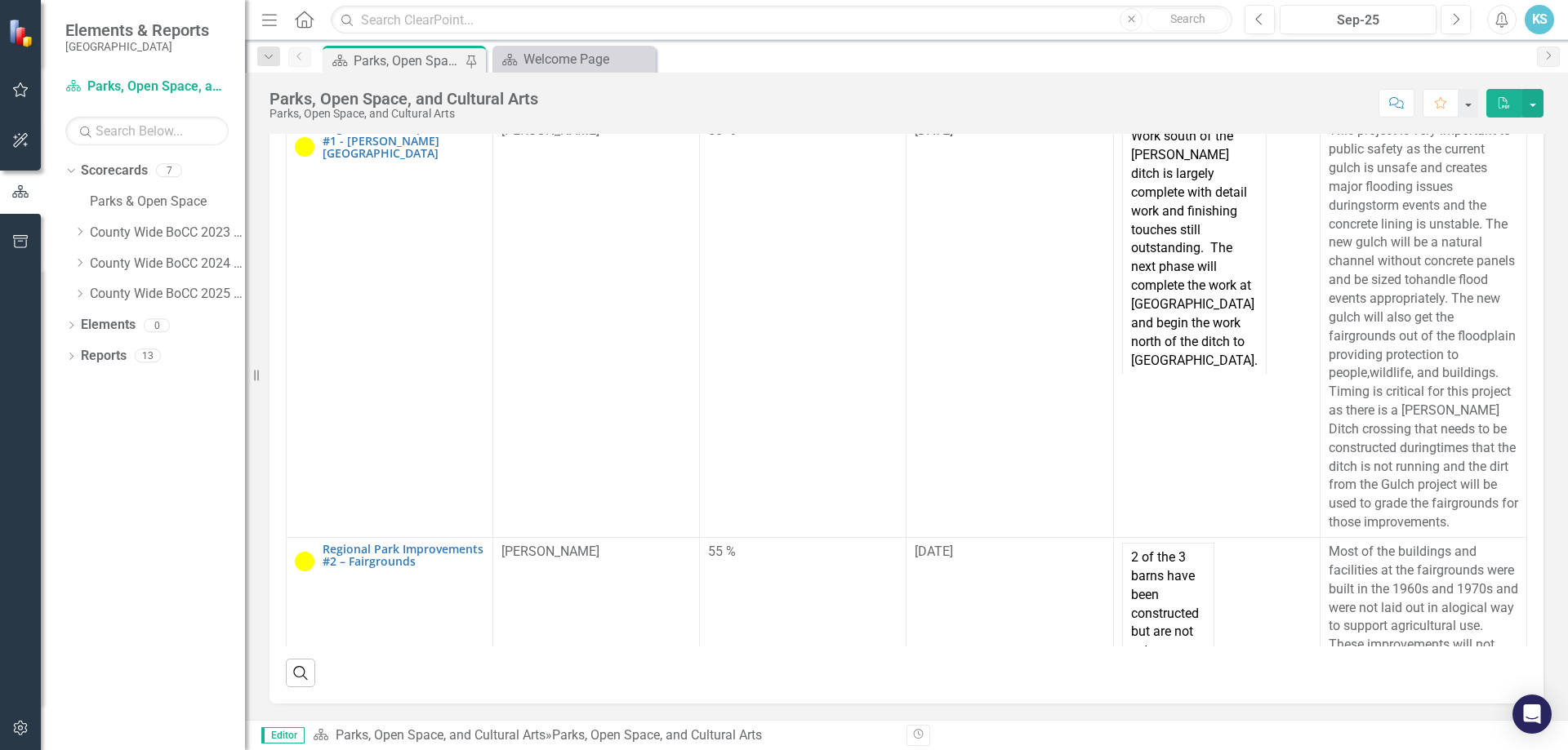
scroll to position [384, 0]
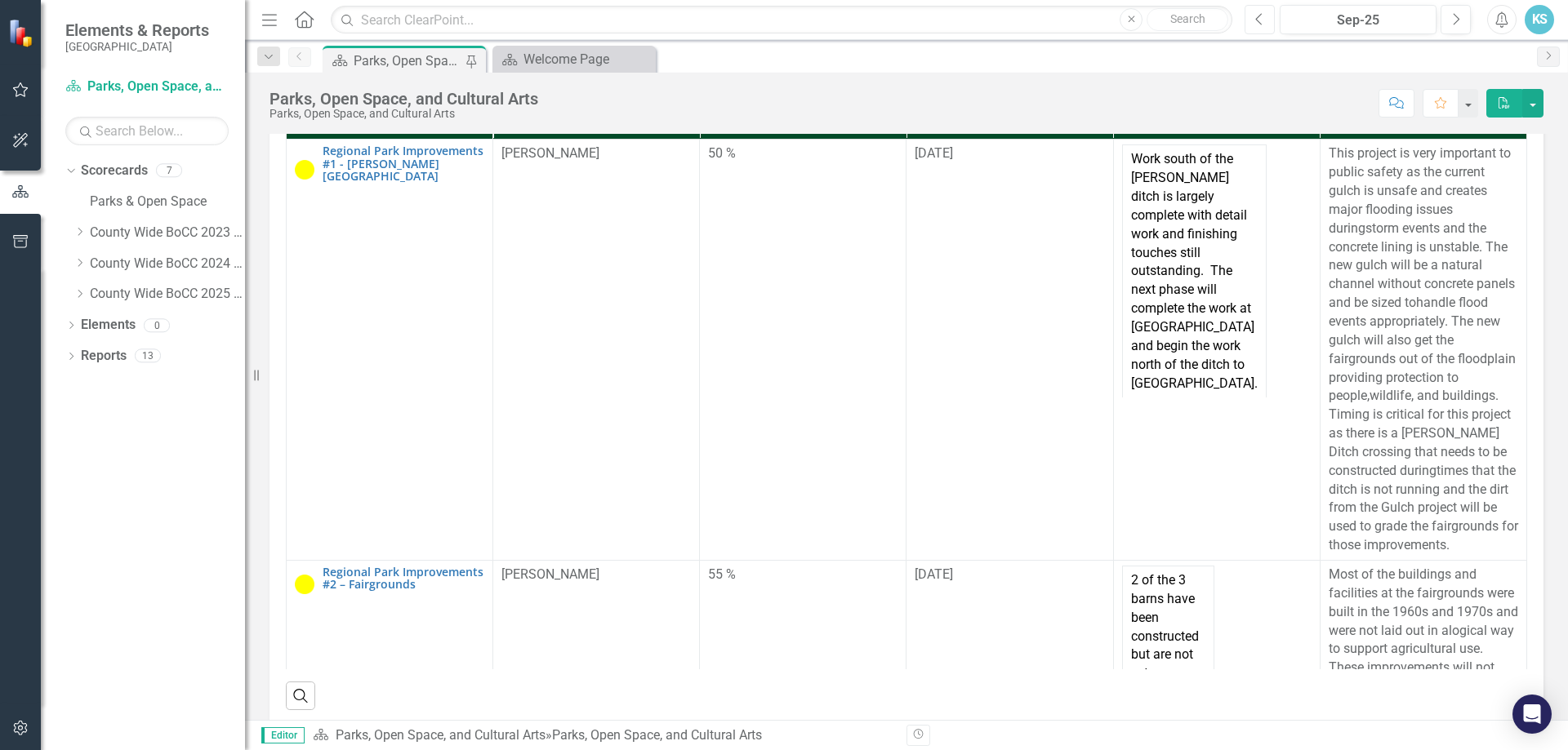
click at [1266, 22] on button "Previous" at bounding box center [1259, 19] width 30 height 29
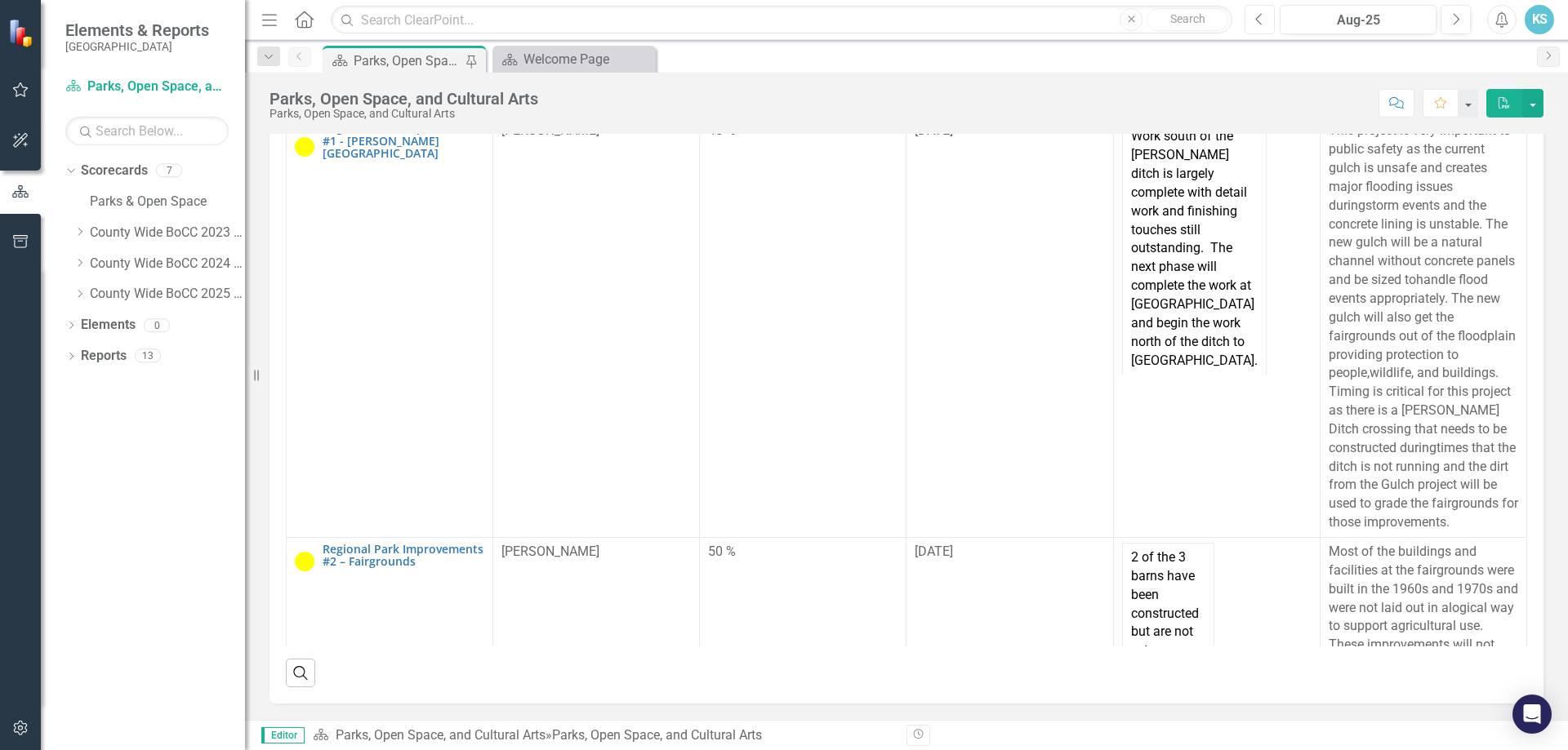
click at [1264, 22] on icon "Previous" at bounding box center [1259, 19] width 9 height 14
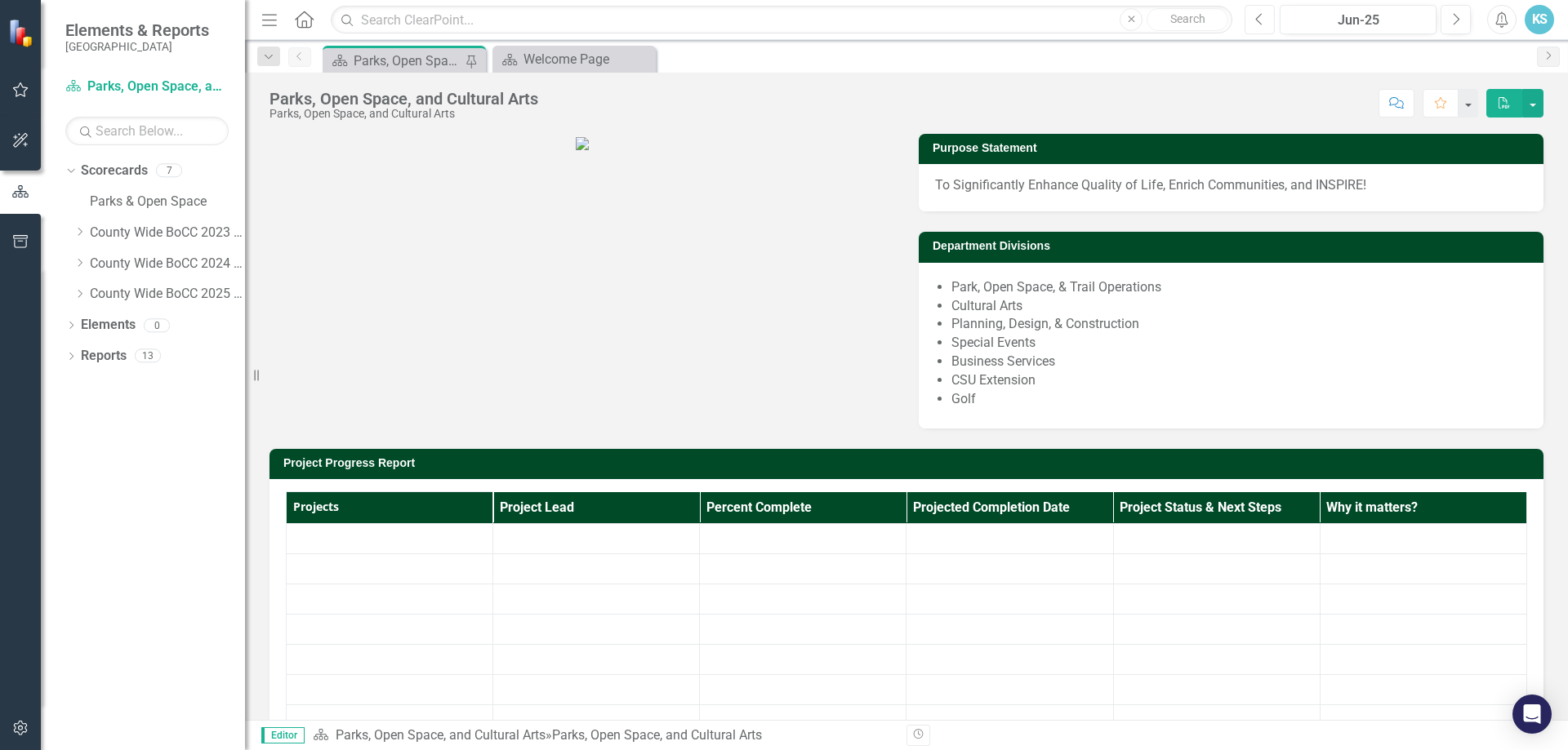
click at [1264, 22] on icon "Previous" at bounding box center [1259, 19] width 9 height 14
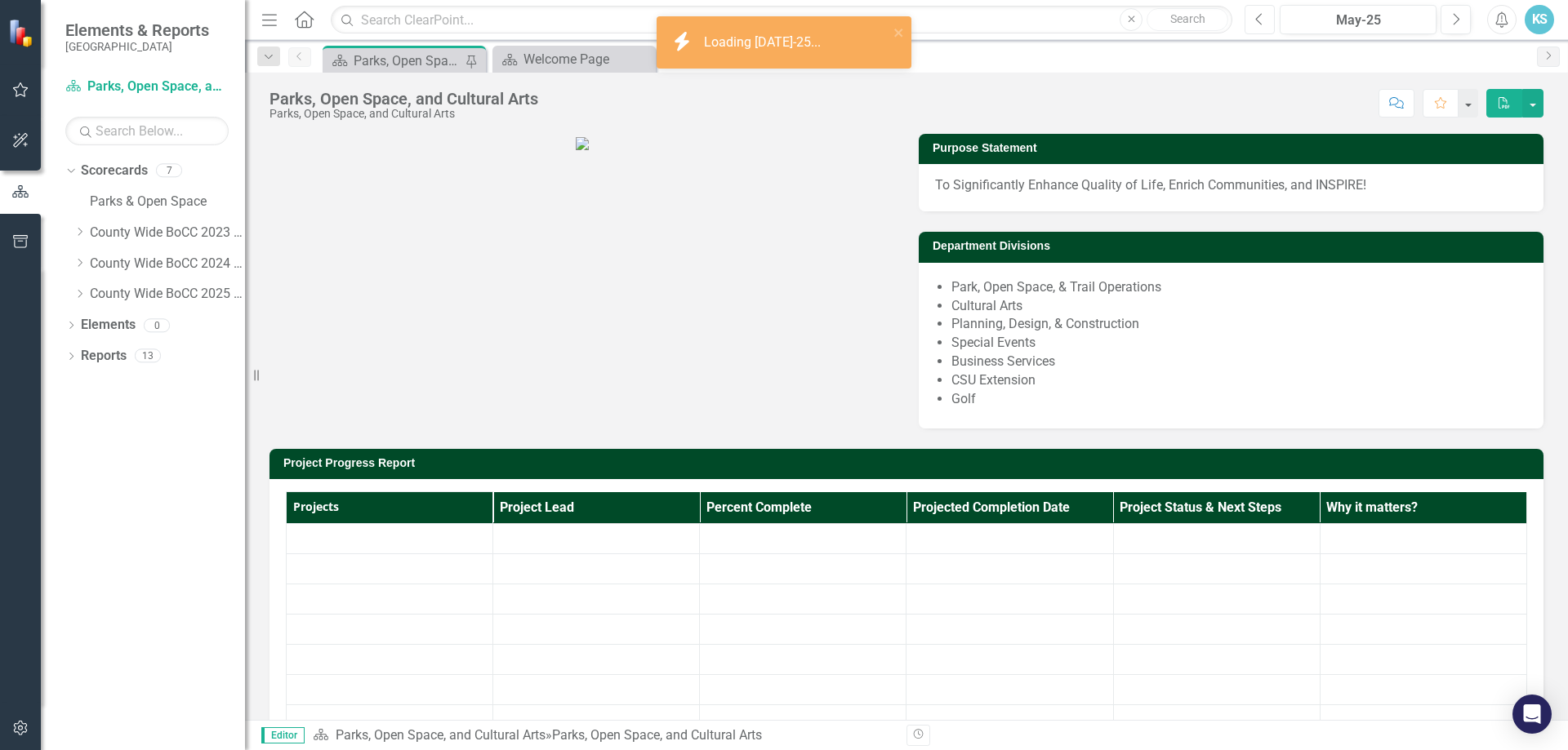
click at [1264, 22] on icon "Previous" at bounding box center [1259, 19] width 9 height 14
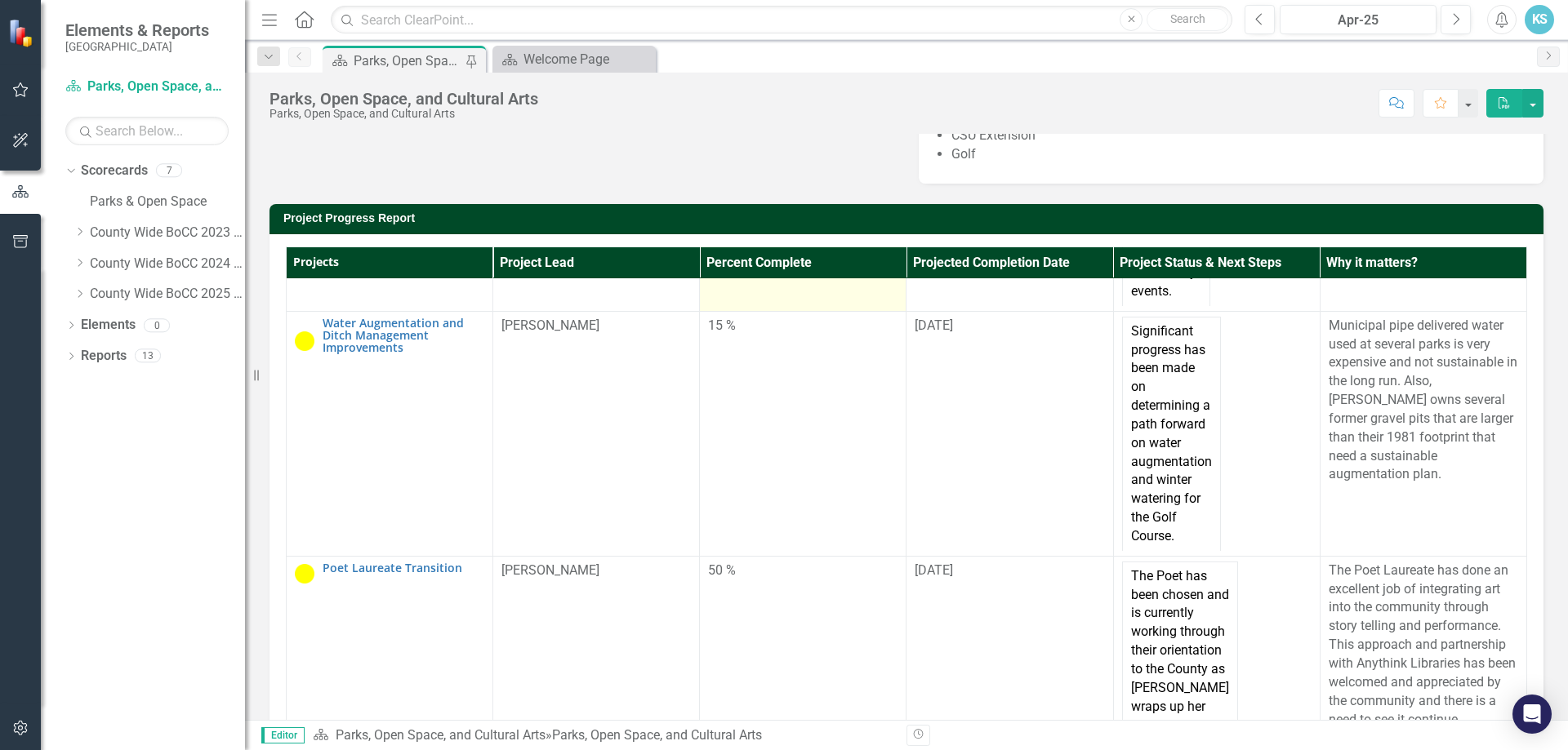
scroll to position [1062, 0]
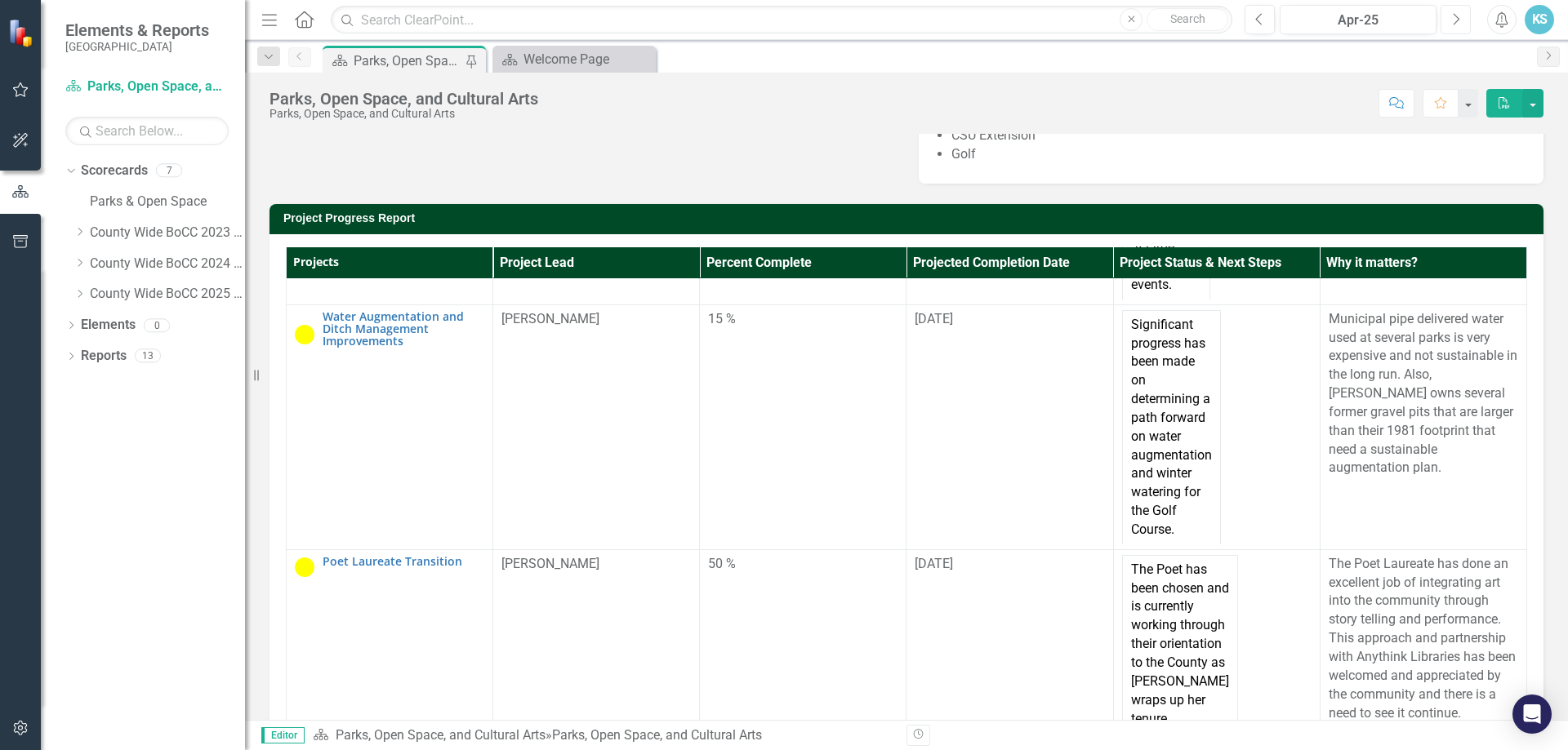
click at [1451, 9] on button "Next" at bounding box center [1455, 19] width 30 height 29
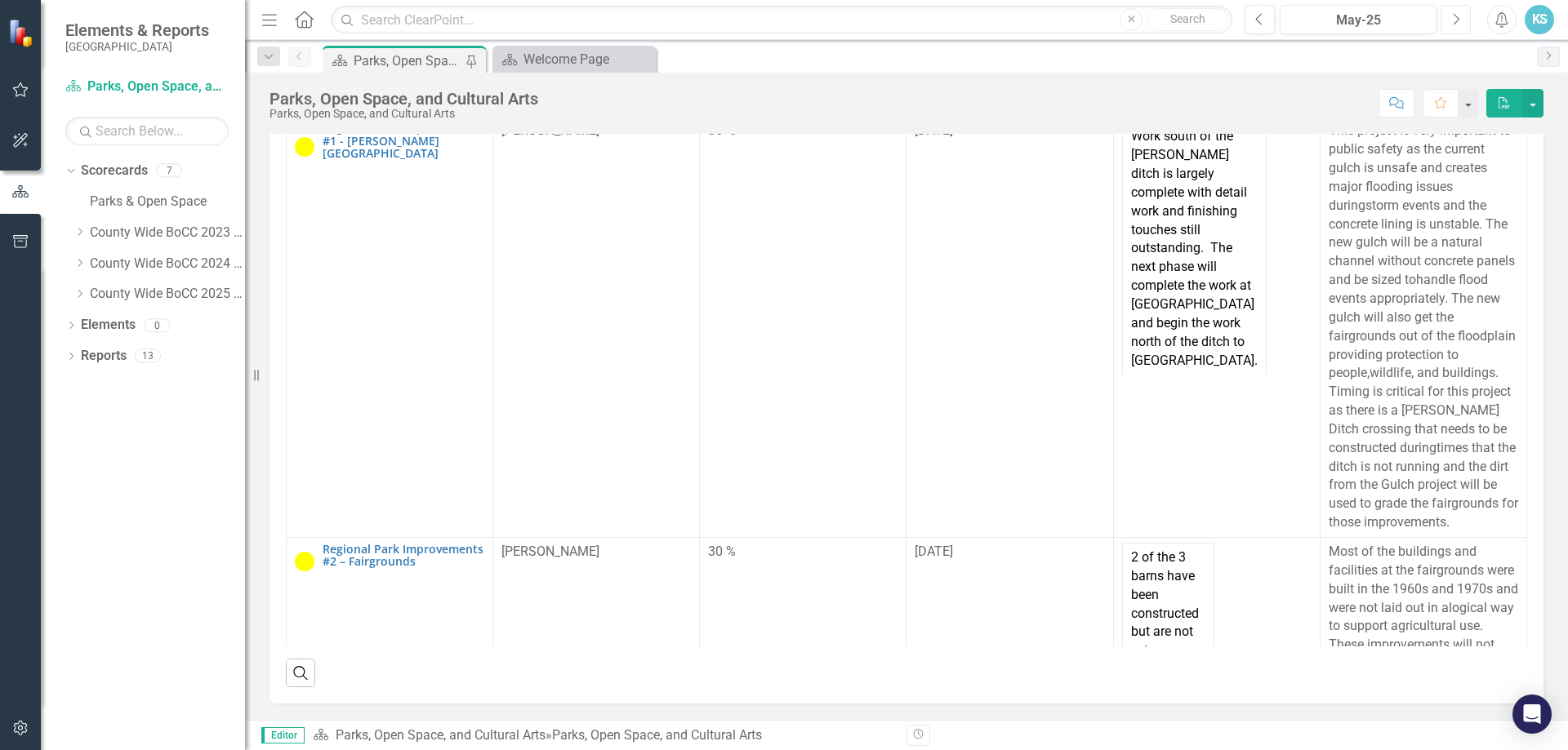
click at [1467, 18] on button "Next" at bounding box center [1455, 19] width 30 height 29
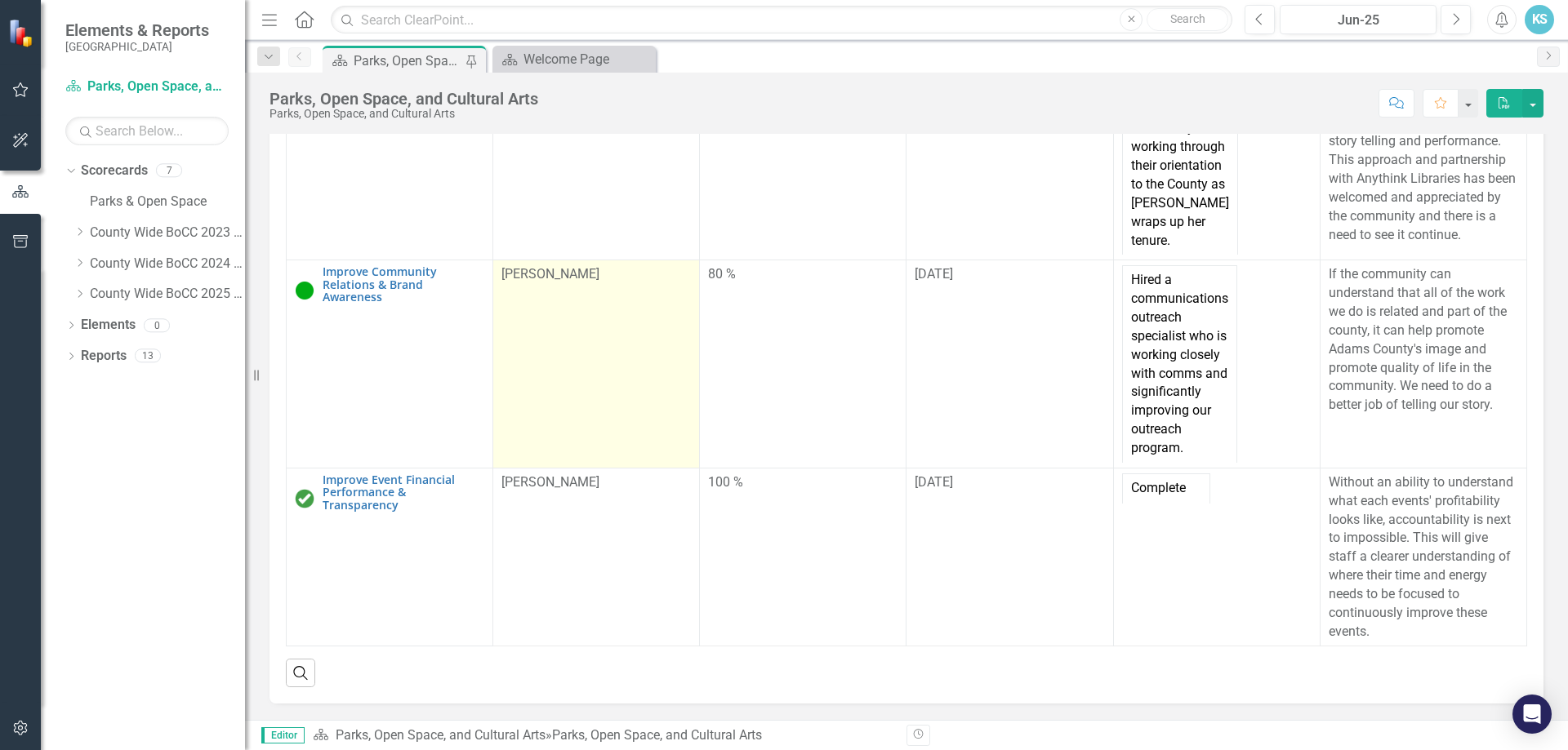
scroll to position [1489, 0]
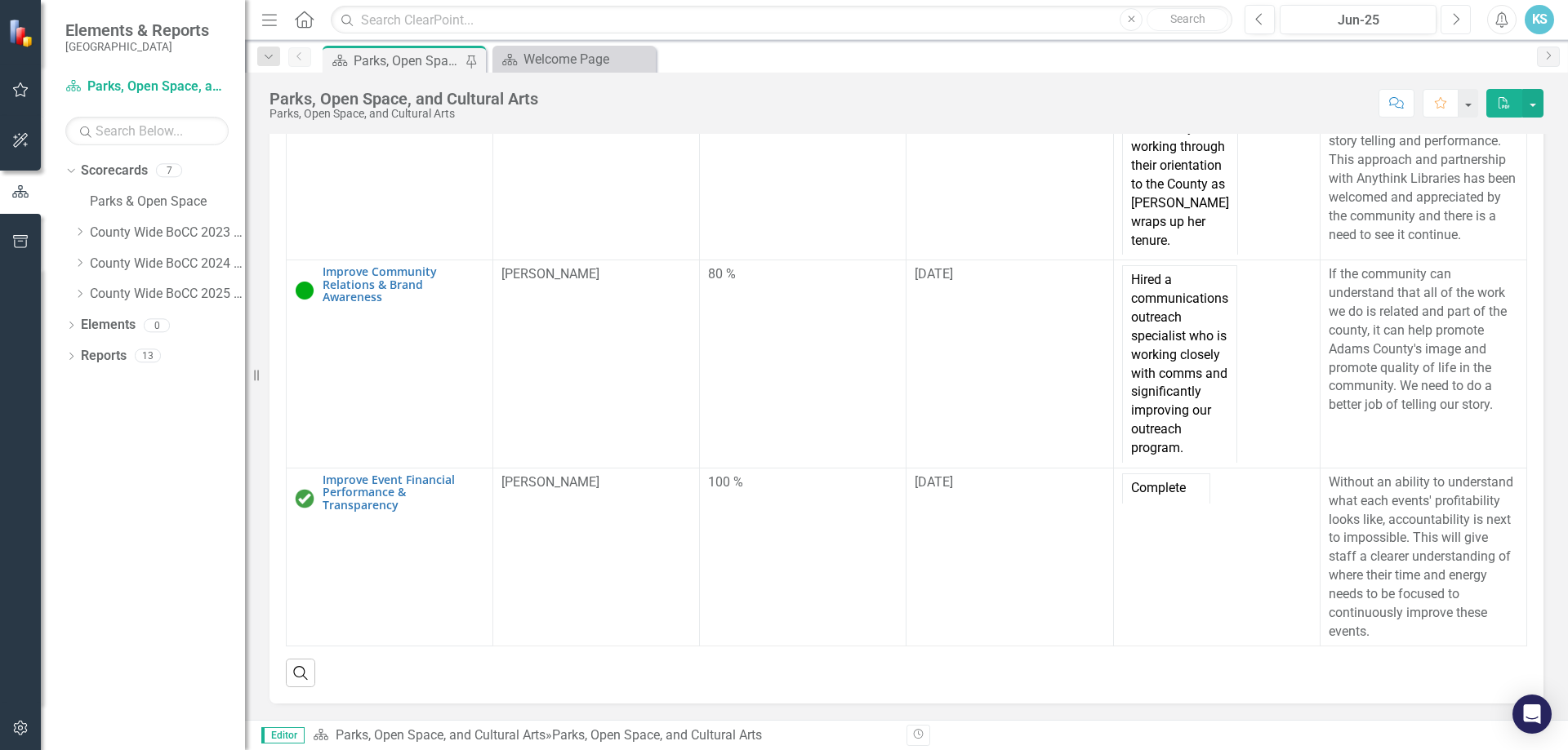
click at [1460, 13] on button "Next" at bounding box center [1455, 19] width 30 height 29
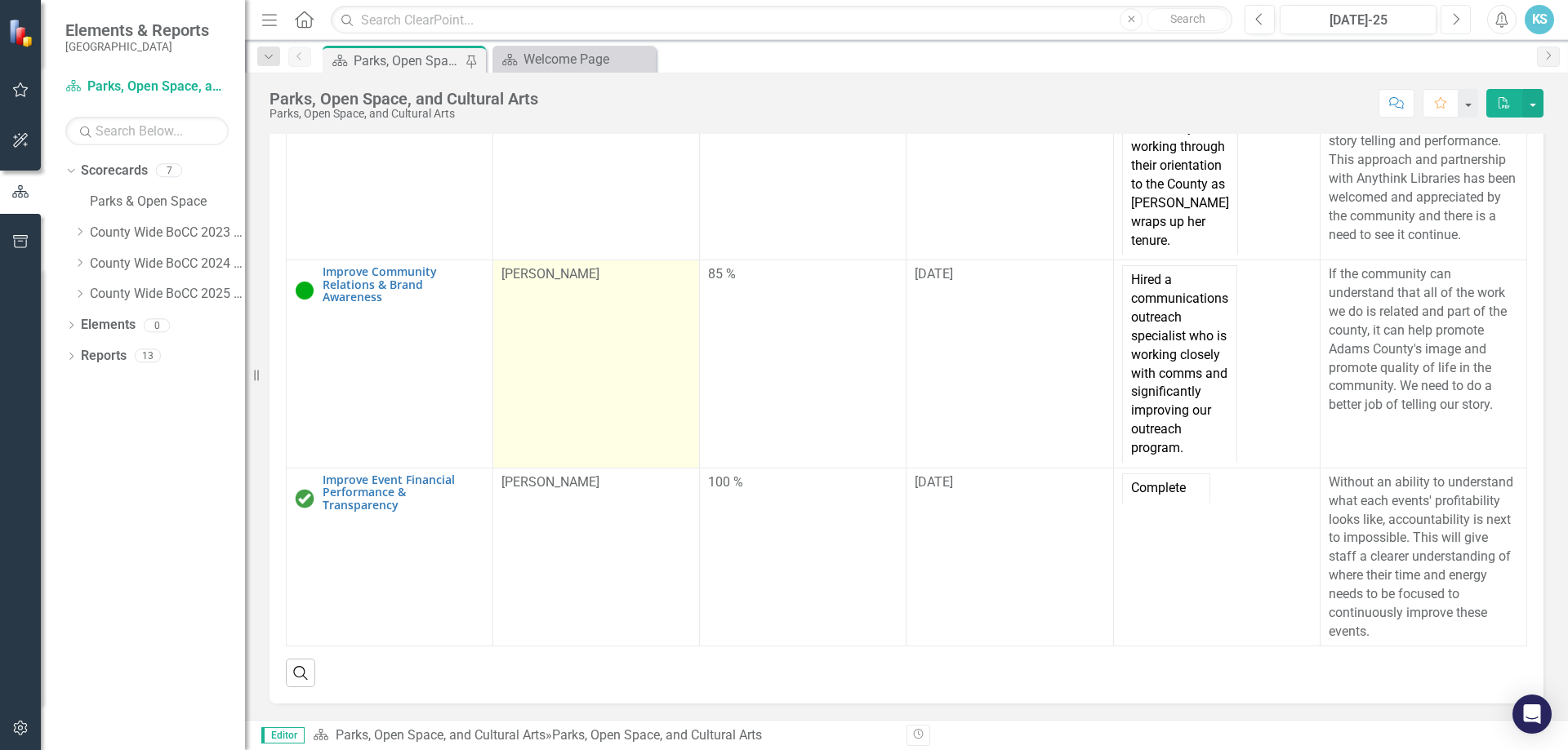
scroll to position [1489, 0]
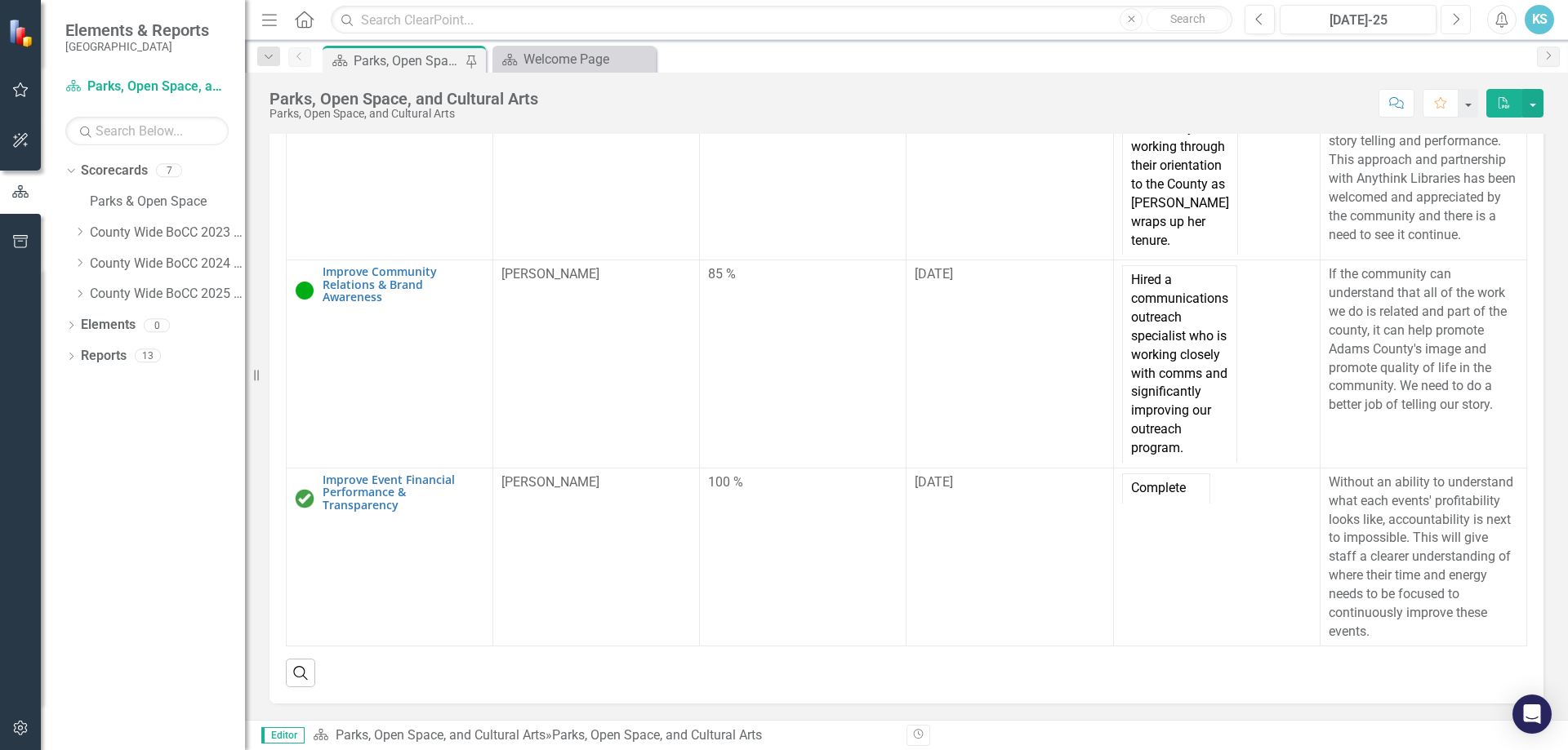
click at [1451, 27] on button "Next" at bounding box center [1455, 19] width 30 height 29
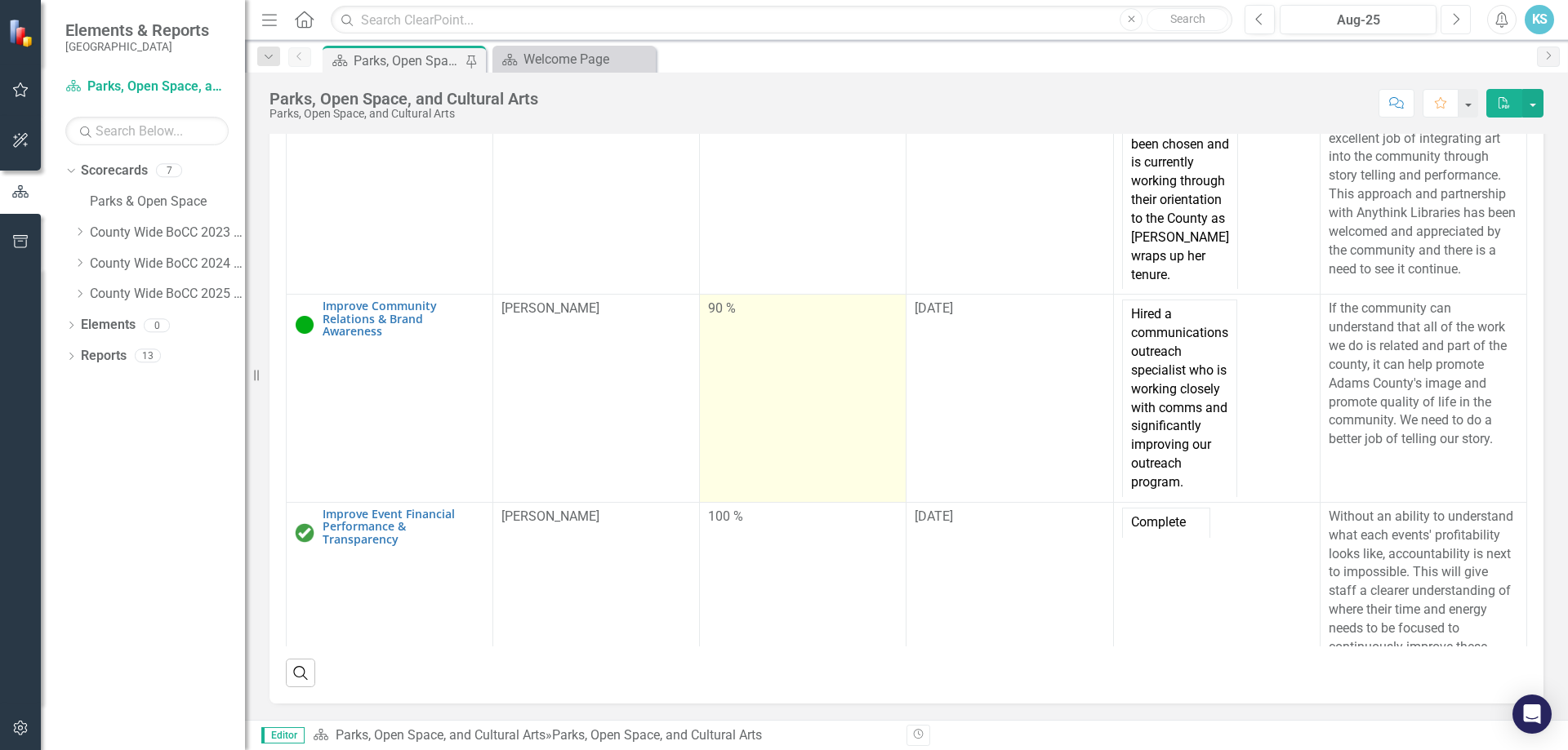
scroll to position [1163, 0]
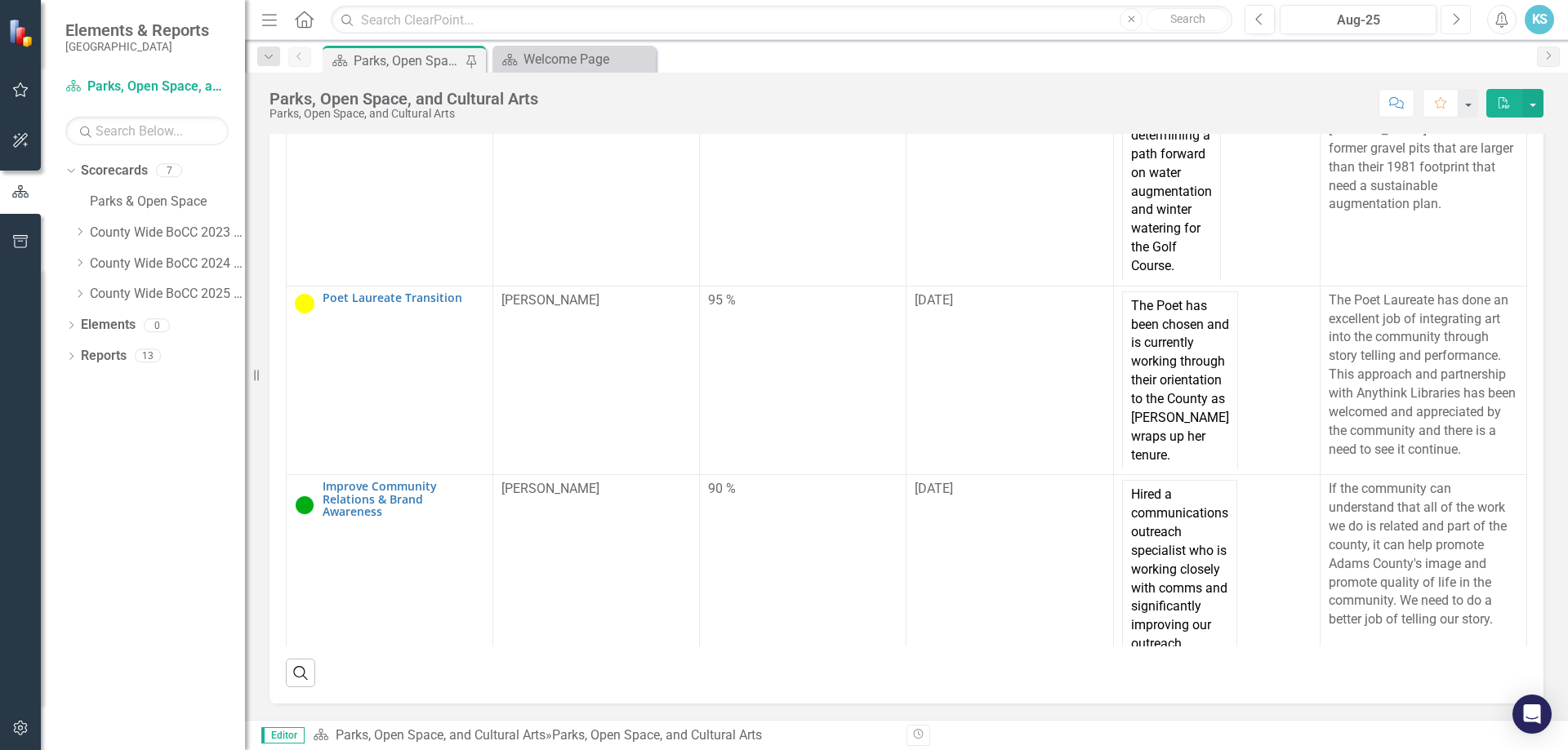
click at [1451, 13] on button "Next" at bounding box center [1455, 19] width 30 height 29
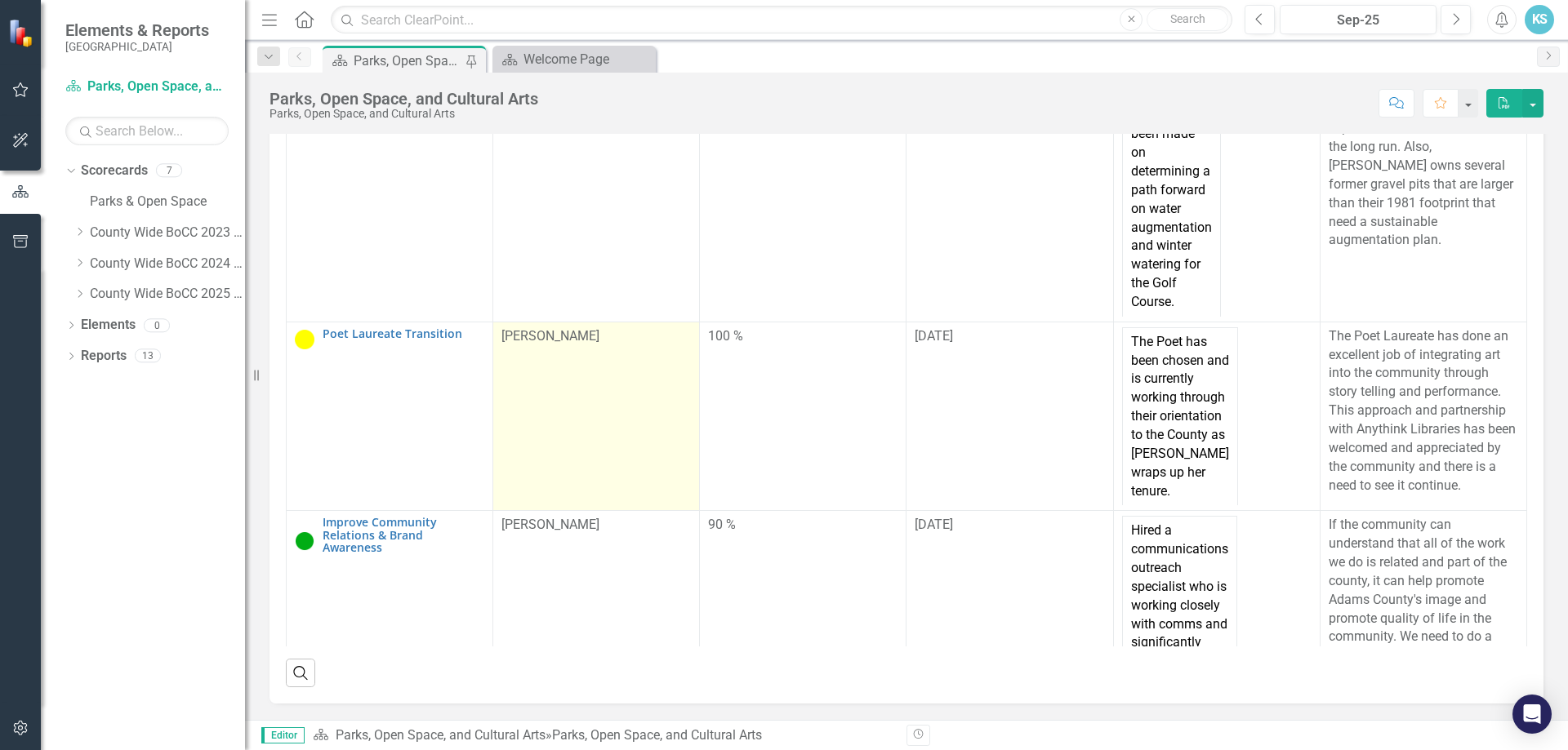
scroll to position [836, 0]
